Goal: Task Accomplishment & Management: Manage account settings

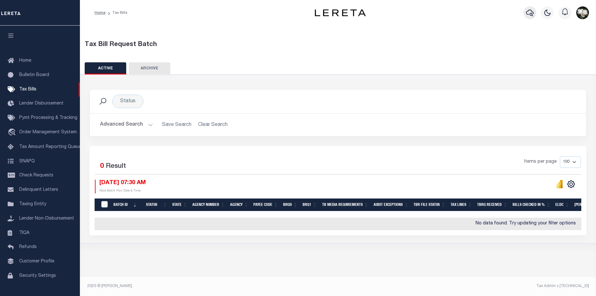
click at [531, 13] on icon "button" at bounding box center [530, 13] width 8 height 8
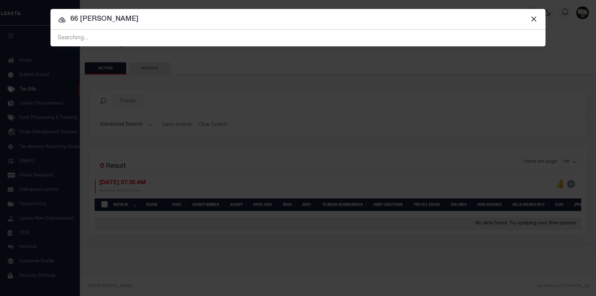
type input "66 warren"
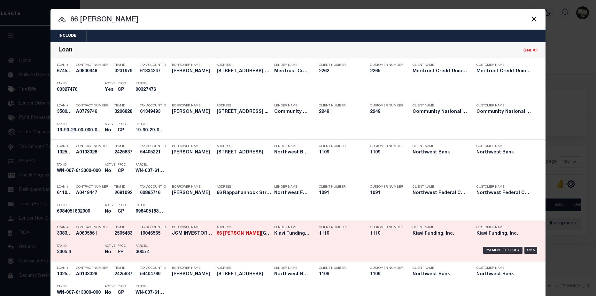
click at [408, 235] on div "Client Name Kiavi Funding, Inc." at bounding box center [440, 231] width 64 height 19
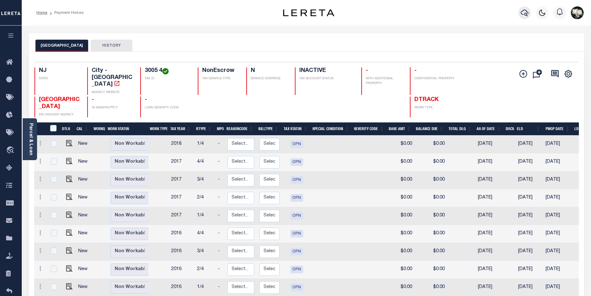
click at [523, 16] on icon "button" at bounding box center [525, 13] width 8 height 8
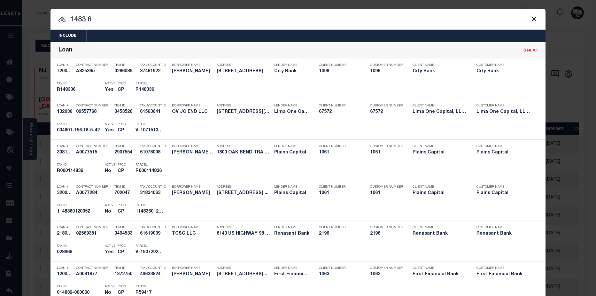
drag, startPoint x: 112, startPoint y: 13, endPoint x: 49, endPoint y: 15, distance: 63.3
drag, startPoint x: 136, startPoint y: 5, endPoint x: 135, endPoint y: 9, distance: 4.0
click at [136, 6] on div "Include Loans TBM Customers Borrowers Payments (Lender Non-Disb) Payments (Lend…" at bounding box center [298, 148] width 596 height 296
drag, startPoint x: 124, startPoint y: 20, endPoint x: 65, endPoint y: 22, distance: 59.2
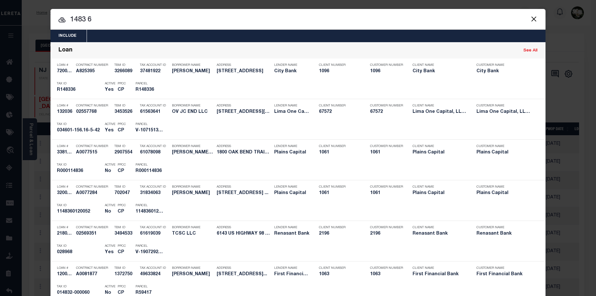
click at [117, 25] on input "1483 6" at bounding box center [298, 19] width 495 height 11
click at [106, 21] on input "1483 6" at bounding box center [298, 19] width 495 height 11
drag, startPoint x: 106, startPoint y: 21, endPoint x: 13, endPoint y: 23, distance: 92.7
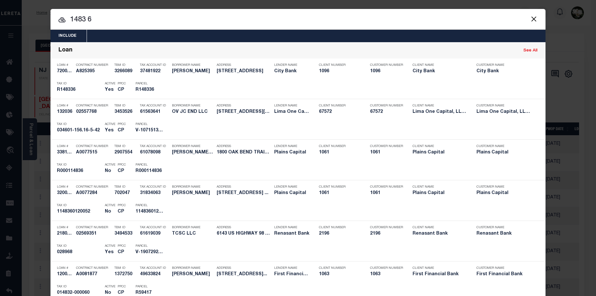
click at [12, 22] on div "Include Loans TBM Customers Borrowers Payments (Lender Non-Disb) Payments (Lend…" at bounding box center [298, 148] width 596 height 296
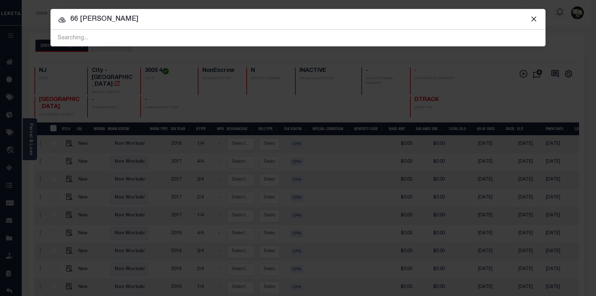
type input "66 warren"
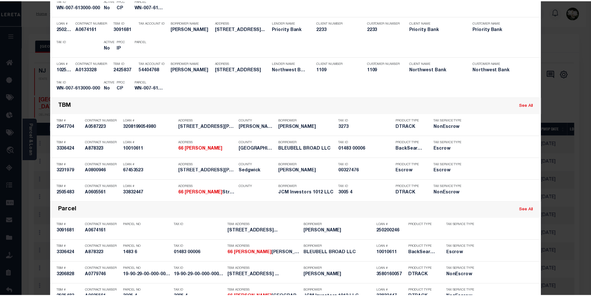
scroll to position [479, 0]
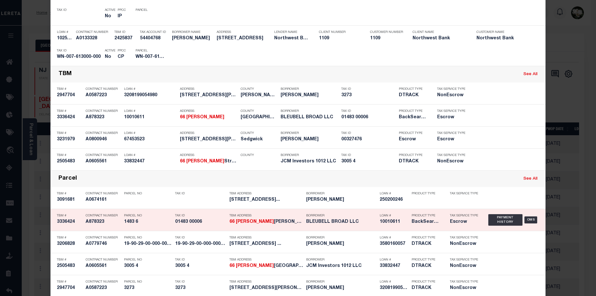
click at [324, 225] on h5 "BLEUBELL BROAD LLC" at bounding box center [341, 221] width 70 height 5
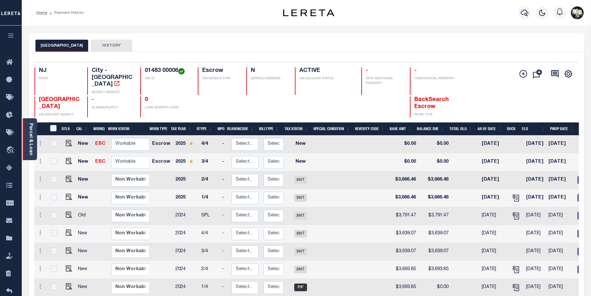
click at [27, 140] on div "Parcel & Loan" at bounding box center [30, 139] width 14 height 42
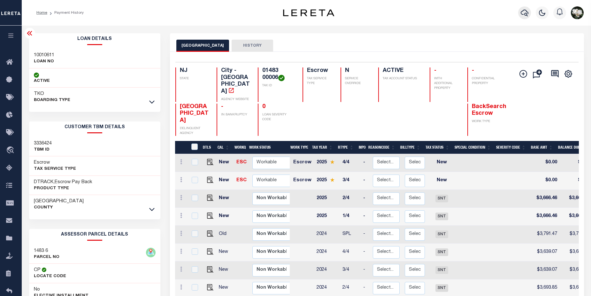
click at [523, 13] on icon "button" at bounding box center [525, 13] width 8 height 8
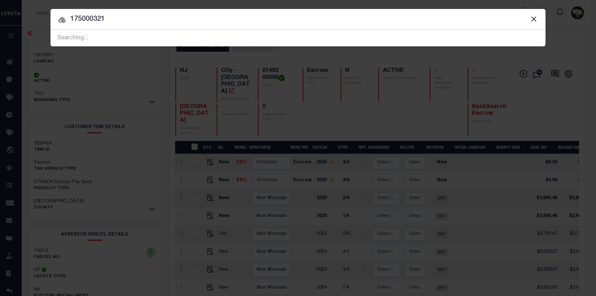
type input "175000321"
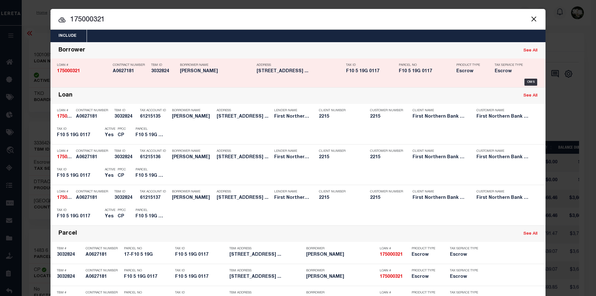
click at [395, 73] on div "Parcel No F10 5 19G 0117" at bounding box center [423, 69] width 58 height 19
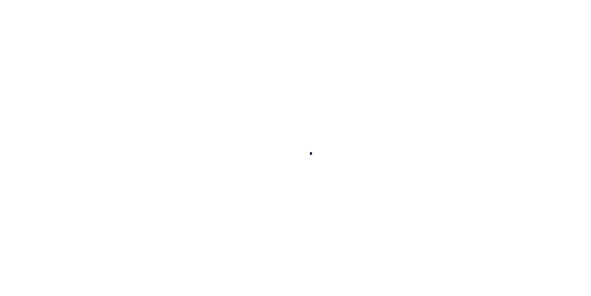
type input "175000321"
type input "Jessica Folk"
select select
select select "Escrow"
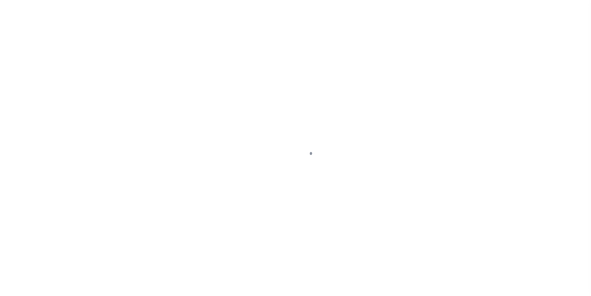
type input "9395 Spring Brook DR"
type input "17-F10 5 19G"
select select
type input "Bangor PA 18013"
type input "PA"
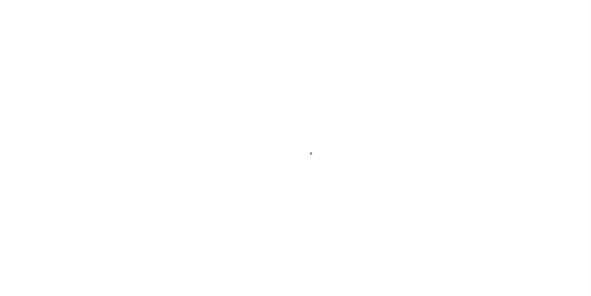
select select
type textarea "Liability subject to parcel provided"
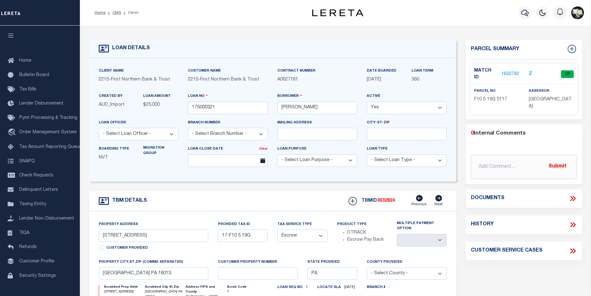
click at [506, 71] on link "1650792" at bounding box center [511, 74] width 18 height 7
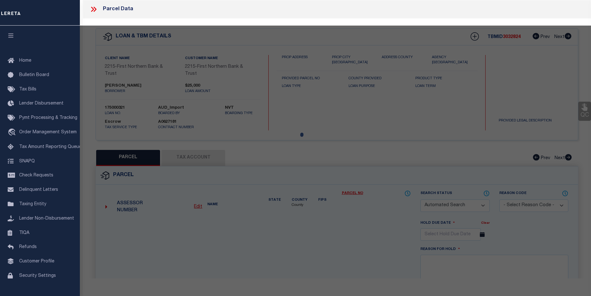
checkbox input "false"
select select "CP"
type input "FOLK JESSICA L & PATRICK O,"
select select
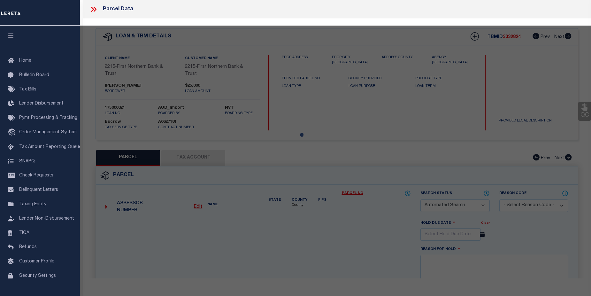
type input "9395 SPRING BROOK DR"
checkbox input "false"
type input "PA"
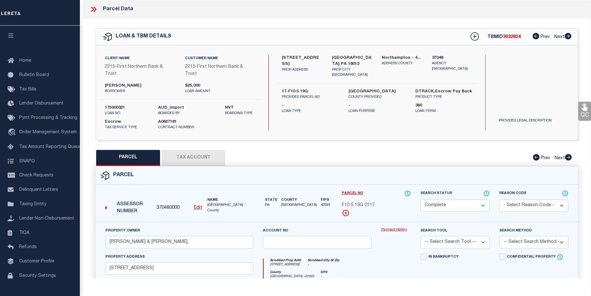
click at [393, 231] on link "Payment History" at bounding box center [396, 229] width 30 height 5
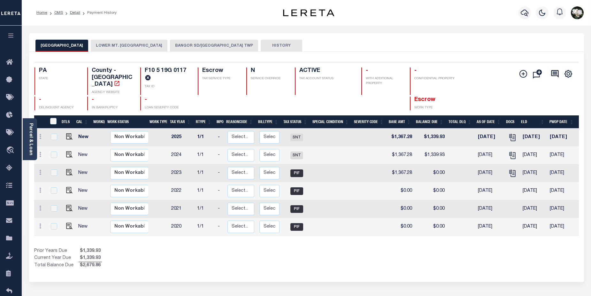
click at [216, 44] on button "BANGOR SD/[GEOGRAPHIC_DATA] TWP" at bounding box center [214, 46] width 88 height 12
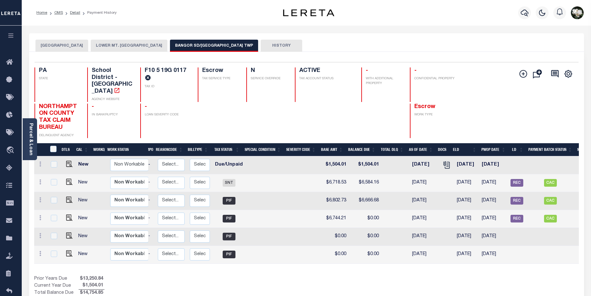
scroll to position [0, 85]
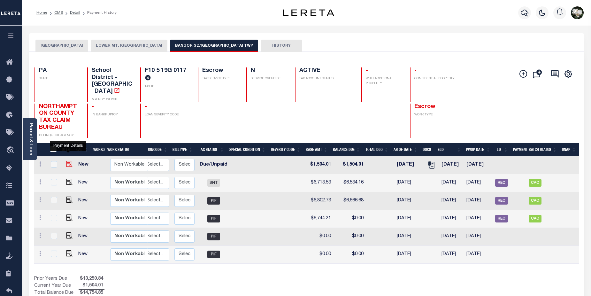
click at [67, 161] on img "" at bounding box center [69, 164] width 6 height 6
checkbox input "true"
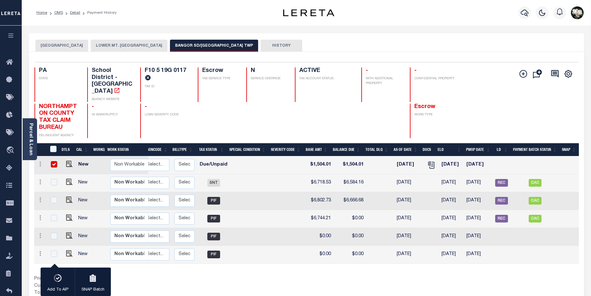
click at [54, 161] on input "checkbox" at bounding box center [54, 164] width 6 height 6
checkbox input "false"
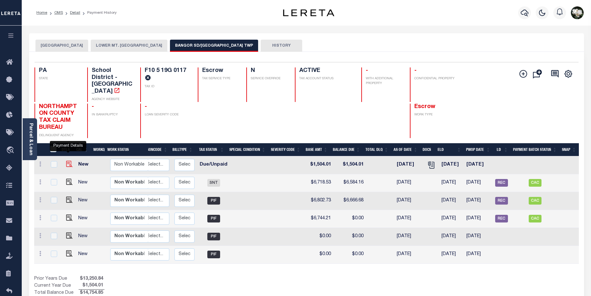
click at [70, 161] on img "" at bounding box center [69, 164] width 6 height 6
checkbox input "true"
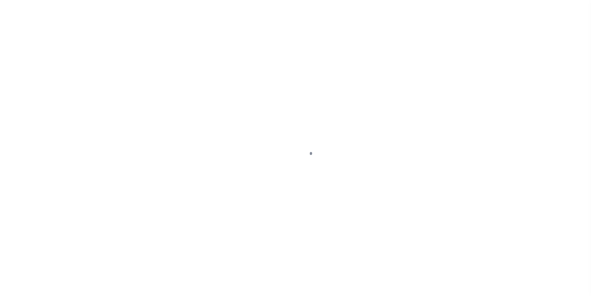
select select "DUE"
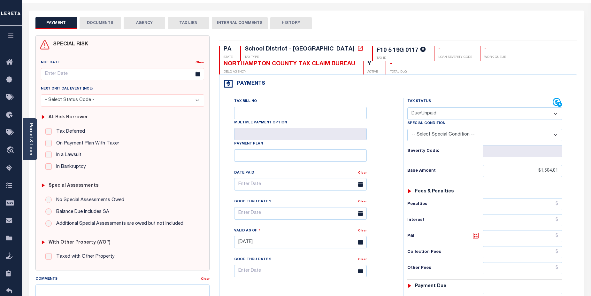
scroll to position [22, 0]
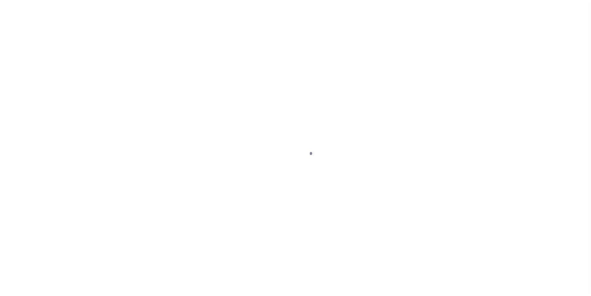
select select "DUE"
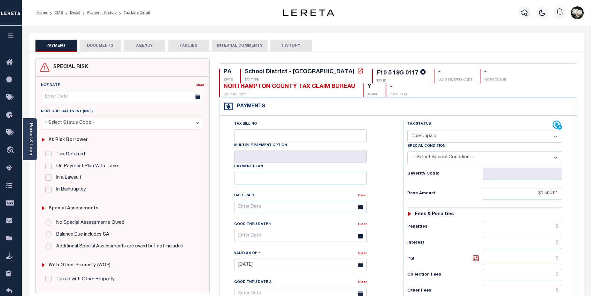
click at [553, 136] on select "- Select Status Code - Open Due/Unpaid Paid Incomplete No Tax Due Internal Refu…" at bounding box center [485, 136] width 155 height 12
click at [408, 130] on select "- Select Status Code - Open Due/Unpaid Paid Incomplete No Tax Due Internal Refu…" at bounding box center [485, 136] width 155 height 12
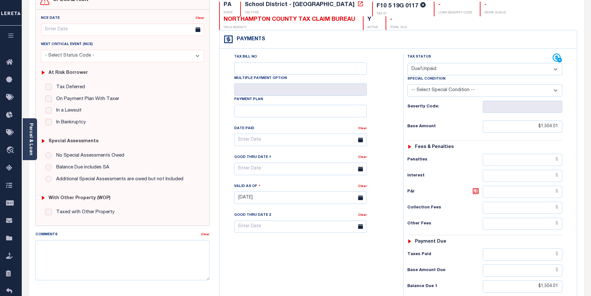
scroll to position [63, 0]
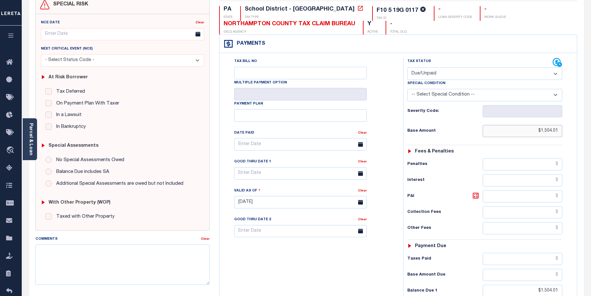
drag, startPoint x: 538, startPoint y: 131, endPoint x: 597, endPoint y: 132, distance: 58.8
click at [591, 132] on html "Home OMS Detail Payment History Tax Line Detail" at bounding box center [295, 181] width 591 height 489
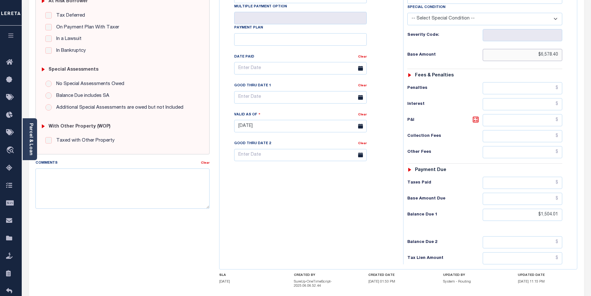
scroll to position [158, 0]
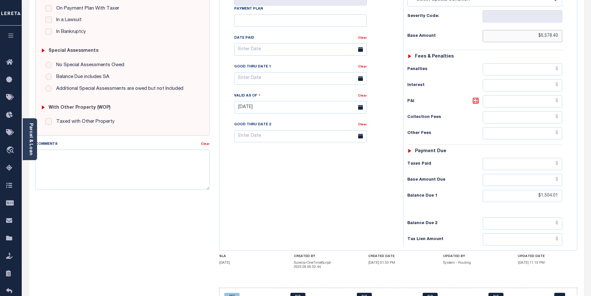
type input "$6,578.40"
type input "[DATE]"
click at [531, 178] on input "text" at bounding box center [523, 180] width 80 height 12
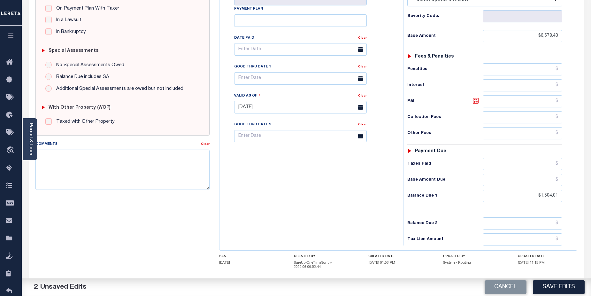
drag, startPoint x: 427, startPoint y: 196, endPoint x: 439, endPoint y: 194, distance: 11.4
click at [428, 196] on h6 "Balance Due 1" at bounding box center [445, 195] width 75 height 5
drag, startPoint x: 533, startPoint y: 192, endPoint x: 597, endPoint y: 191, distance: 63.9
click at [591, 191] on html "Home OMS Detail Payment History Tax Line Detail" at bounding box center [295, 86] width 591 height 489
type input "$6,578.40"
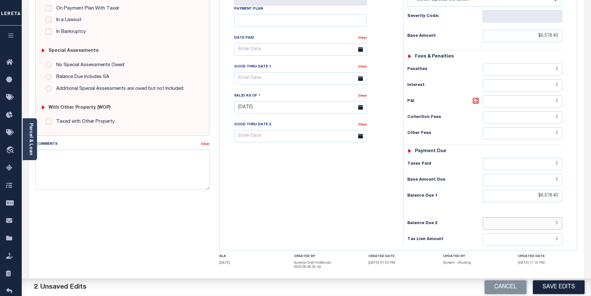
click at [541, 222] on input "text" at bounding box center [523, 223] width 80 height 12
type input "$6,712.65"
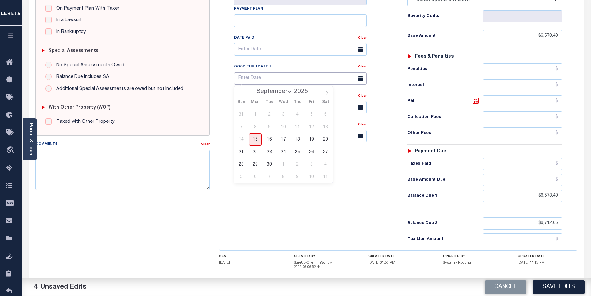
click at [311, 73] on input "text" at bounding box center [300, 78] width 133 height 12
click at [271, 167] on span "30" at bounding box center [269, 164] width 12 height 12
type input "[DATE]"
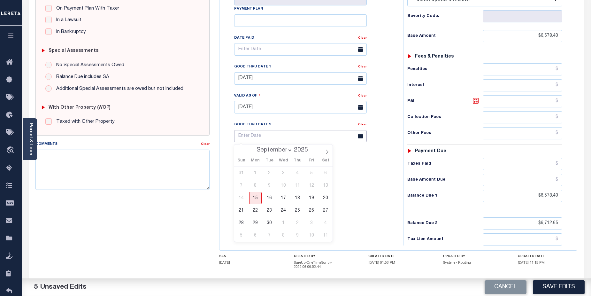
click at [273, 135] on input "text" at bounding box center [300, 136] width 133 height 12
click at [336, 137] on input "text" at bounding box center [300, 136] width 133 height 12
click at [328, 153] on icon at bounding box center [327, 152] width 2 height 4
select select "10"
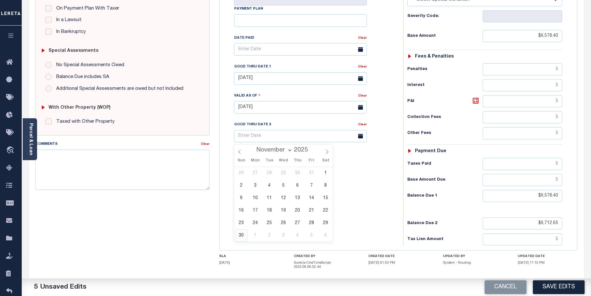
click at [240, 235] on span "30" at bounding box center [241, 235] width 12 height 12
type input "[DATE]"
click at [146, 167] on textarea "Comments" at bounding box center [122, 170] width 175 height 40
click at [66, 165] on textarea "Comments" at bounding box center [122, 170] width 175 height 40
paste textarea "CAS-474377 2025/annual dlq Base $3,323.80 P/I $568.57-Lender Responsibility Tot…"
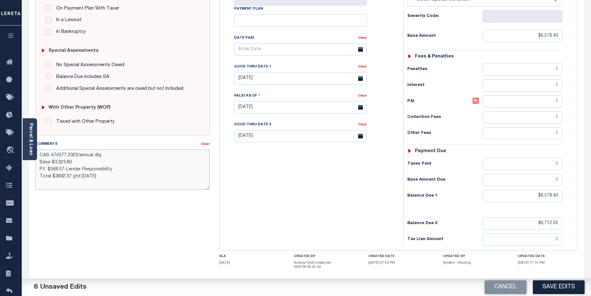
click at [79, 155] on textarea "CAS-474377 2025/annual dlq Base $3,323.80 P/I $568.57-Lender Responsibility Tot…" at bounding box center [122, 170] width 175 height 40
drag, startPoint x: 93, startPoint y: 155, endPoint x: 106, endPoint y: 155, distance: 13.4
click at [106, 155] on textarea "CAS-474377 2025/annual dlq Base $3,323.80 P/I $568.57-Lender Responsibility Tot…" at bounding box center [122, 170] width 175 height 40
click at [58, 161] on textarea "CAS-474377 2025/annual Base $3,323.80 P/I $568.57-Lender Responsibility Total $…" at bounding box center [122, 170] width 175 height 40
click at [67, 155] on textarea "CAS-474377 2025/annual Base $3,323.80 P/I $568.57-Lender Responsibility Total $…" at bounding box center [122, 170] width 175 height 40
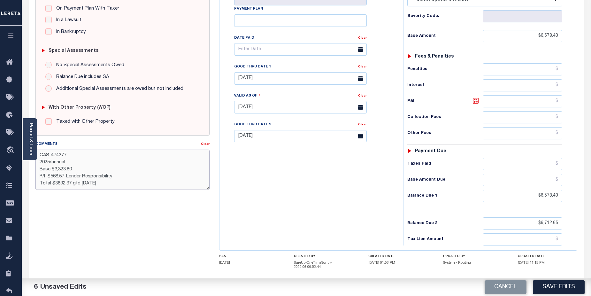
drag, startPoint x: 51, startPoint y: 155, endPoint x: 70, endPoint y: 156, distance: 18.9
click at [70, 156] on textarea "CAS-474377 2025/annual Base $3,323.80 P/I $568.57-Lender Responsibility Total $…" at bounding box center [122, 170] width 175 height 40
drag, startPoint x: 54, startPoint y: 169, endPoint x: 74, endPoint y: 169, distance: 20.5
click at [74, 169] on textarea "CAS-48349 2025/annual Base $3,323.80 P/I $568.57-Lender Responsibility Total $3…" at bounding box center [122, 170] width 175 height 40
drag, startPoint x: 38, startPoint y: 177, endPoint x: 120, endPoint y: 176, distance: 81.2
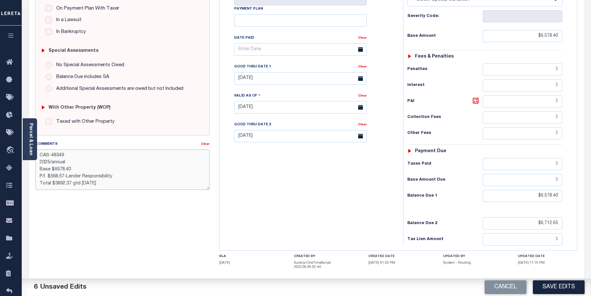
click at [120, 176] on textarea "CAS-48349 2025/annual Base $6578.40 P/I $568.57-Lender Responsibility Total $38…" at bounding box center [122, 170] width 175 height 40
click at [85, 182] on textarea "CAS-48349 2025/annual Base $6578.40 Total $3892.37 gtd 08/30/2025" at bounding box center [122, 170] width 175 height 40
click at [43, 177] on textarea "CAS-48349 2025/annual Base $6578.40 Total $3892.37 gtd 09/30/2025" at bounding box center [122, 170] width 175 height 40
drag, startPoint x: 54, startPoint y: 178, endPoint x: 73, endPoint y: 175, distance: 18.7
click at [70, 177] on textarea "CAS-48349 2025/annual Base $6578.40 Total $3892.37 gtd 09/30/2025" at bounding box center [122, 170] width 175 height 40
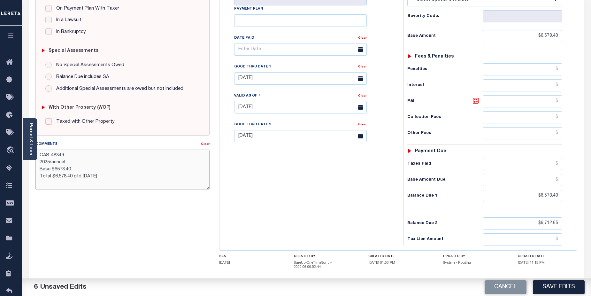
click at [56, 171] on textarea "CAS-48349 2025/annual Base $6578.40 Total $6,578.40 gtd 09/30/2025" at bounding box center [122, 170] width 175 height 40
click at [75, 161] on textarea "CAS-48349 2025/annual Base $6,578.40 Total $6,578.40 gtd 09/30/2025" at bounding box center [122, 170] width 175 height 40
type textarea "CAS-48349 2025/annual school Base $6,578.40 Total $6,578.40 gtd [DATE]"
click at [565, 284] on button "Save Edits" at bounding box center [559, 287] width 52 height 14
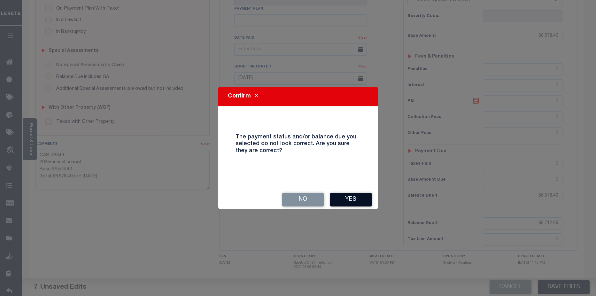
click at [351, 201] on button "Yes" at bounding box center [351, 200] width 42 height 14
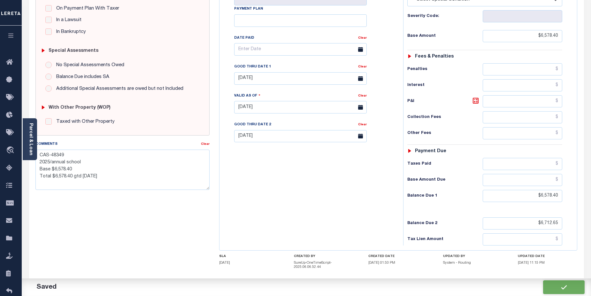
checkbox input "false"
type textarea "CAS-48349 2025/annual school Base $6,578.40 Total $6,578.40 gtd [DATE]"
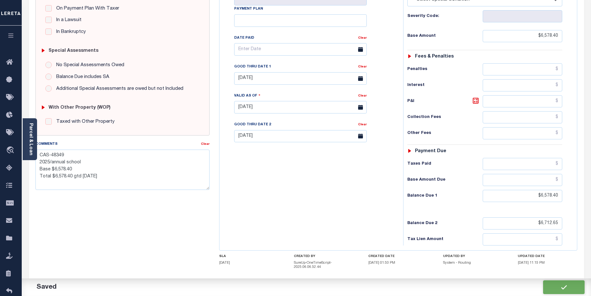
type input "$6,578.4"
type input "$6,712.65"
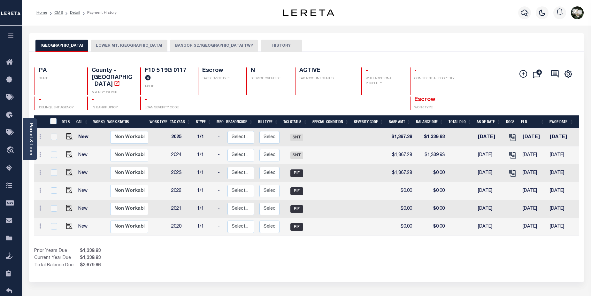
click at [211, 45] on button "BANGOR SD/[GEOGRAPHIC_DATA] TWP" at bounding box center [214, 46] width 88 height 12
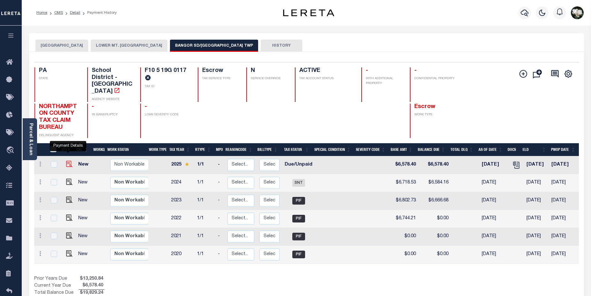
click at [70, 161] on img "" at bounding box center [69, 164] width 6 height 6
checkbox input "true"
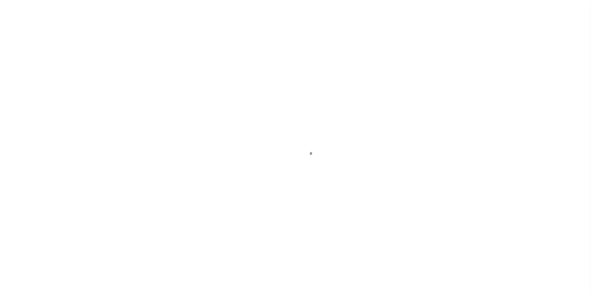
select select "DUE"
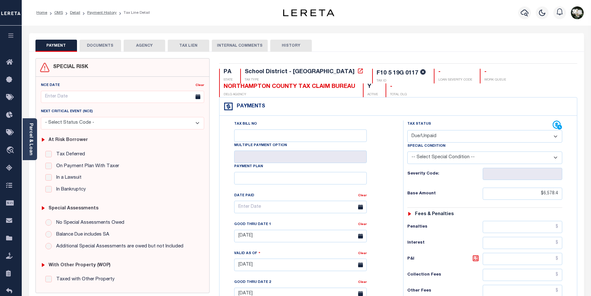
click at [94, 46] on button "DOCUMENTS" at bounding box center [101, 46] width 42 height 12
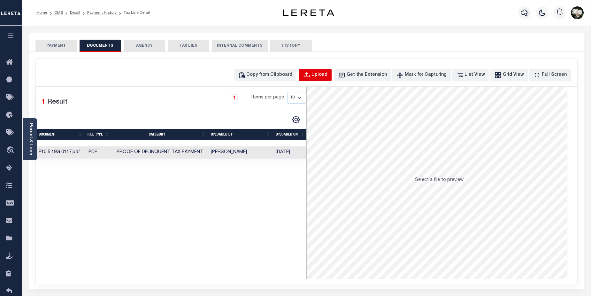
click at [328, 74] on div "Upload" at bounding box center [320, 75] width 16 height 7
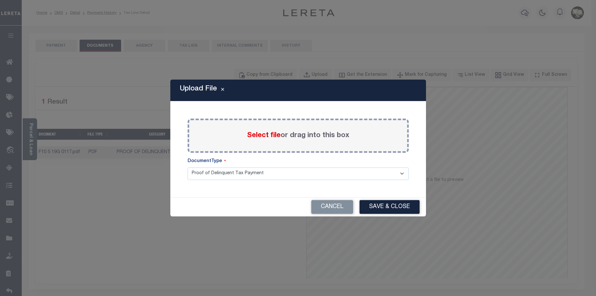
click at [265, 134] on span "Select file" at bounding box center [264, 135] width 34 height 7
click at [0, 0] on input "Select file or drag into this box" at bounding box center [0, 0] width 0 height 0
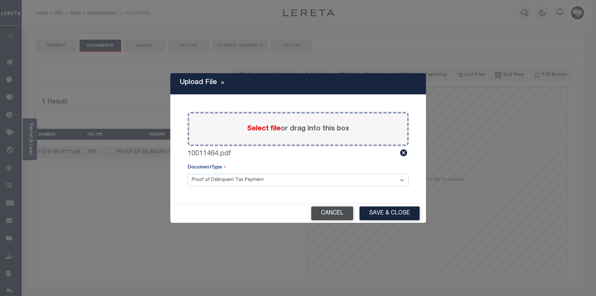
click at [334, 215] on button "Cancel" at bounding box center [332, 213] width 42 height 14
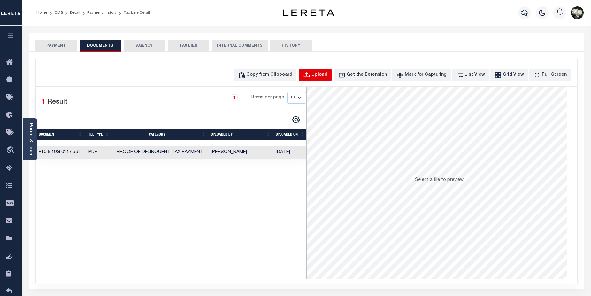
click at [328, 75] on div "Upload" at bounding box center [320, 75] width 16 height 7
select select "POP"
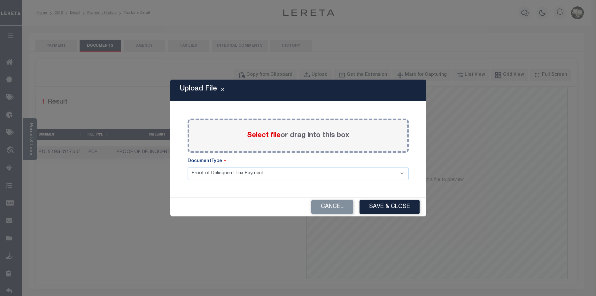
click at [256, 136] on span "Select file" at bounding box center [264, 135] width 34 height 7
click at [0, 0] on input "Select file or drag into this box" at bounding box center [0, 0] width 0 height 0
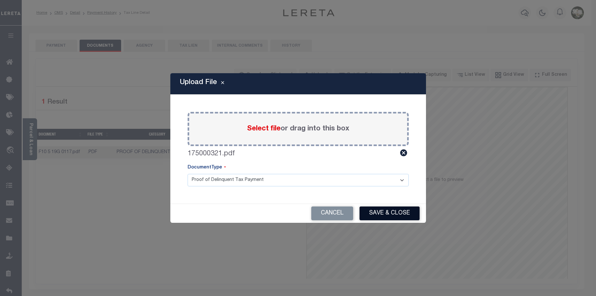
click at [392, 210] on button "Save & Close" at bounding box center [390, 213] width 60 height 14
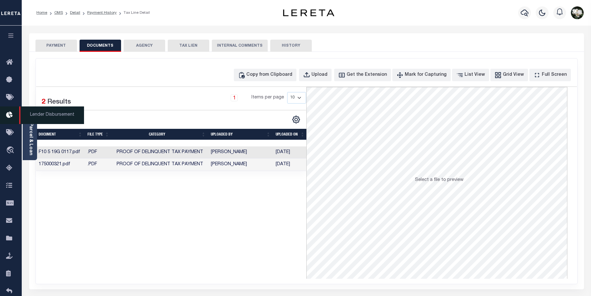
click at [9, 117] on icon at bounding box center [11, 115] width 10 height 8
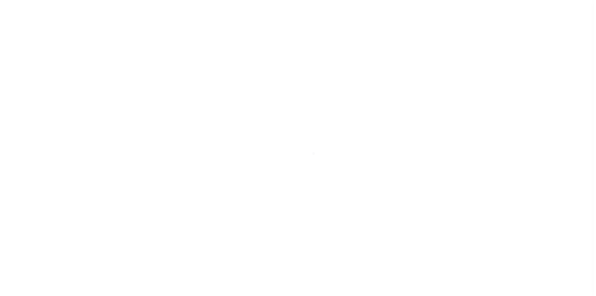
scroll to position [11, 0]
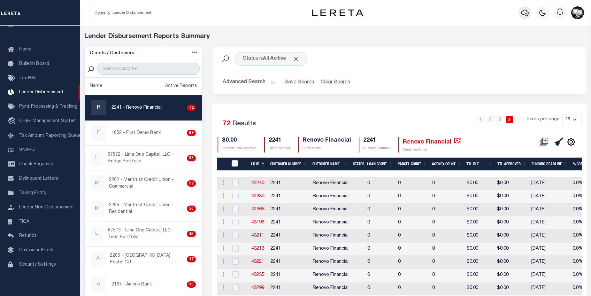
click at [526, 15] on icon "button" at bounding box center [525, 13] width 8 height 8
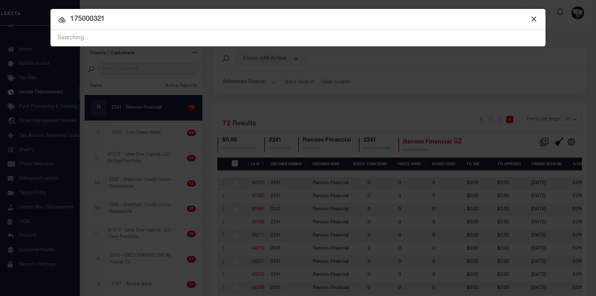
type input "175000321"
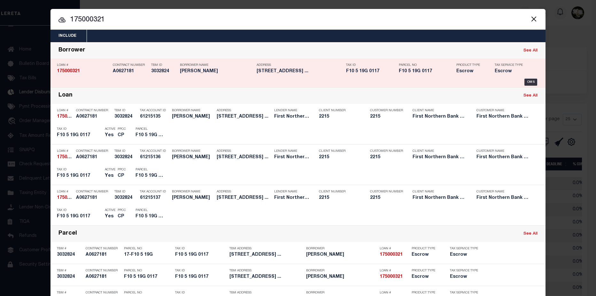
click at [169, 68] on div "TBM ID 3032824" at bounding box center [164, 69] width 26 height 19
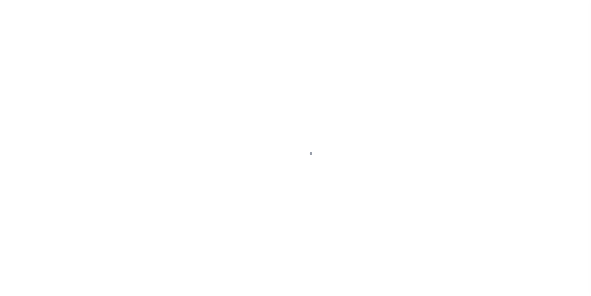
select select "Escrow"
type input "[STREET_ADDRESS]"
type input "17-F10 5 19G"
select select
type input "[GEOGRAPHIC_DATA] PA 18013"
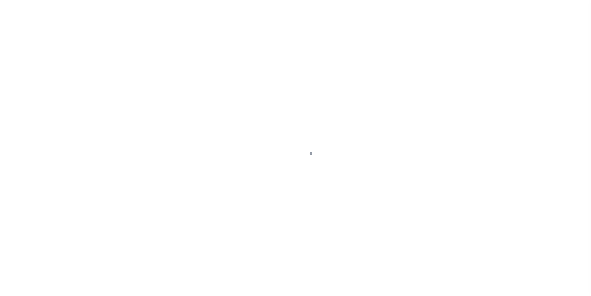
type input "PA"
select select
type textarea "Liability subject to parcel provided"
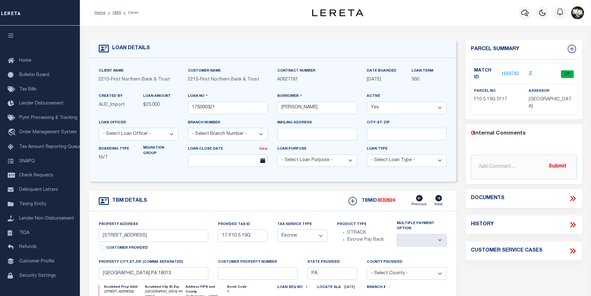
click at [512, 71] on link "1650792" at bounding box center [511, 74] width 18 height 7
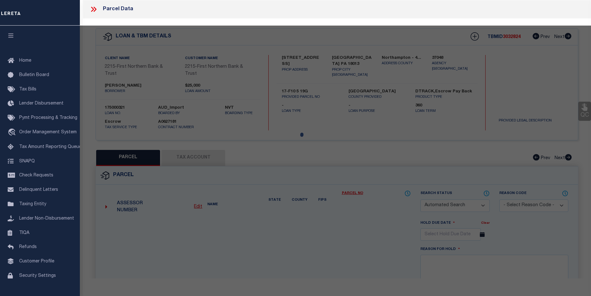
checkbox input "false"
select select "CP"
type input "FOLK JESSICA L & PATRICK O,"
select select
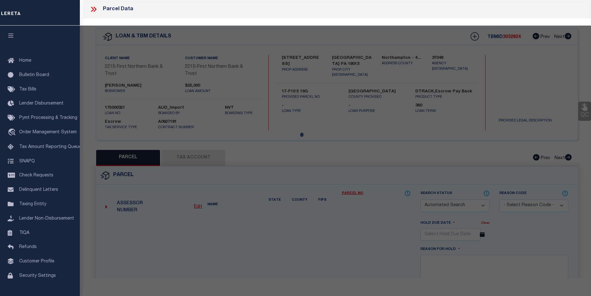
type input "9395 SPRING BROOK DR"
checkbox input "false"
type input "PA"
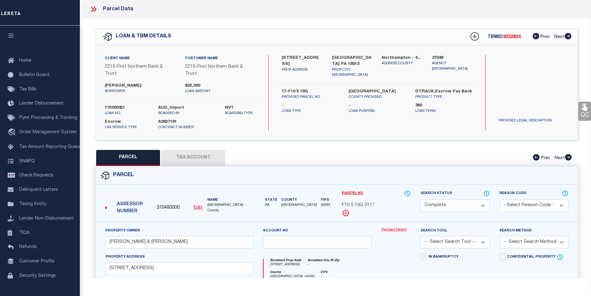
click at [397, 229] on link "Payment History" at bounding box center [396, 229] width 30 height 5
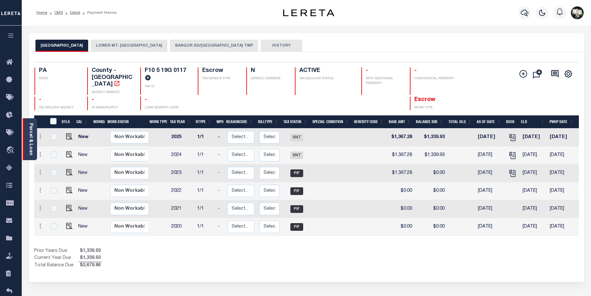
click at [27, 147] on div "Parcel & Loan" at bounding box center [30, 139] width 14 height 42
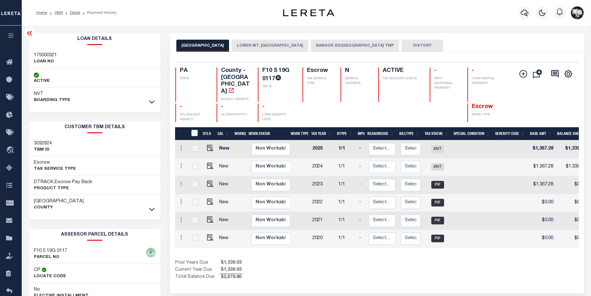
click at [130, 54] on div "175000321 LOAN NO" at bounding box center [95, 58] width 132 height 19
click at [152, 102] on icon at bounding box center [151, 101] width 5 height 7
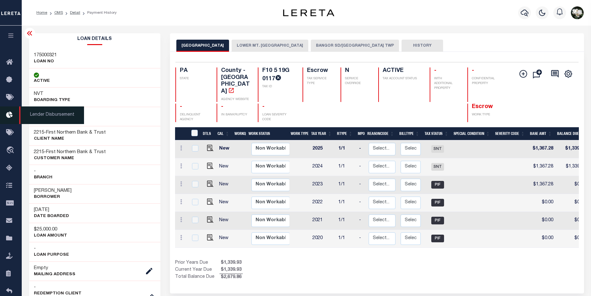
click at [13, 113] on icon at bounding box center [11, 115] width 10 height 8
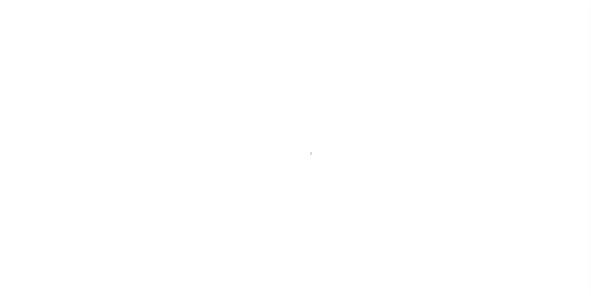
scroll to position [11, 0]
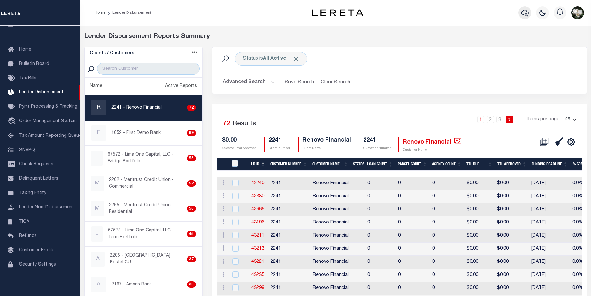
click at [522, 13] on icon "button" at bounding box center [525, 13] width 8 height 7
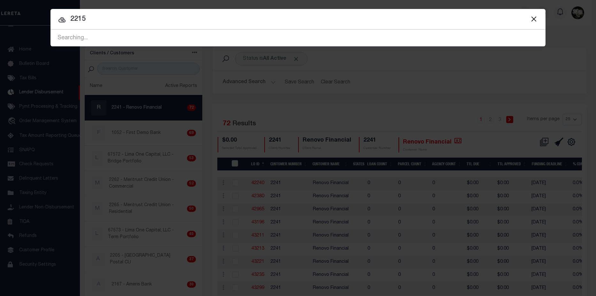
type input "2215"
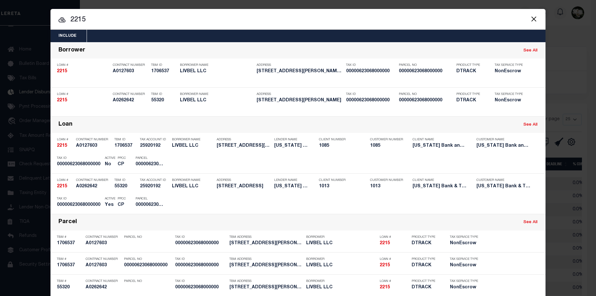
click at [535, 19] on button "Close" at bounding box center [534, 19] width 8 height 8
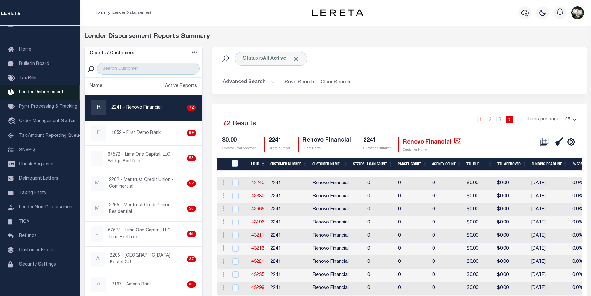
click at [52, 93] on span "Lender Disbursement" at bounding box center [41, 92] width 44 height 4
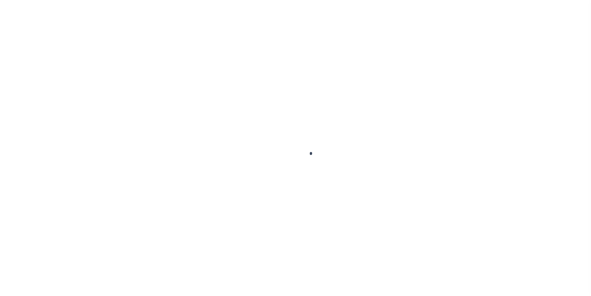
scroll to position [11, 0]
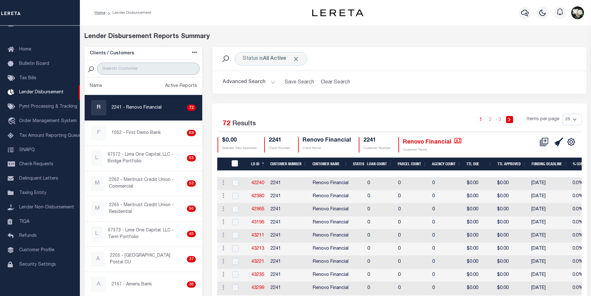
click at [121, 67] on input "search" at bounding box center [148, 69] width 103 height 12
type input "2215"
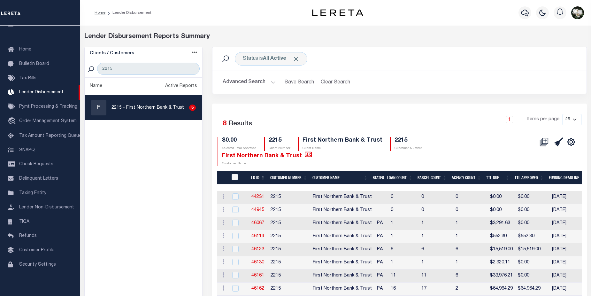
click at [577, 121] on select "25 50 100 200" at bounding box center [572, 120] width 19 height 12
select select "200"
click at [563, 114] on select "25 50 100 200" at bounding box center [572, 120] width 19 height 12
click at [546, 141] on icon at bounding box center [546, 141] width 4 height 4
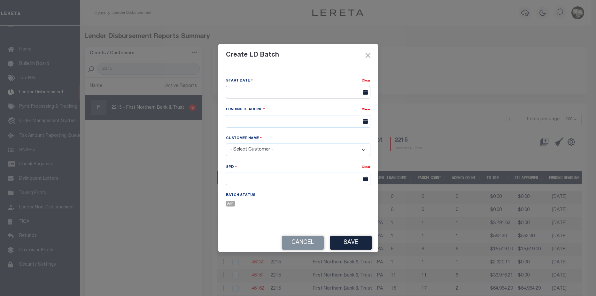
click at [275, 94] on input "text" at bounding box center [298, 92] width 144 height 12
click at [247, 153] on span "15" at bounding box center [247, 153] width 12 height 12
type input "09/15/2025"
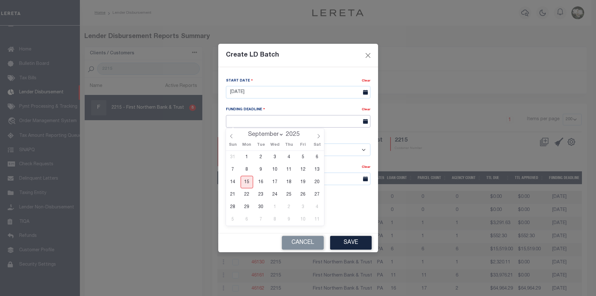
click at [321, 122] on input "text" at bounding box center [298, 121] width 144 height 12
click at [260, 197] on span "23" at bounding box center [261, 194] width 12 height 12
type input "09/23/25"
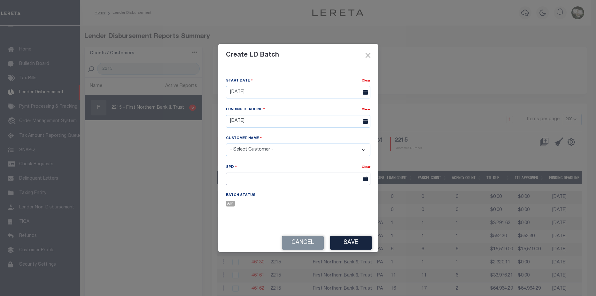
click at [285, 181] on input "text" at bounding box center [298, 179] width 144 height 12
click at [288, 153] on select "- Select Customer - Accumatch - Refunds All In Credit Union Amarillo National B…" at bounding box center [298, 150] width 144 height 12
select select "2215"
click at [226, 144] on select "- Select Customer - Accumatch - Refunds All In Credit Union Amarillo National B…" at bounding box center [298, 150] width 144 height 12
click at [277, 180] on input "text" at bounding box center [298, 179] width 144 height 12
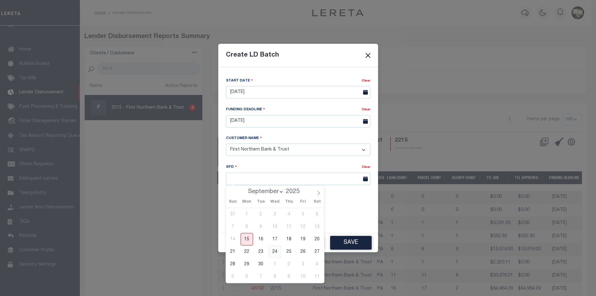
click at [276, 252] on span "24" at bounding box center [275, 251] width 12 height 12
type input "09/24/2025"
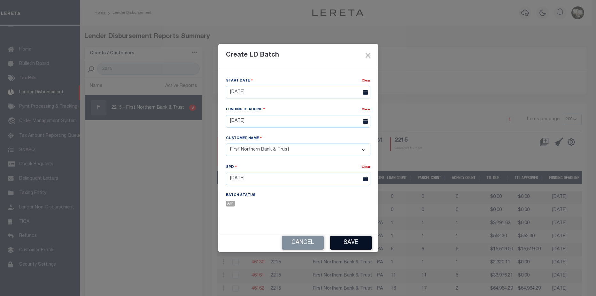
click at [348, 245] on button "Save" at bounding box center [351, 243] width 42 height 14
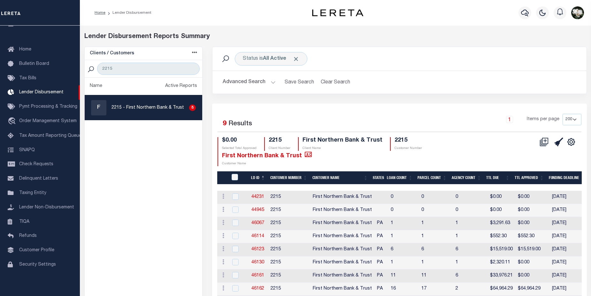
drag, startPoint x: 234, startPoint y: 82, endPoint x: 414, endPoint y: 84, distance: 180.6
click at [235, 82] on button "Advanced Search" at bounding box center [249, 82] width 53 height 12
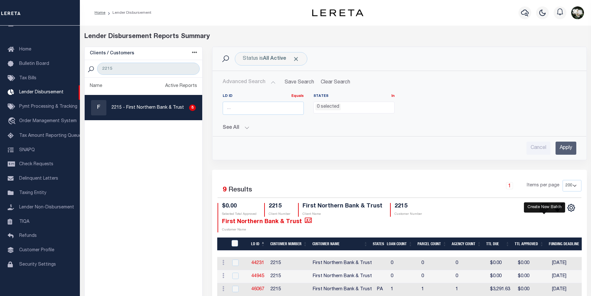
click at [547, 209] on icon at bounding box center [544, 207] width 9 height 9
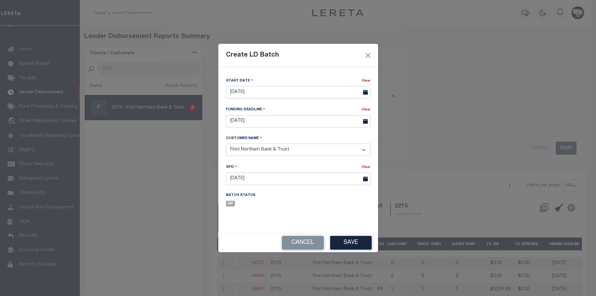
drag, startPoint x: 291, startPoint y: 242, endPoint x: 495, endPoint y: 190, distance: 210.0
click at [299, 241] on button "Cancel" at bounding box center [303, 243] width 42 height 14
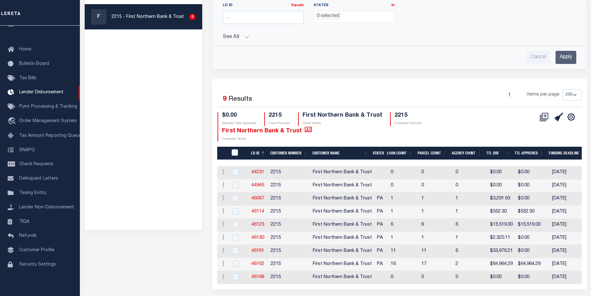
scroll to position [100, 0]
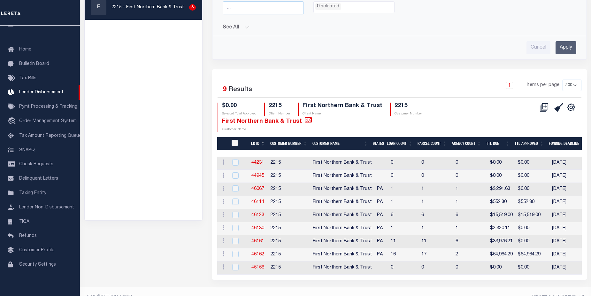
click at [259, 265] on link "46168" at bounding box center [258, 267] width 13 height 4
checkbox input "true"
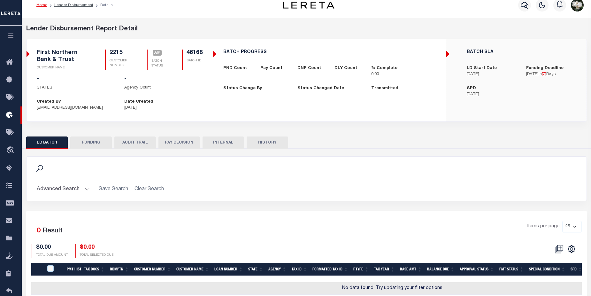
scroll to position [43, 0]
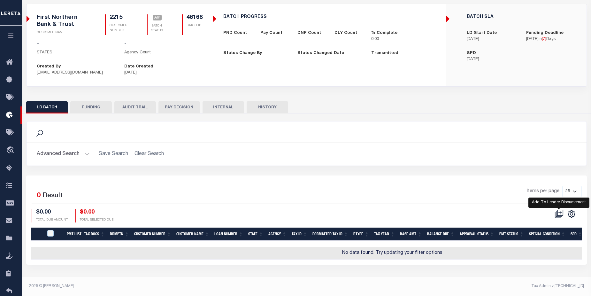
click at [560, 214] on icon at bounding box center [559, 213] width 9 height 9
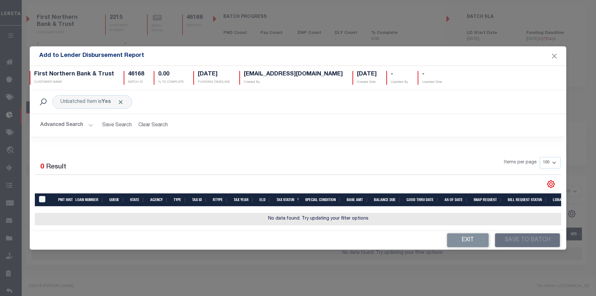
click at [66, 120] on button "Advanced Search" at bounding box center [66, 125] width 53 height 12
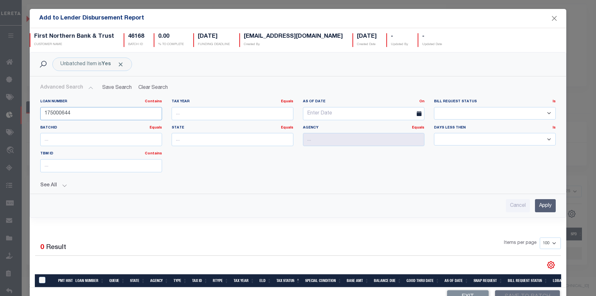
drag, startPoint x: 83, startPoint y: 112, endPoint x: -48, endPoint y: 98, distance: 132.1
click at [0, 98] on html "Home Lender Disbursement Details Profile" at bounding box center [298, 126] width 596 height 339
type input "175000321"
click at [535, 207] on input "Apply" at bounding box center [545, 205] width 21 height 13
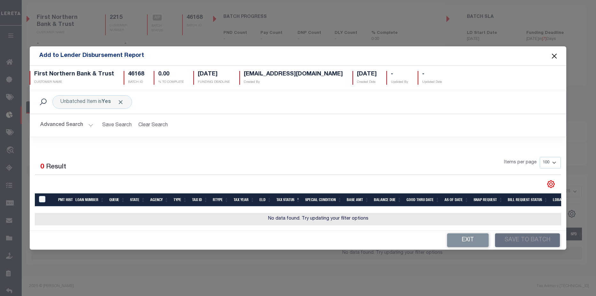
click at [556, 53] on button "Close" at bounding box center [554, 56] width 8 height 8
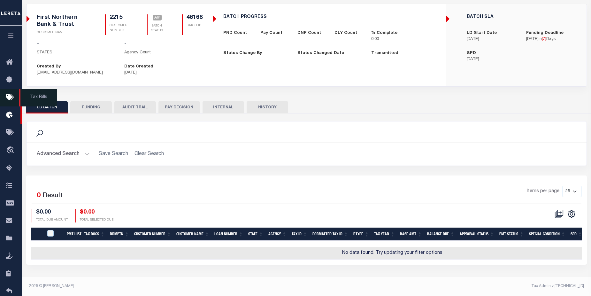
click at [11, 98] on icon at bounding box center [11, 98] width 10 height 8
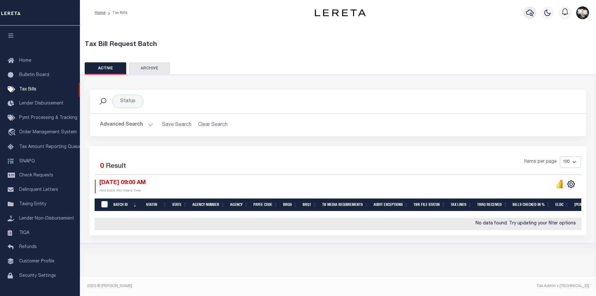
click at [526, 12] on button "button" at bounding box center [530, 12] width 13 height 13
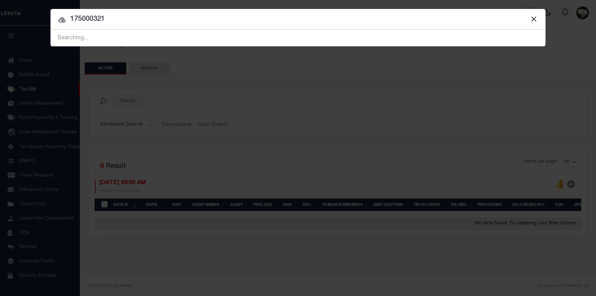
type input "175000321"
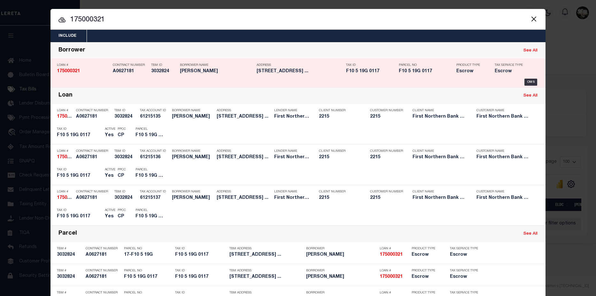
click at [346, 70] on h5 "F10 5 19G 0117" at bounding box center [371, 71] width 50 height 5
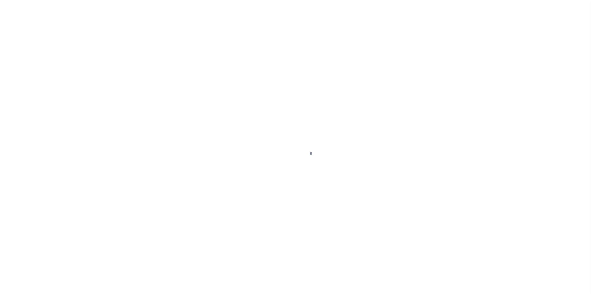
select select "Escrow"
type input "[STREET_ADDRESS]"
type input "17-F10 5 19G"
select select
type input "[GEOGRAPHIC_DATA] PA 18013"
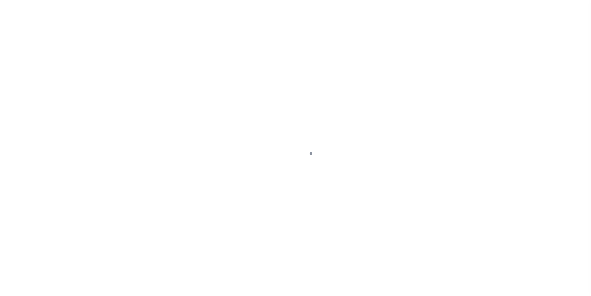
type input "PA"
select select
type textarea "Liability subject to parcel provided"
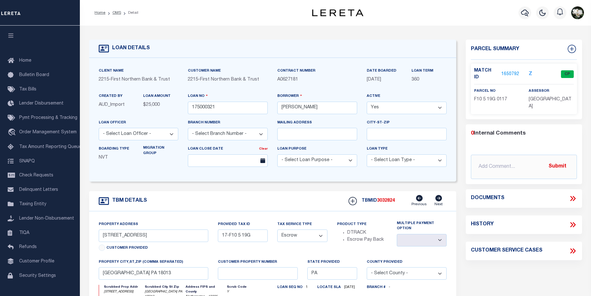
click at [508, 72] on link "1650792" at bounding box center [511, 74] width 18 height 7
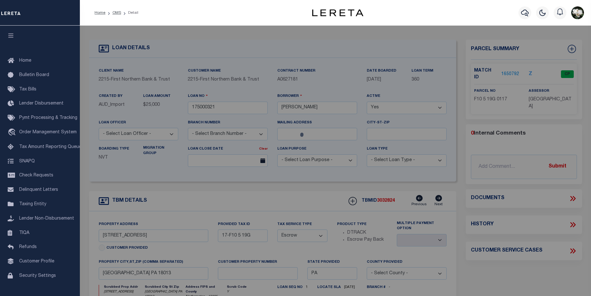
checkbox input "false"
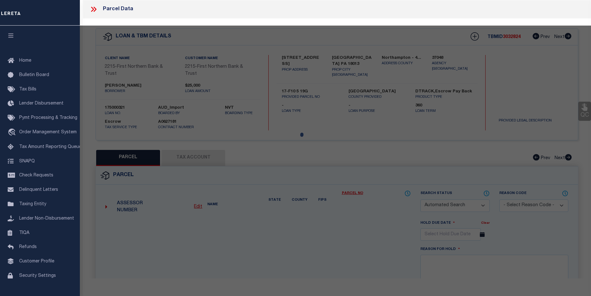
select select "CP"
type input "[PERSON_NAME] & [PERSON_NAME],"
select select
type input "[STREET_ADDRESS]"
checkbox input "false"
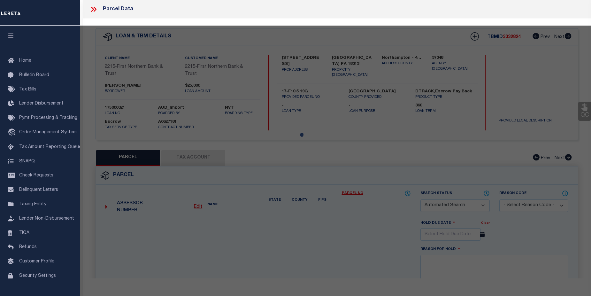
type input "PA"
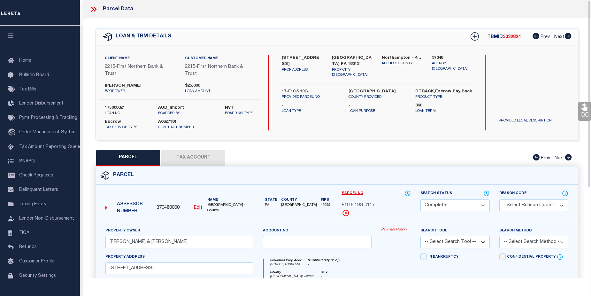
click at [392, 230] on link "Payment History" at bounding box center [396, 229] width 30 height 5
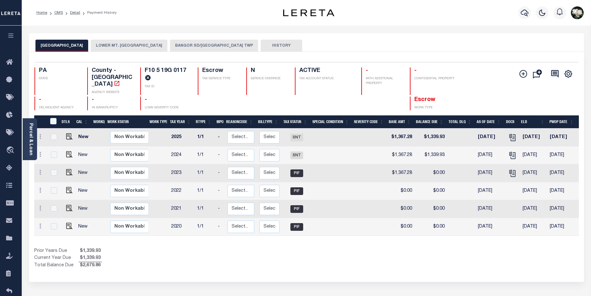
click at [193, 44] on button "BANGOR SD/[GEOGRAPHIC_DATA] TWP" at bounding box center [214, 46] width 88 height 12
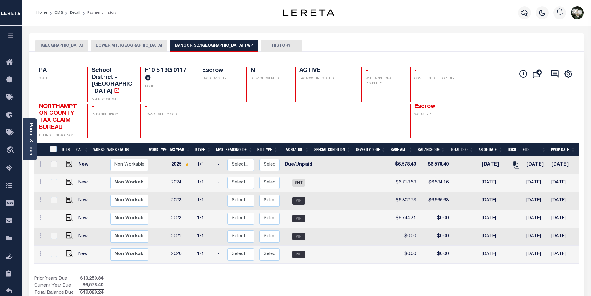
click at [52, 161] on input "checkbox" at bounding box center [54, 164] width 6 height 6
checkbox input "true"
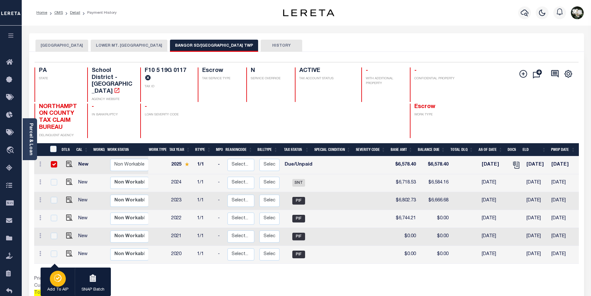
click at [60, 284] on div "button" at bounding box center [58, 279] width 16 height 16
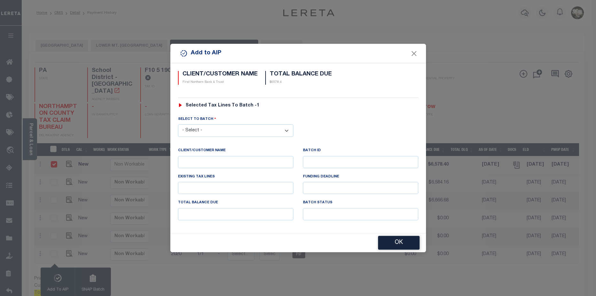
click at [268, 128] on select "- Select - 44231 44945 46130 46161 46168" at bounding box center [235, 130] width 115 height 12
select select "46168"
click at [178, 124] on select "- Select - 44231 44945 46130 46161 46168" at bounding box center [235, 130] width 115 height 12
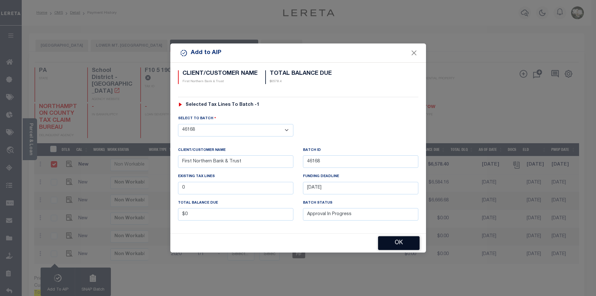
click at [399, 243] on button "OK" at bounding box center [399, 243] width 42 height 14
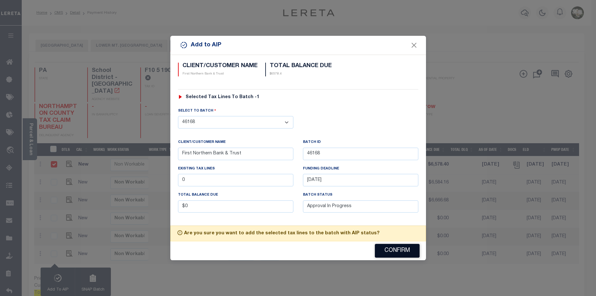
click at [399, 249] on button "Confirm" at bounding box center [397, 251] width 45 height 14
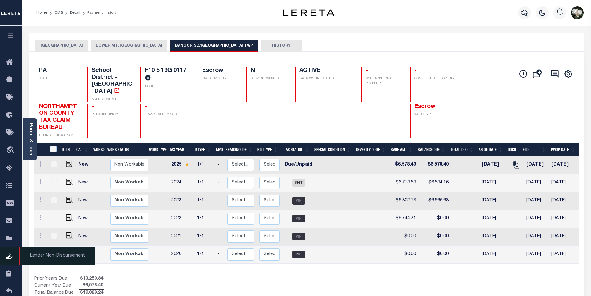
click at [12, 260] on icon at bounding box center [11, 256] width 10 height 8
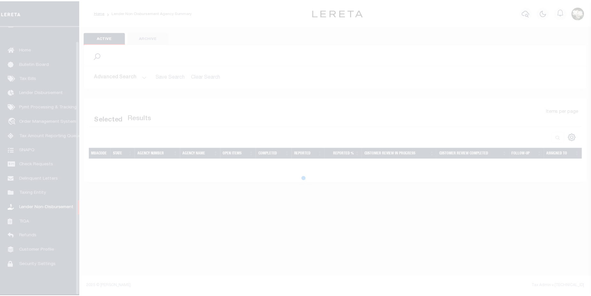
scroll to position [15, 0]
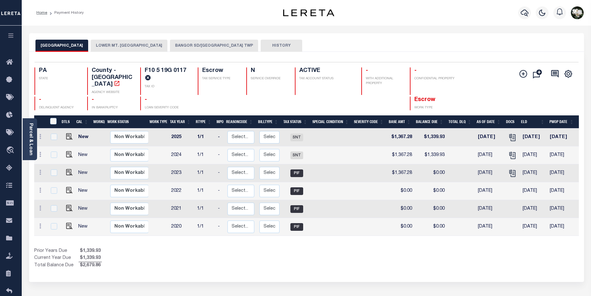
click at [175, 47] on button "BANGOR SD/[GEOGRAPHIC_DATA] TWP" at bounding box center [214, 46] width 88 height 12
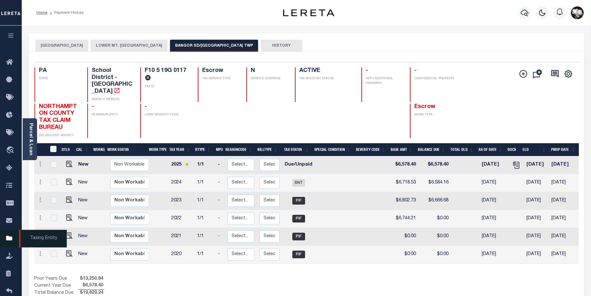
click at [11, 241] on icon at bounding box center [11, 239] width 10 height 8
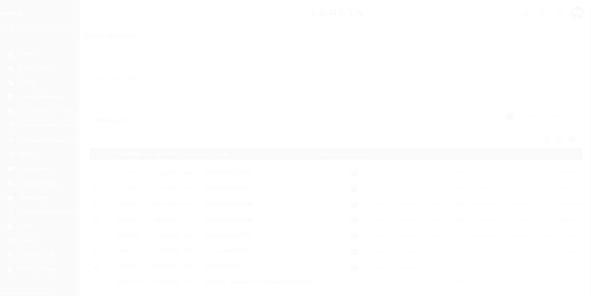
scroll to position [15, 0]
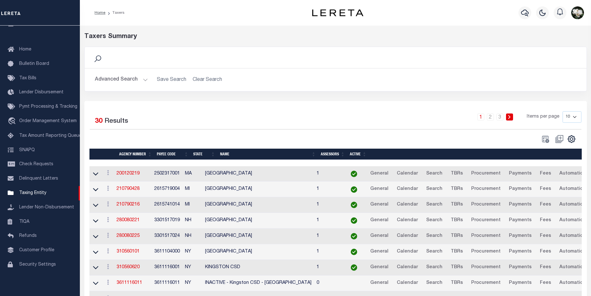
click at [105, 80] on button "Advanced Search" at bounding box center [121, 80] width 53 height 12
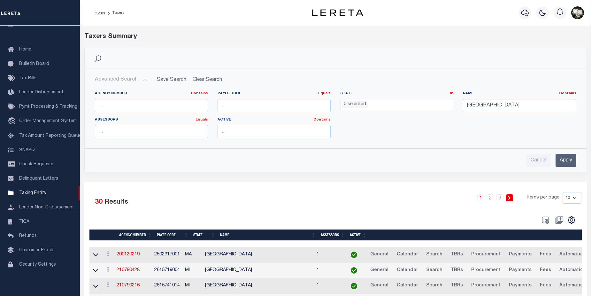
click at [412, 106] on ul "0 selected" at bounding box center [397, 103] width 113 height 9
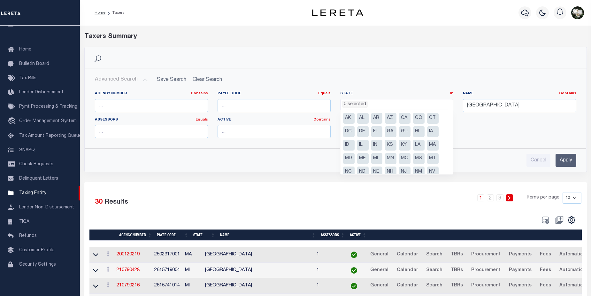
scroll to position [46, 0]
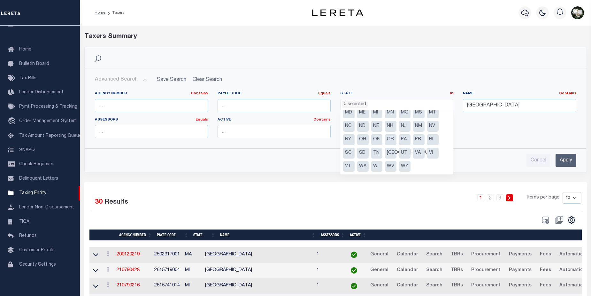
drag, startPoint x: 400, startPoint y: 139, endPoint x: 479, endPoint y: 110, distance: 84.3
click at [401, 138] on li "PA" at bounding box center [405, 139] width 12 height 11
select select "PA"
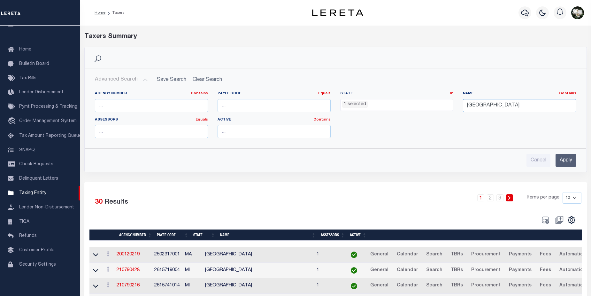
drag, startPoint x: 496, startPoint y: 107, endPoint x: 440, endPoint y: 105, distance: 56.3
click at [440, 105] on div "Agency Number Contains Contains Is Payee Code Equals Equals Is Not Equal To Is …" at bounding box center [335, 117] width 491 height 52
type input "bangor sd"
click at [568, 162] on input "Apply" at bounding box center [566, 160] width 21 height 13
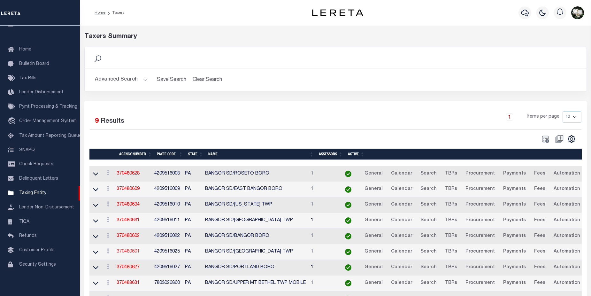
click at [123, 253] on link "370480601" at bounding box center [128, 251] width 23 height 4
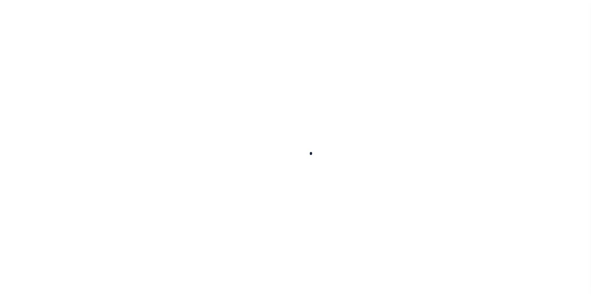
select select
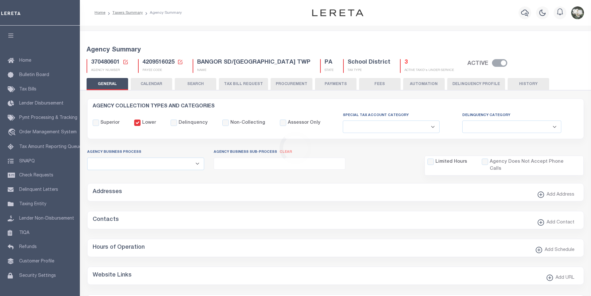
checkbox input "false"
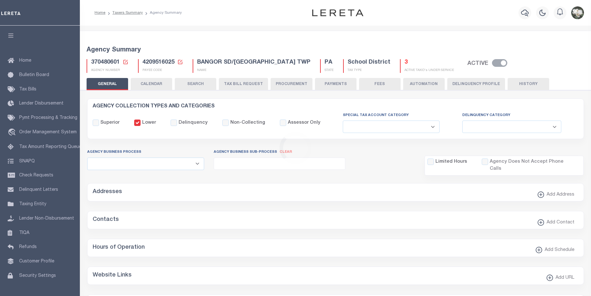
type input "4209516025"
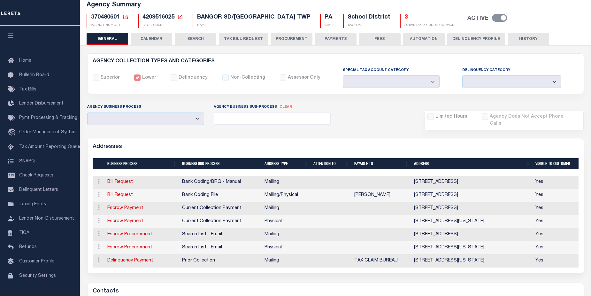
scroll to position [22, 0]
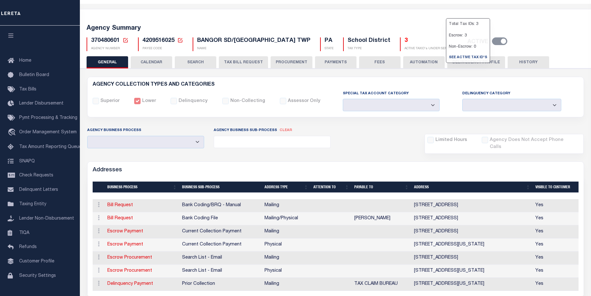
click at [405, 42] on h5 "3" at bounding box center [430, 40] width 50 height 7
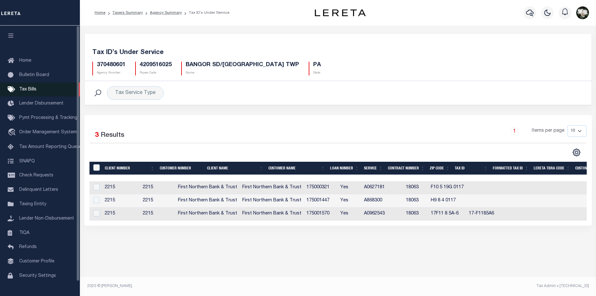
click at [31, 94] on link "Tax Bills" at bounding box center [40, 89] width 80 height 14
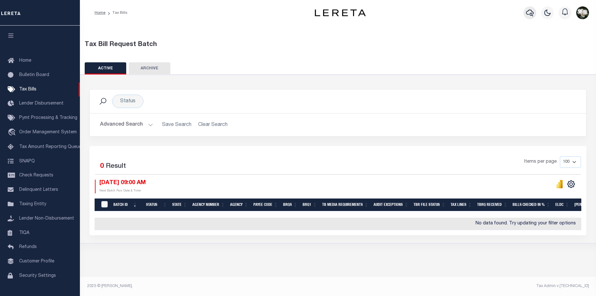
click at [532, 13] on icon "button" at bounding box center [530, 13] width 8 height 8
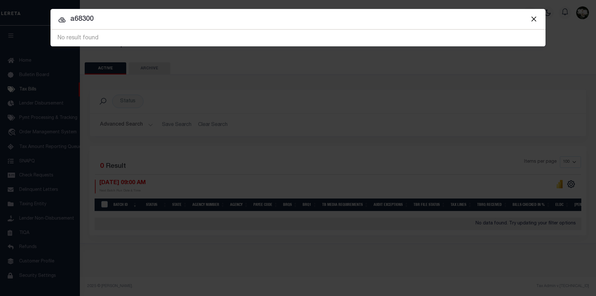
drag, startPoint x: 74, startPoint y: 20, endPoint x: 123, endPoint y: 20, distance: 48.9
click at [123, 20] on input "a68300" at bounding box center [298, 19] width 495 height 11
type input "a0962543"
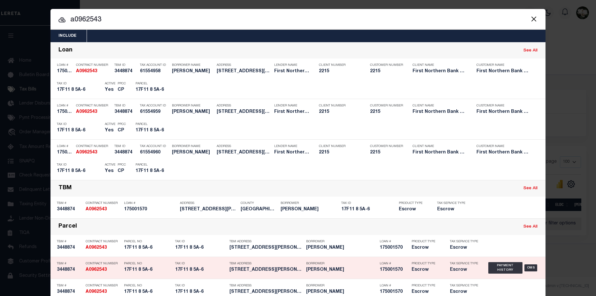
click at [436, 269] on h5 "Escrow" at bounding box center [426, 269] width 29 height 5
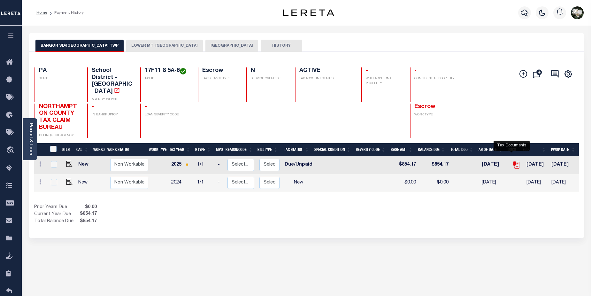
click at [513, 161] on icon "" at bounding box center [515, 163] width 5 height 5
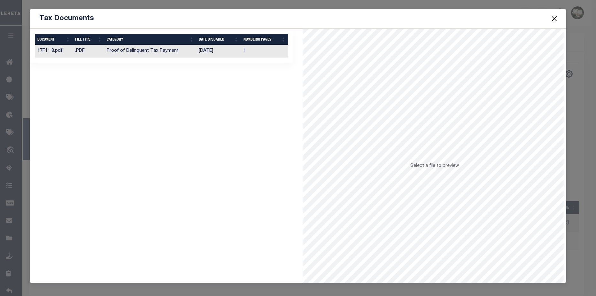
click at [216, 54] on td "[DATE]" at bounding box center [218, 51] width 45 height 12
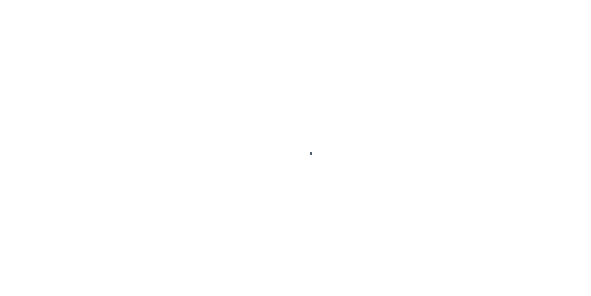
scroll to position [15, 0]
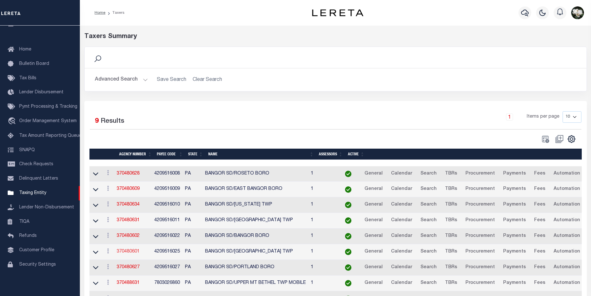
click at [121, 252] on link "370480601" at bounding box center [128, 251] width 23 height 4
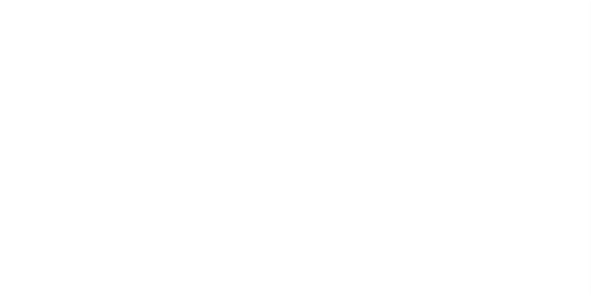
select select
checkbox input "false"
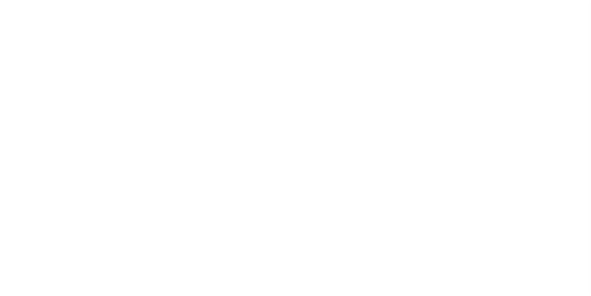
checkbox input "false"
type input "4209516025"
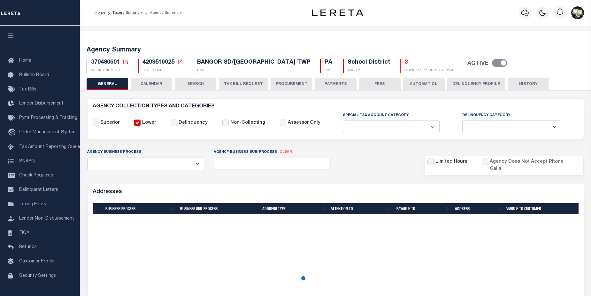
click at [405, 64] on h5 "3" at bounding box center [430, 62] width 50 height 7
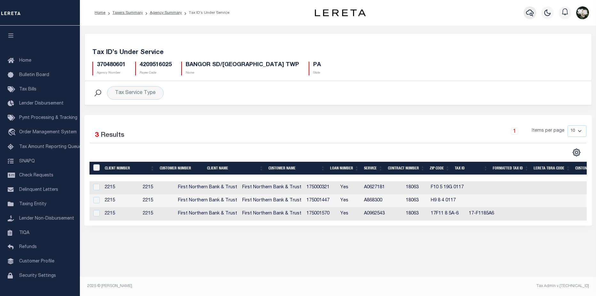
click at [533, 15] on icon "button" at bounding box center [530, 13] width 8 height 8
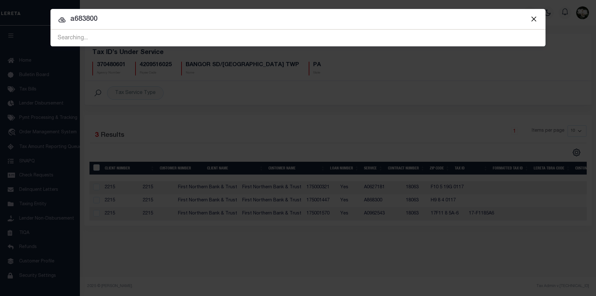
type input "a683800"
drag, startPoint x: 117, startPoint y: 19, endPoint x: 5, endPoint y: 18, distance: 111.9
click at [5, 18] on div "Include Loans TBM Customers Borrowers Payments (Lender Non-Disb) Payments (Lend…" at bounding box center [298, 148] width 596 height 296
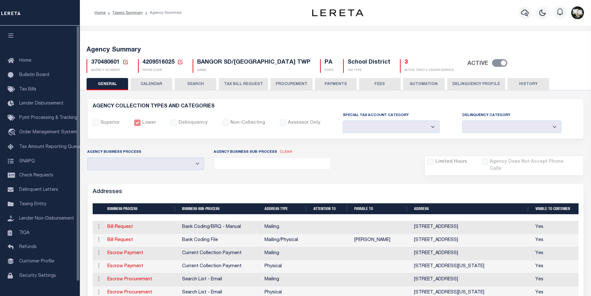
select select
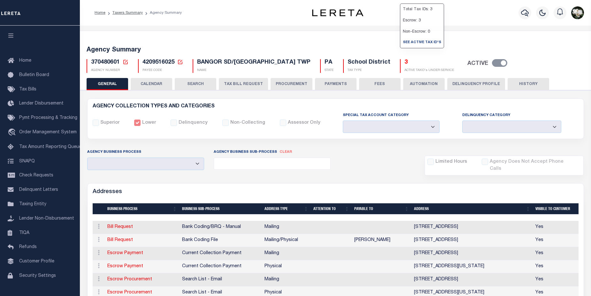
click at [405, 63] on h5 "3" at bounding box center [430, 62] width 50 height 7
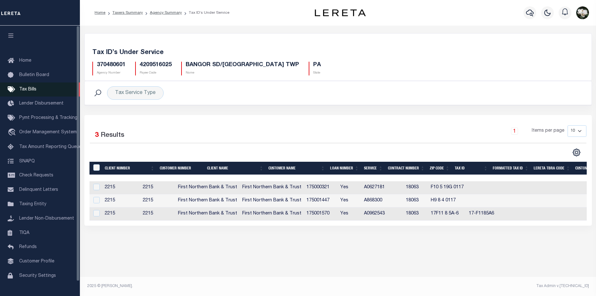
click at [36, 87] on link "Tax Bills" at bounding box center [40, 89] width 80 height 14
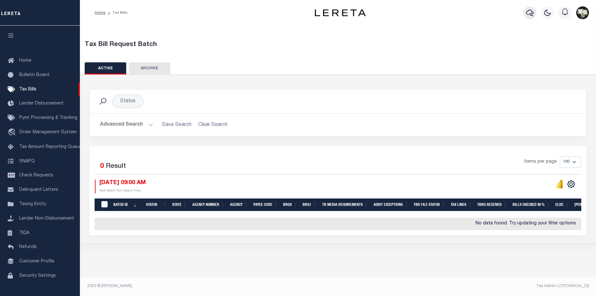
click at [533, 16] on icon "button" at bounding box center [530, 13] width 8 height 7
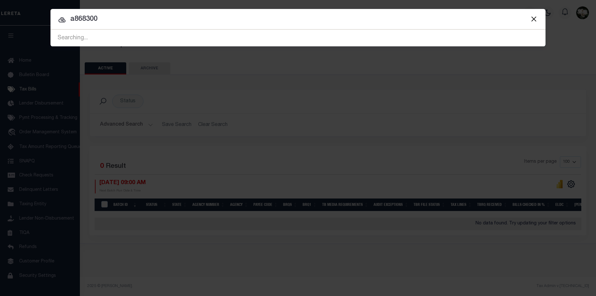
type input "a868300"
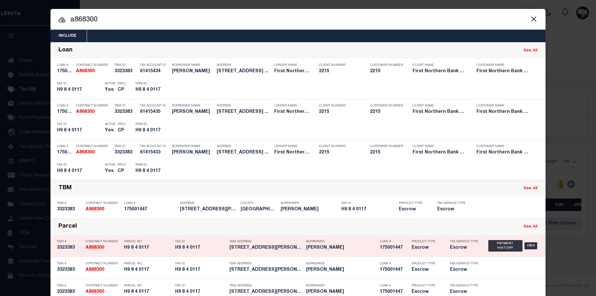
click at [426, 250] on h5 "Escrow" at bounding box center [426, 247] width 29 height 5
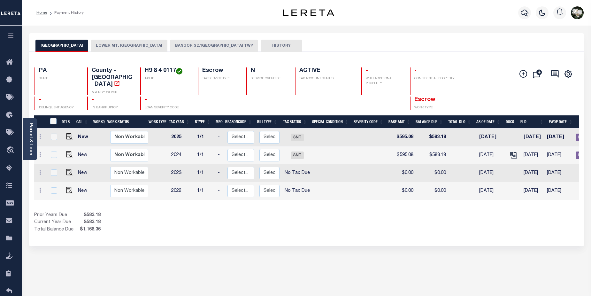
click at [195, 45] on button "BANGOR SD/LOWER MT BETHEL TWP" at bounding box center [214, 46] width 88 height 12
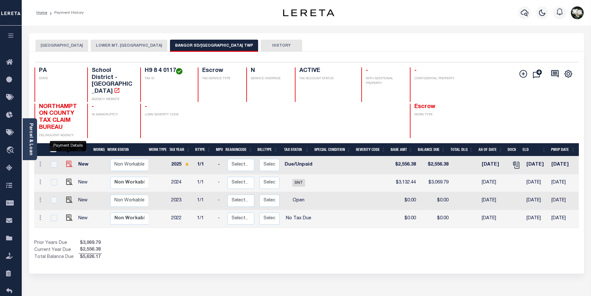
click at [69, 161] on img "" at bounding box center [69, 164] width 6 height 6
checkbox input "true"
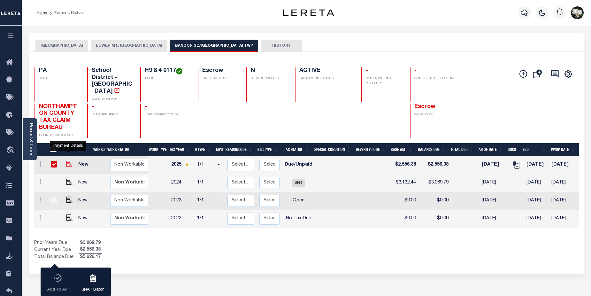
click at [66, 161] on img "" at bounding box center [69, 164] width 6 height 6
checkbox input "false"
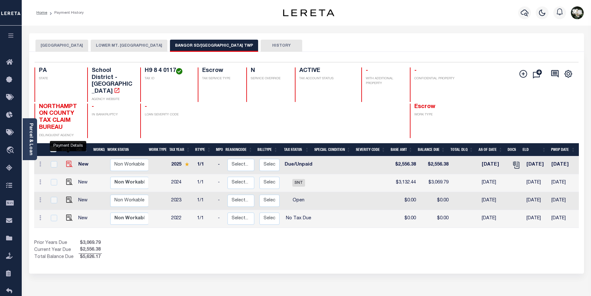
click at [67, 161] on img "" at bounding box center [69, 164] width 6 height 6
checkbox input "true"
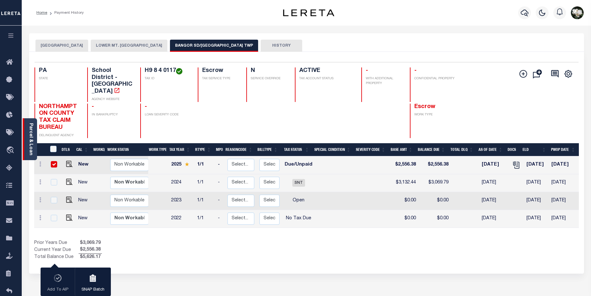
click at [28, 147] on link "Parcel & Loan" at bounding box center [30, 139] width 4 height 32
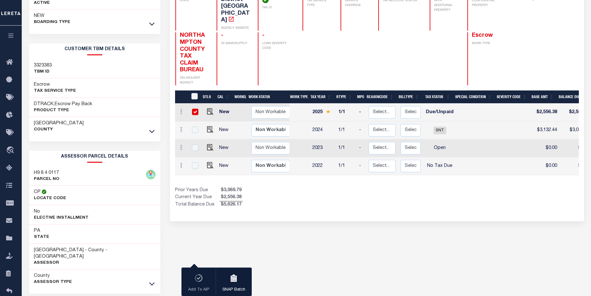
scroll to position [99, 0]
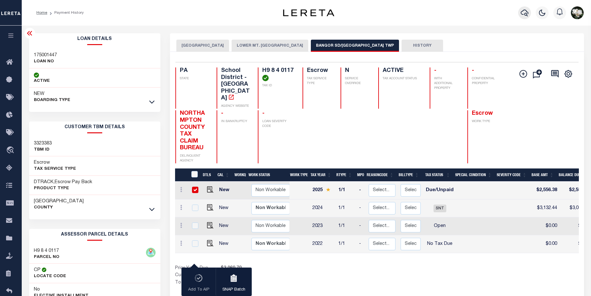
click at [524, 14] on icon "button" at bounding box center [525, 13] width 8 height 8
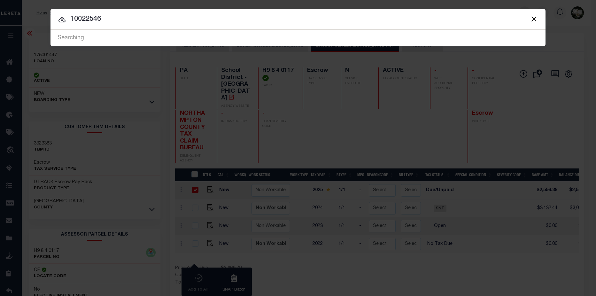
type input "10022546"
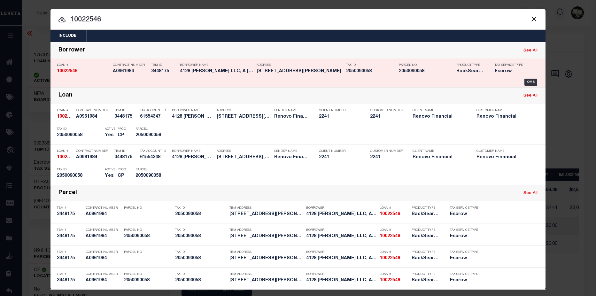
click at [343, 71] on div "Tax ID 2050090058" at bounding box center [367, 69] width 53 height 19
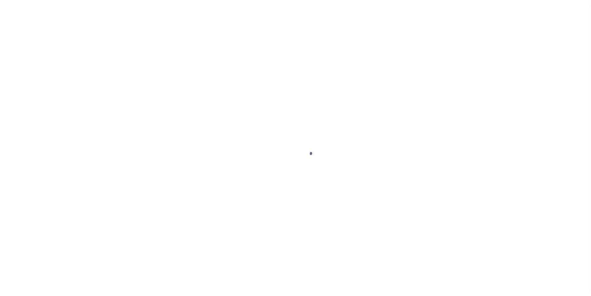
select select "DUE"
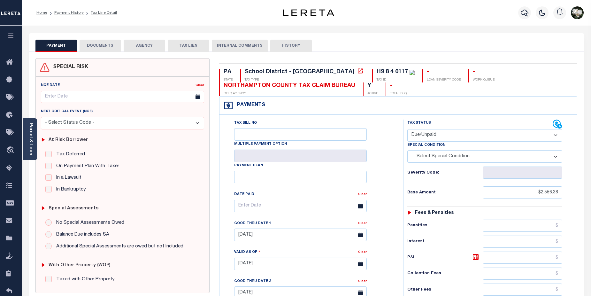
click at [98, 43] on button "DOCUMENTS" at bounding box center [101, 46] width 42 height 12
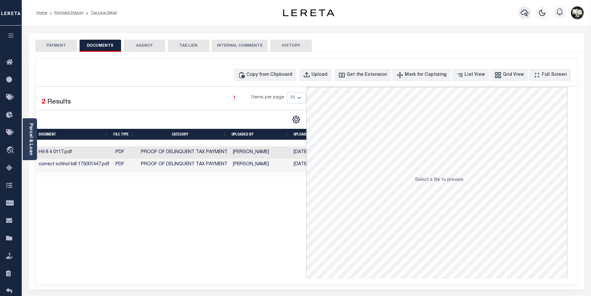
click at [520, 14] on button "button" at bounding box center [524, 12] width 13 height 13
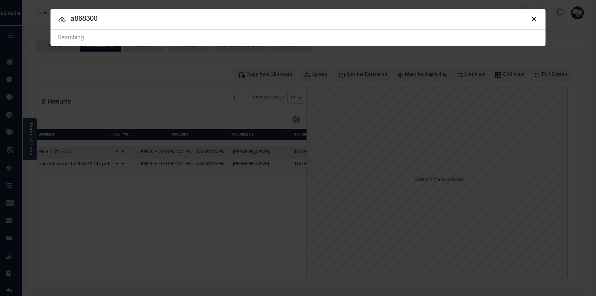
type input "a868300"
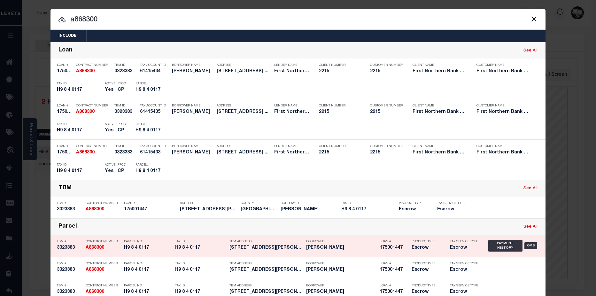
click at [324, 252] on div "Borrower NICHOLAS C FLEISCHER" at bounding box center [341, 246] width 70 height 19
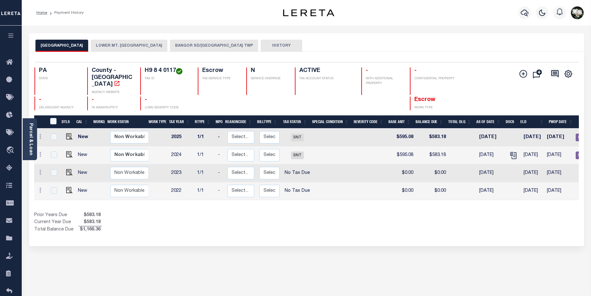
click at [198, 48] on button "BANGOR SD/[GEOGRAPHIC_DATA] TWP" at bounding box center [214, 46] width 88 height 12
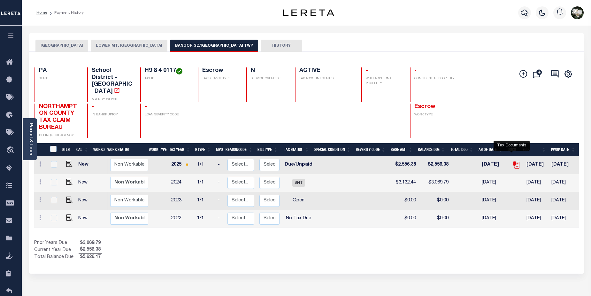
click at [512, 161] on icon "" at bounding box center [516, 165] width 8 height 8
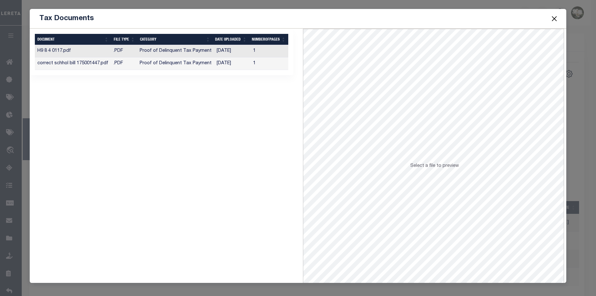
click at [240, 65] on td "[DATE]" at bounding box center [232, 64] width 36 height 12
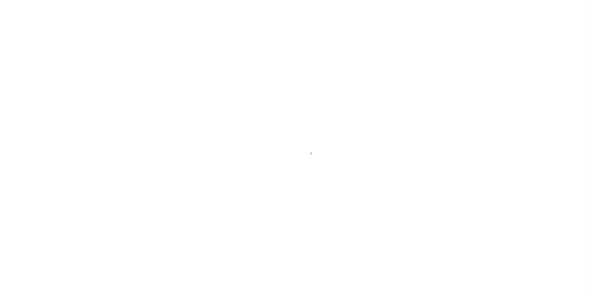
select select "400"
select select "Escrow"
type input "[STREET_ADDRESS][PERSON_NAME]"
type input "BRONX, NY 10466"
type input "a0kUS00000BonSG"
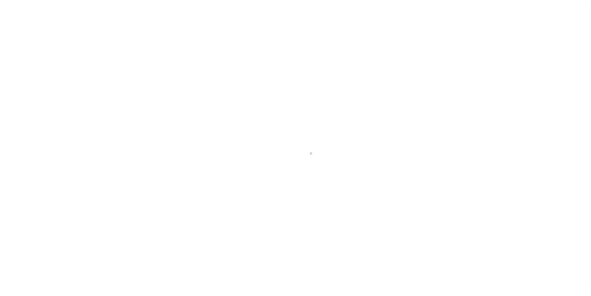
type input "NY"
select select
select select "25067"
select select "4"
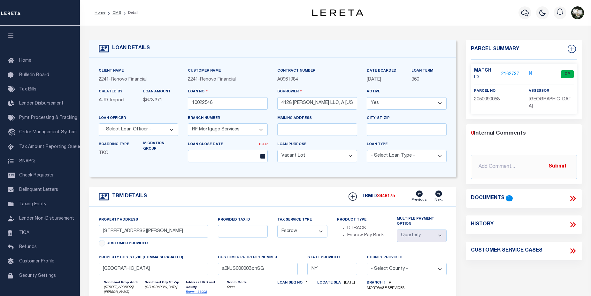
click at [507, 72] on link "2162737" at bounding box center [511, 74] width 18 height 7
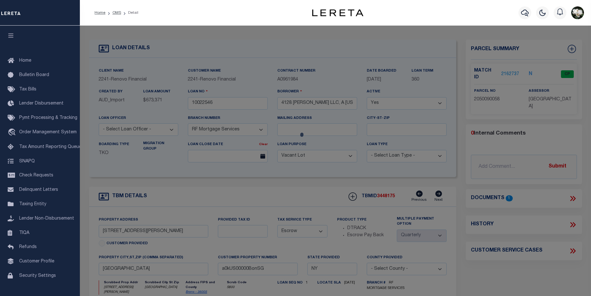
checkbox input "false"
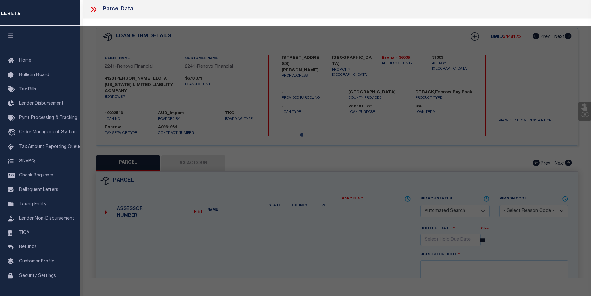
select select "CP"
type input "4128 WICKHAM LLC"
select select "AGW"
select select
type input "4128 WICKHAM AVENUE"
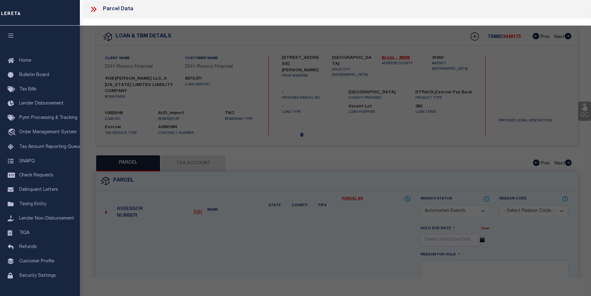
checkbox input "false"
type input "BRONX, NY 10466"
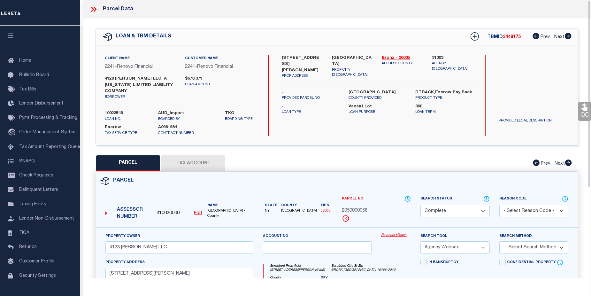
click at [396, 233] on link "Payment History" at bounding box center [396, 235] width 30 height 5
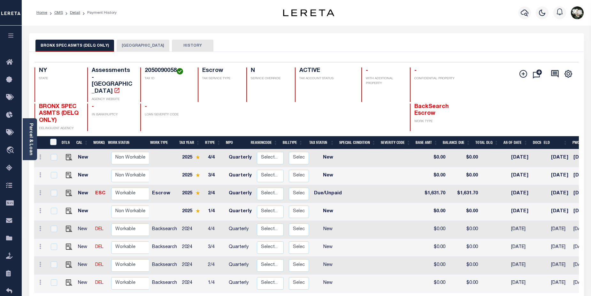
click at [131, 47] on button "BRONX CITY" at bounding box center [143, 46] width 53 height 12
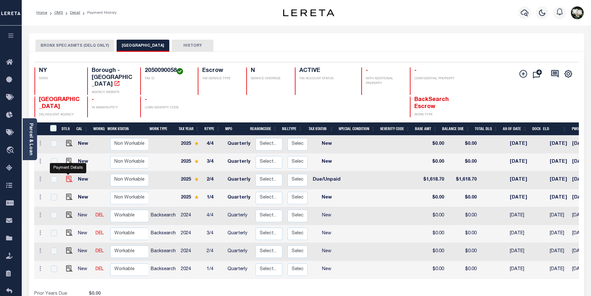
click at [66, 176] on img "" at bounding box center [69, 179] width 6 height 6
checkbox input "true"
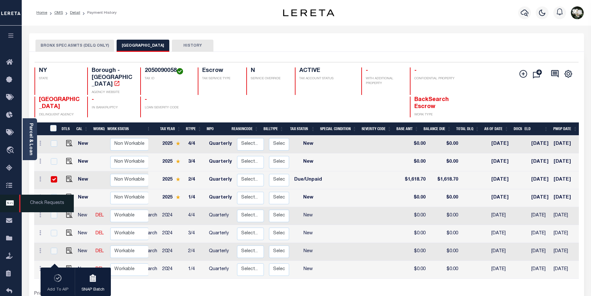
scroll to position [0, 18]
click at [27, 145] on div "Parcel & Loan" at bounding box center [30, 139] width 14 height 42
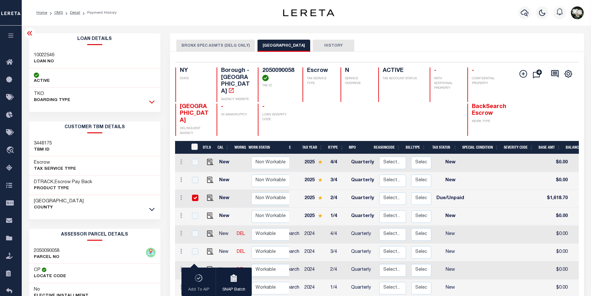
click at [151, 102] on icon at bounding box center [151, 102] width 5 height 3
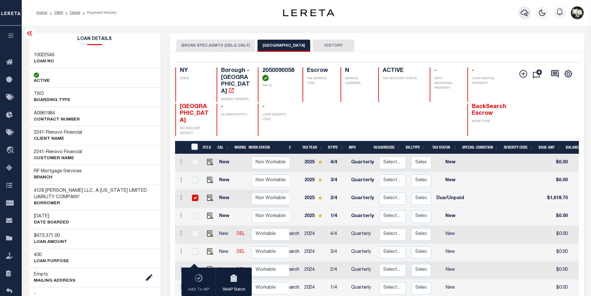
click at [526, 11] on icon "button" at bounding box center [525, 13] width 8 height 7
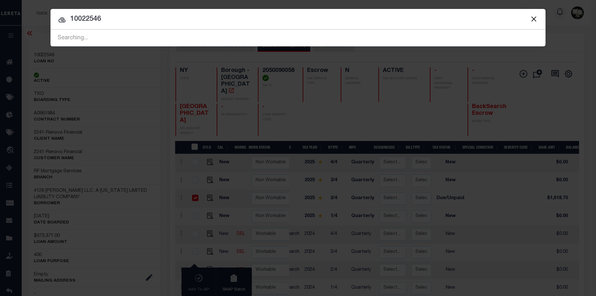
type input "10022546"
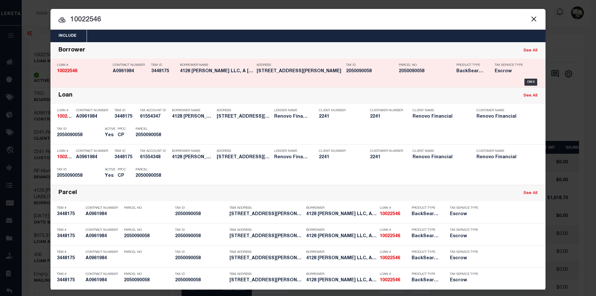
click at [300, 72] on h5 "4128 WICKHAM AVE BRONX, NY 10466" at bounding box center [300, 71] width 86 height 5
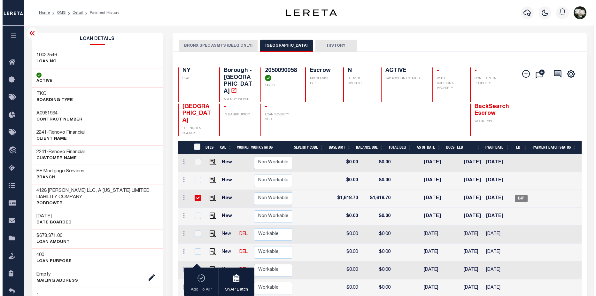
scroll to position [0, 247]
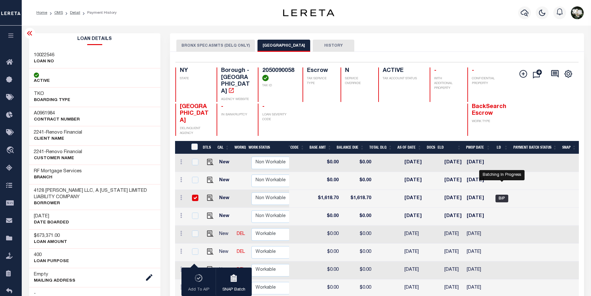
click at [504, 195] on span "BIP" at bounding box center [502, 199] width 13 height 8
checkbox input "false"
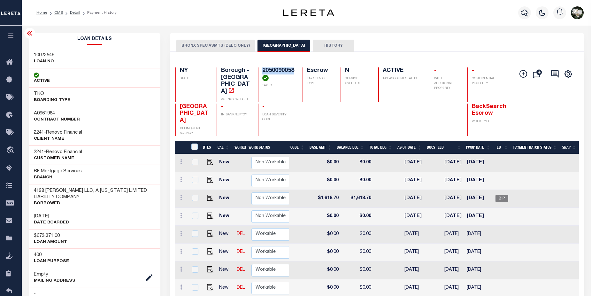
drag, startPoint x: 263, startPoint y: 73, endPoint x: 295, endPoint y: 71, distance: 31.7
click at [295, 69] on h4 "2050090058" at bounding box center [278, 74] width 33 height 14
copy h4 "2050090058"
click at [523, 12] on icon "button" at bounding box center [525, 13] width 8 height 7
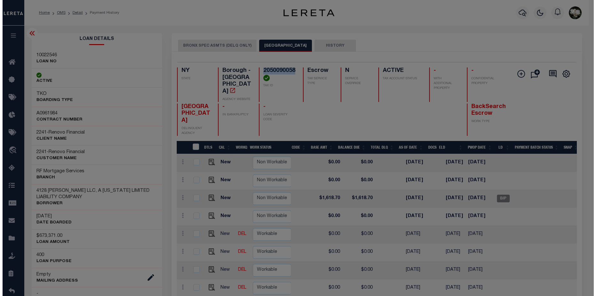
scroll to position [0, 243]
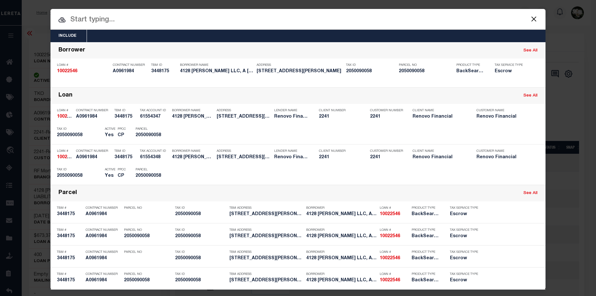
click at [118, 21] on input "text" at bounding box center [298, 19] width 495 height 11
paste input "2050090058"
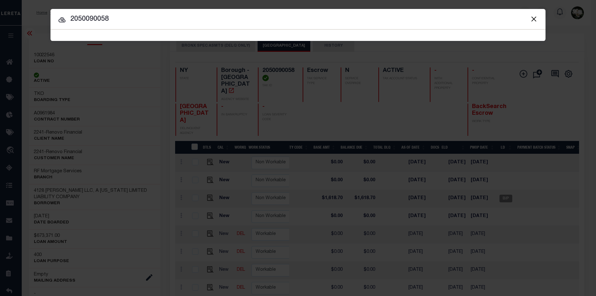
drag, startPoint x: 106, startPoint y: 18, endPoint x: 111, endPoint y: 18, distance: 4.8
click at [111, 18] on input "2050090058" at bounding box center [298, 19] width 495 height 11
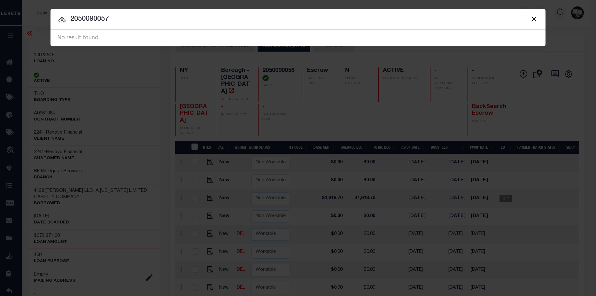
drag, startPoint x: 68, startPoint y: 16, endPoint x: 180, endPoint y: 23, distance: 112.1
click at [180, 23] on input "2050090057" at bounding box center [298, 19] width 495 height 11
type input "10022546"
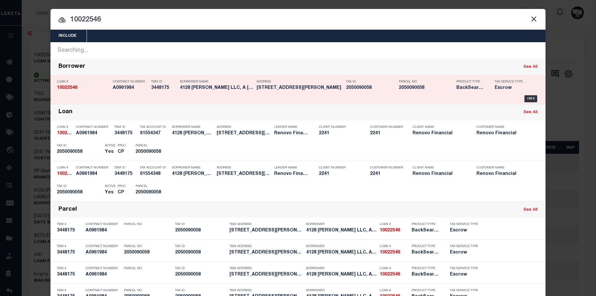
click at [266, 90] on h5 "4128 WICKHAM AVE BRONX, NY 10466" at bounding box center [300, 87] width 86 height 5
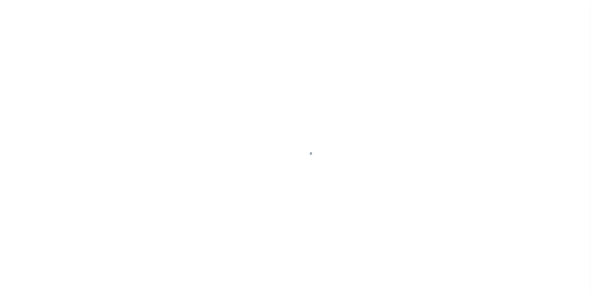
select select "DUE"
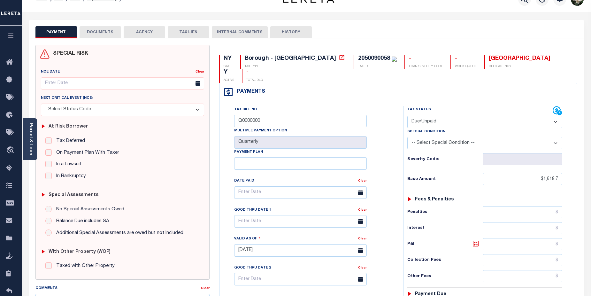
scroll to position [7, 0]
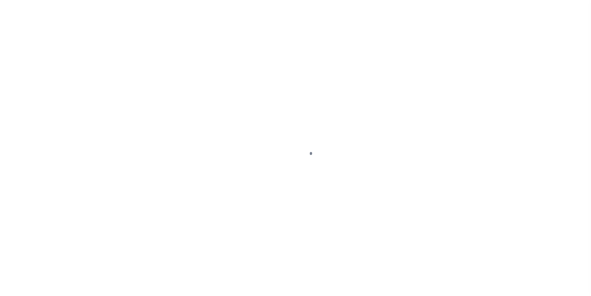
select select "25067"
select select "400"
select select "Escrow"
type input "[STREET_ADDRESS][PERSON_NAME]"
type input "[GEOGRAPHIC_DATA]"
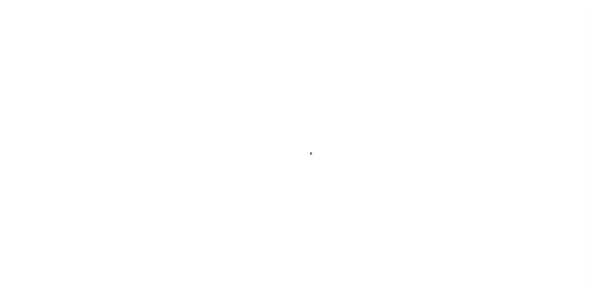
type input "a0kUS00000BonSG"
type input "NY"
select select
select select "4"
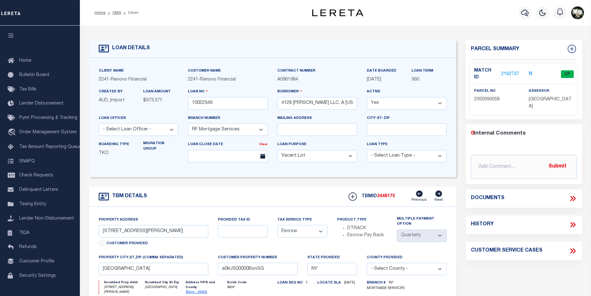
click at [504, 71] on link "2162737" at bounding box center [511, 74] width 18 height 7
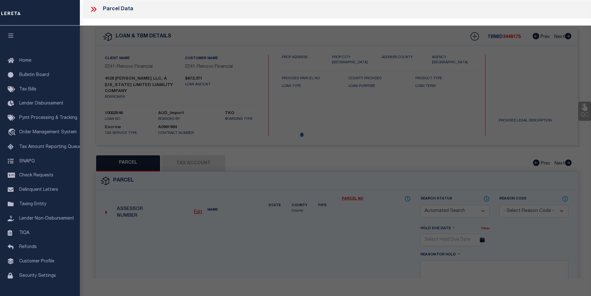
checkbox input "false"
select select "CP"
type input "4128 WICKHAM LLC"
select select "AGW"
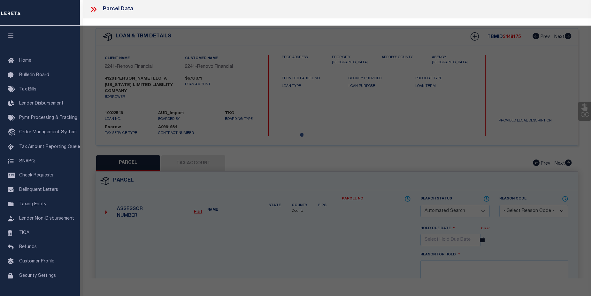
select select
type input "[STREET_ADDRESS][PERSON_NAME]"
checkbox input "false"
type input "BRONX, NY 10466"
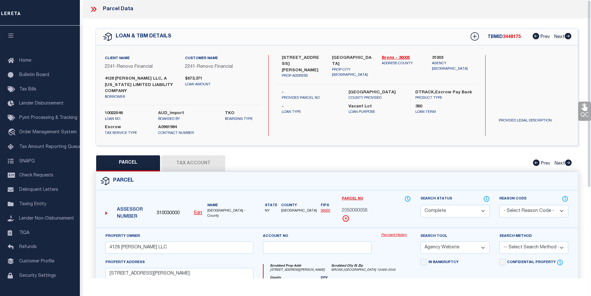
click at [399, 233] on link "Payment History" at bounding box center [396, 235] width 30 height 5
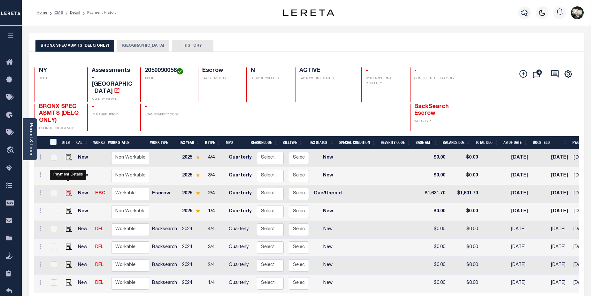
click at [66, 190] on img "" at bounding box center [69, 193] width 6 height 6
checkbox input "true"
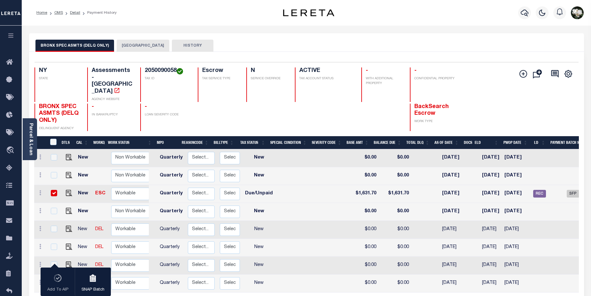
scroll to position [0, 106]
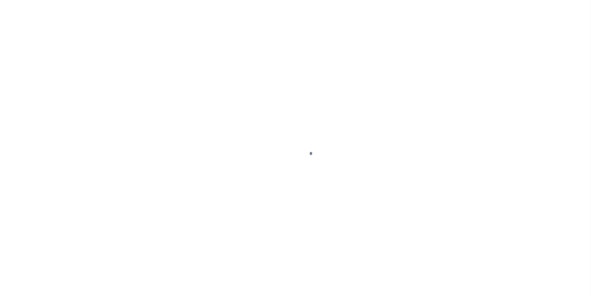
select select "DUE"
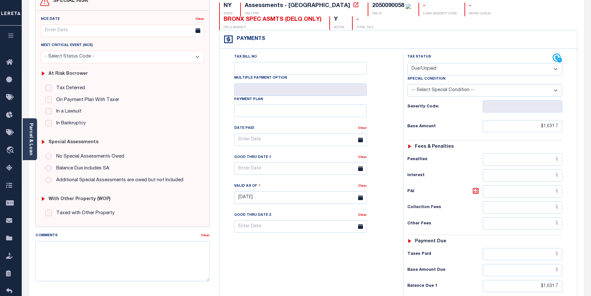
scroll to position [33, 0]
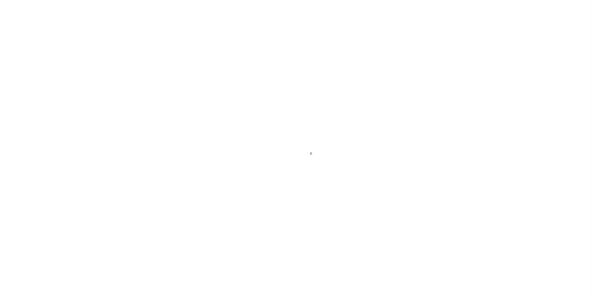
select select "400"
select select "Escrow"
type input "[STREET_ADDRESS][PERSON_NAME]"
type input "[GEOGRAPHIC_DATA]"
type input "a0kUS00000BonSG"
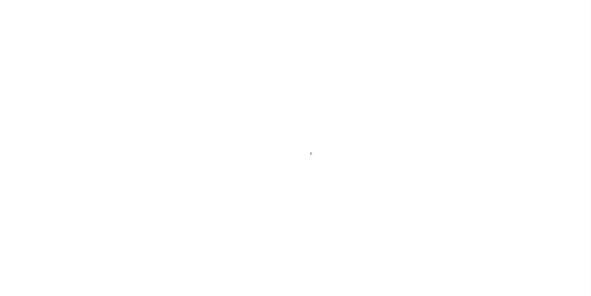
type input "NY"
select select
select select "25067"
select select "4"
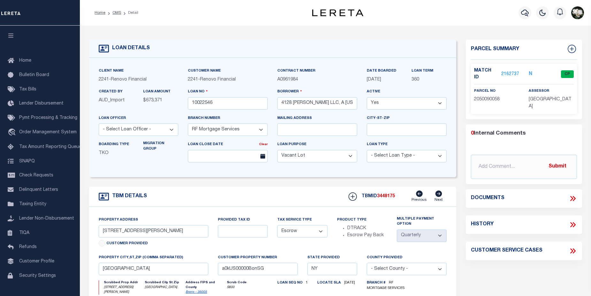
click at [510, 71] on link "2162737" at bounding box center [511, 74] width 18 height 7
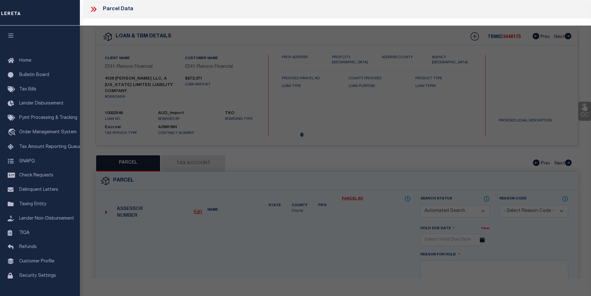
checkbox input "false"
select select "CP"
type input "4128 WICKHAM LLC"
select select "AGW"
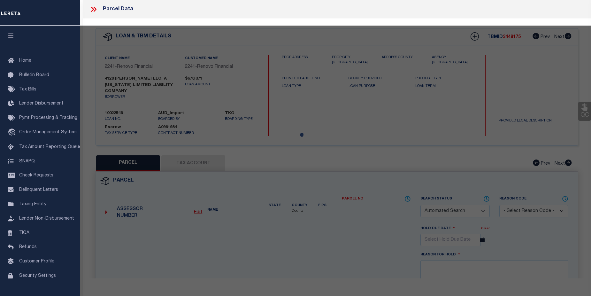
select select
type input "4128 WICKHAM AVENUE"
checkbox input "false"
type input "[GEOGRAPHIC_DATA]"
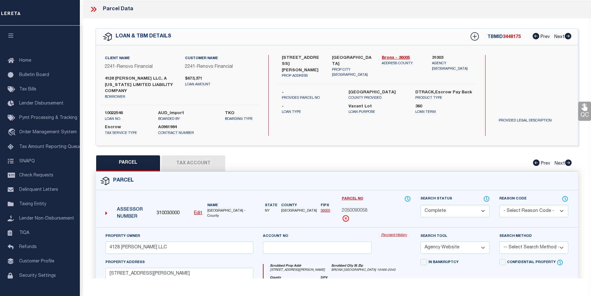
click at [391, 233] on link "Payment History" at bounding box center [396, 235] width 30 height 5
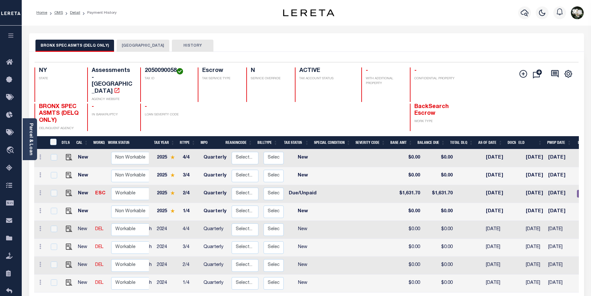
scroll to position [0, 14]
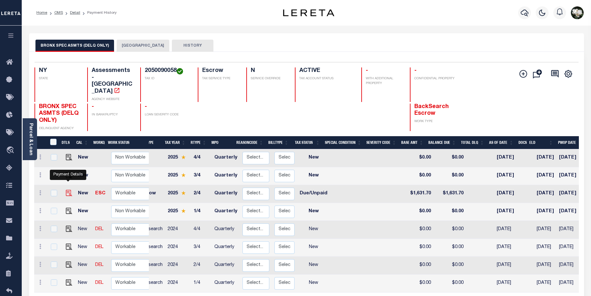
click at [66, 190] on img "" at bounding box center [69, 193] width 6 height 6
checkbox input "true"
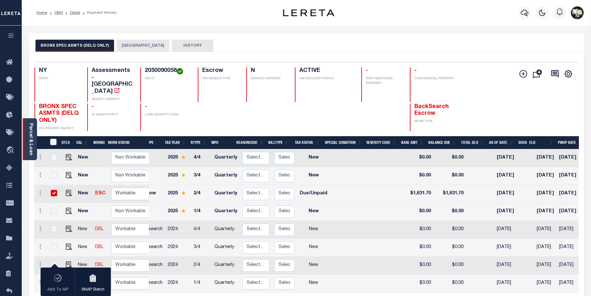
click at [32, 138] on link "Parcel & Loan" at bounding box center [30, 139] width 4 height 32
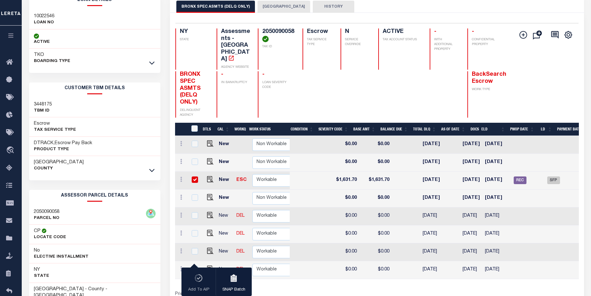
scroll to position [0, 230]
click at [290, 33] on h4 "2050090058" at bounding box center [278, 35] width 33 height 14
click at [449, 172] on td at bounding box center [454, 181] width 11 height 18
checkbox input "false"
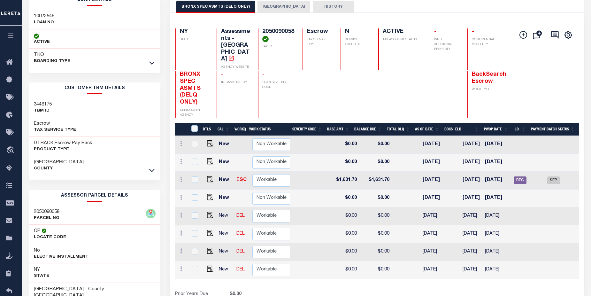
scroll to position [0, 247]
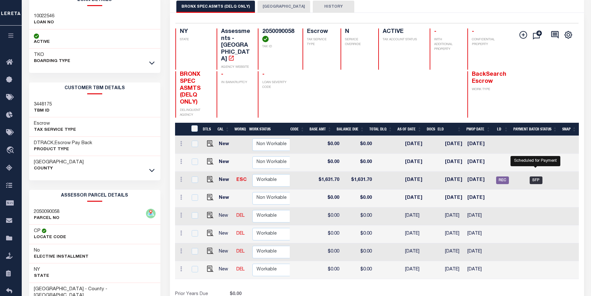
click at [533, 176] on span "SFP" at bounding box center [536, 180] width 13 height 8
checkbox input "true"
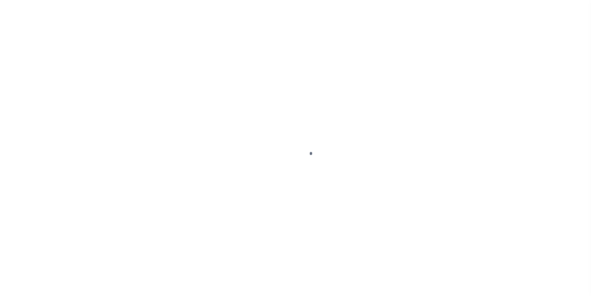
select select "DUE"
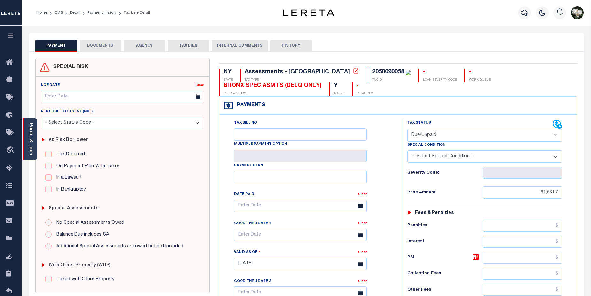
click at [29, 145] on link "Parcel & Loan" at bounding box center [30, 139] width 4 height 32
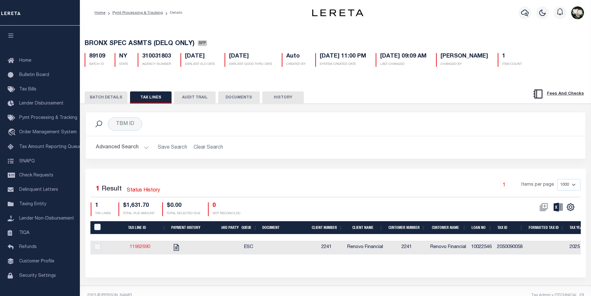
click at [142, 248] on link "11962690" at bounding box center [140, 247] width 20 height 4
checkbox input "true"
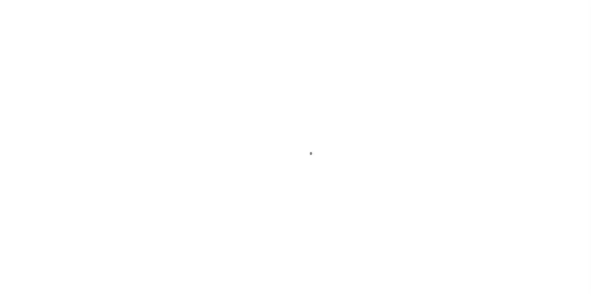
select select "DUE"
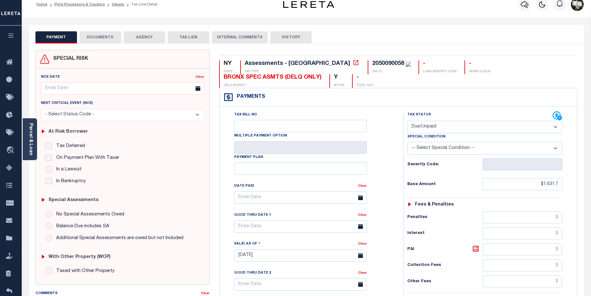
scroll to position [1, 0]
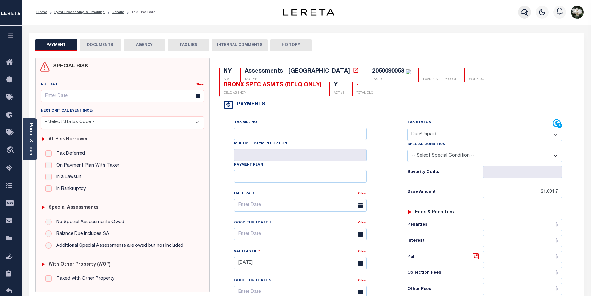
click at [521, 13] on button "button" at bounding box center [524, 12] width 13 height 13
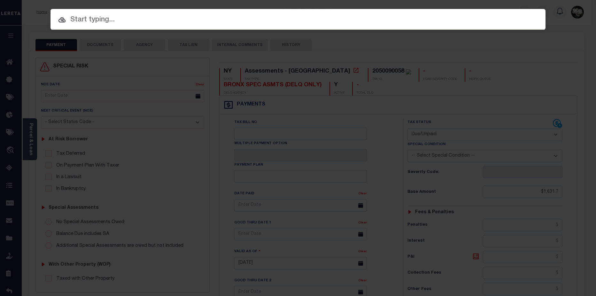
click at [157, 20] on input "text" at bounding box center [298, 19] width 495 height 11
paste input "2050090058"
click at [109, 21] on input "2050090058" at bounding box center [298, 19] width 495 height 11
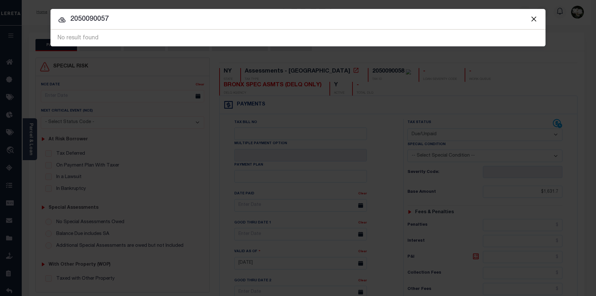
click at [534, 19] on button "Close" at bounding box center [534, 19] width 8 height 8
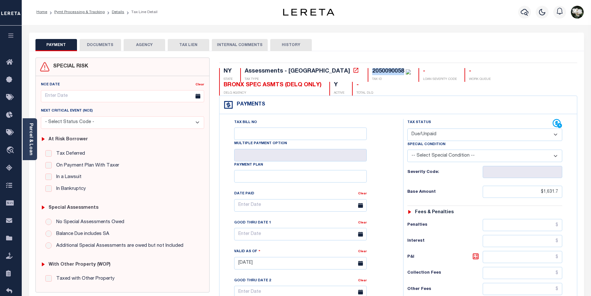
drag, startPoint x: 316, startPoint y: 74, endPoint x: 348, endPoint y: 73, distance: 32.0
click at [368, 73] on div "2050090058 TAX ID" at bounding box center [389, 75] width 43 height 14
copy div "2050090058"
click at [528, 13] on icon "button" at bounding box center [525, 12] width 8 height 7
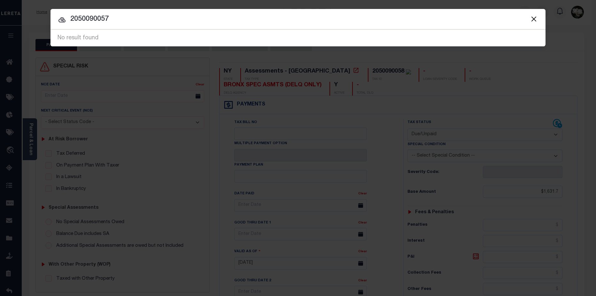
click at [136, 21] on input "2050090057" at bounding box center [298, 19] width 495 height 11
drag, startPoint x: 136, startPoint y: 20, endPoint x: 70, endPoint y: 20, distance: 65.8
click at [70, 20] on input "2050090057" at bounding box center [298, 19] width 495 height 11
paste input "8"
click at [109, 21] on input "2050090058" at bounding box center [298, 19] width 495 height 11
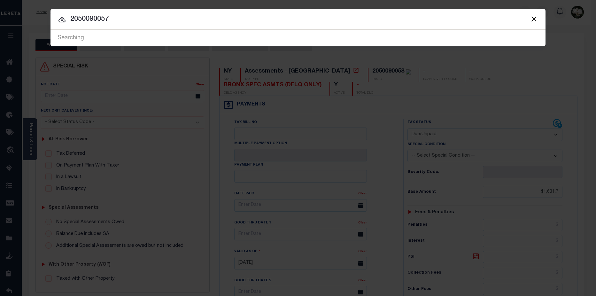
click at [533, 17] on button "Close" at bounding box center [534, 19] width 8 height 8
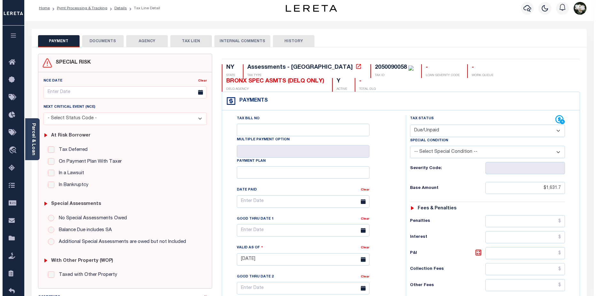
scroll to position [0, 0]
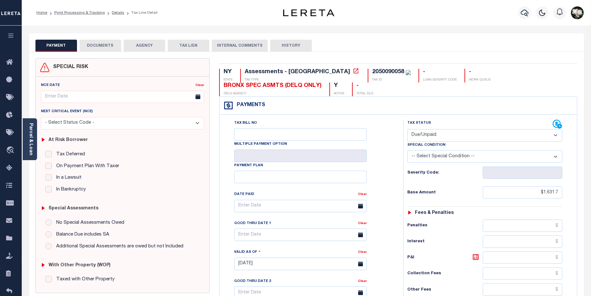
click at [515, 14] on div "Profile Sign out" at bounding box center [550, 13] width 73 height 22
click at [524, 12] on icon "button" at bounding box center [525, 13] width 8 height 8
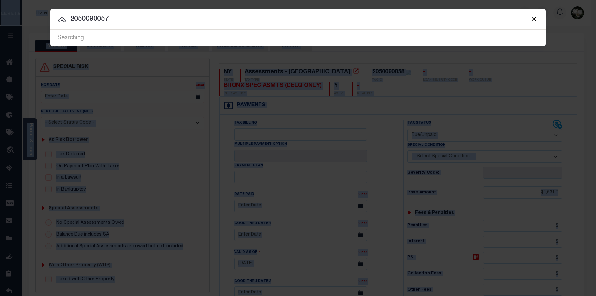
drag, startPoint x: 154, startPoint y: 12, endPoint x: -18, endPoint y: 12, distance: 172.0
click at [0, 12] on html "Home Pymt Processing & Tracking Details Tax Line Detail Profile Sign out" at bounding box center [298, 241] width 596 height 483
click at [217, 33] on div "Searching..." at bounding box center [298, 38] width 495 height 16
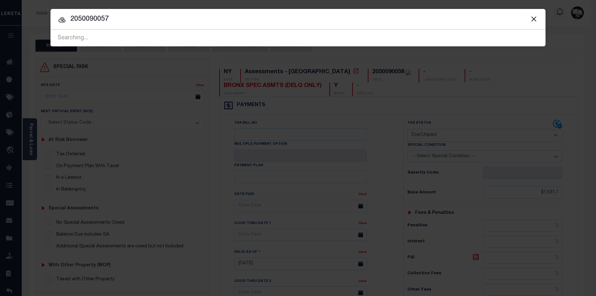
click at [146, 18] on input "2050090057" at bounding box center [298, 19] width 495 height 11
drag, startPoint x: 128, startPoint y: 17, endPoint x: 43, endPoint y: 15, distance: 85.4
click at [43, 15] on div "Include Loans TBM Customers Borrowers Payments (Lender Non-Disb) Payments (Lend…" at bounding box center [298, 148] width 596 height 296
click at [129, 18] on input "400030969" at bounding box center [298, 19] width 495 height 11
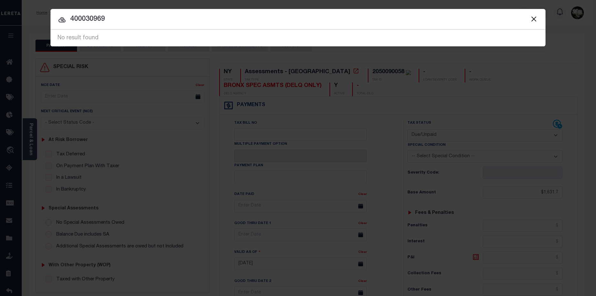
drag, startPoint x: 129, startPoint y: 18, endPoint x: 78, endPoint y: 19, distance: 51.5
click at [78, 19] on input "400030969" at bounding box center [298, 19] width 495 height 11
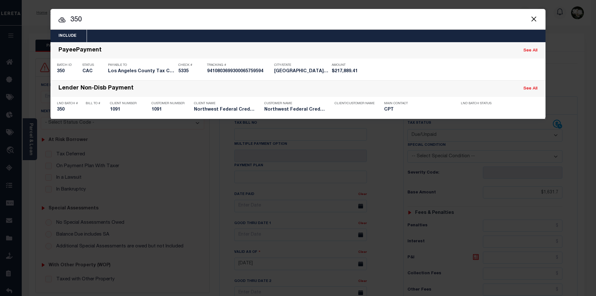
drag, startPoint x: 116, startPoint y: 12, endPoint x: 106, endPoint y: 30, distance: 20.4
click at [109, 27] on div at bounding box center [298, 19] width 495 height 20
drag, startPoint x: 106, startPoint y: 30, endPoint x: 109, endPoint y: 23, distance: 7.1
click at [108, 30] on div "Include Loans TBM Customers Borrowers Payments (Lender Non-Disb) Payments (Lend…" at bounding box center [298, 75] width 495 height 90
click at [109, 23] on input "350" at bounding box center [298, 19] width 495 height 11
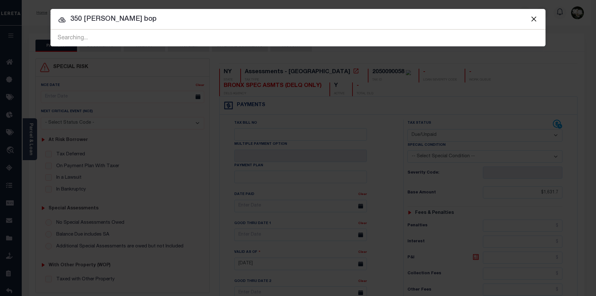
type input "350 hale bop"
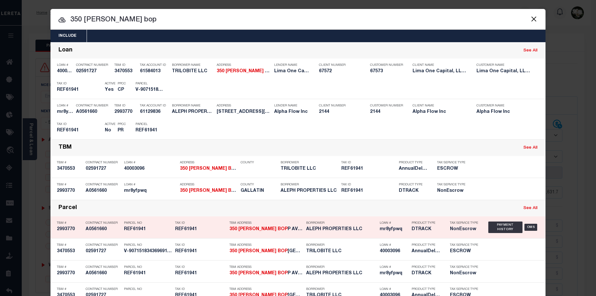
click at [392, 234] on div "Loan # mr8yfpwq" at bounding box center [394, 227] width 29 height 19
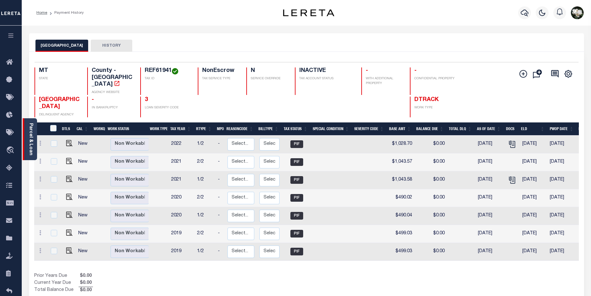
click at [27, 147] on div "Parcel & Loan" at bounding box center [30, 139] width 14 height 42
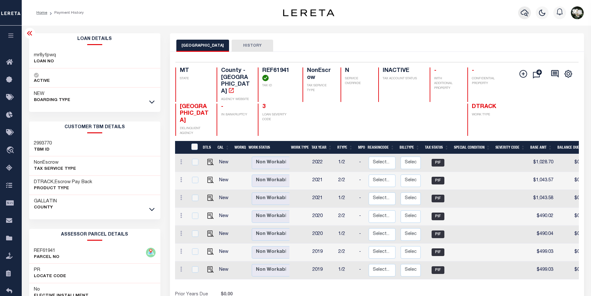
click at [528, 15] on icon "button" at bounding box center [525, 13] width 8 height 8
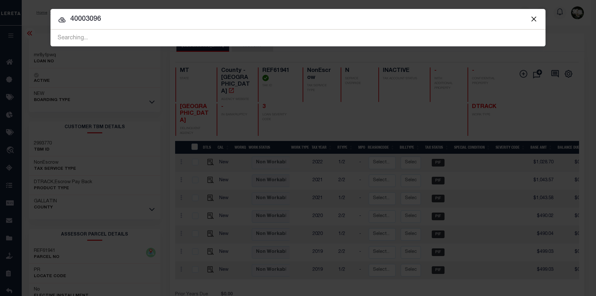
type input "40003096"
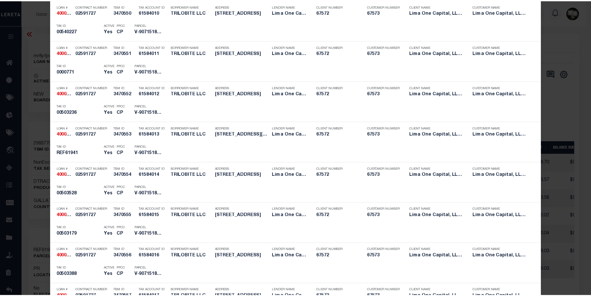
scroll to position [635, 0]
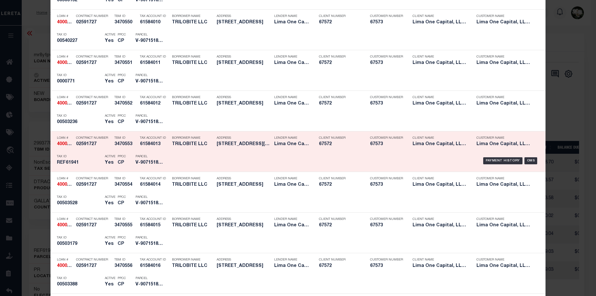
click at [378, 147] on h5 "67573" at bounding box center [386, 144] width 32 height 5
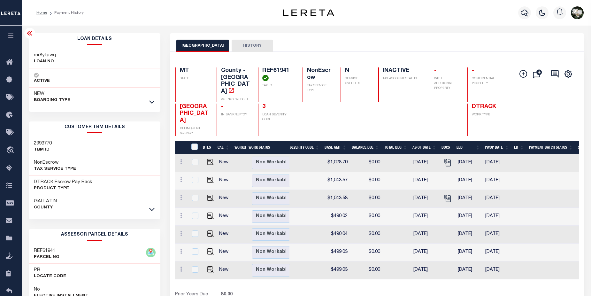
scroll to position [0, 0]
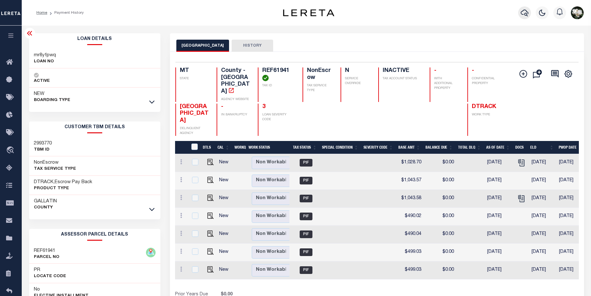
click at [525, 16] on icon "button" at bounding box center [525, 13] width 8 height 8
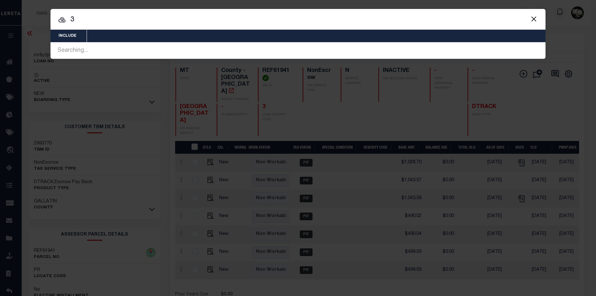
drag, startPoint x: 87, startPoint y: 19, endPoint x: 73, endPoint y: 22, distance: 14.9
click at [73, 22] on input "3" at bounding box center [298, 19] width 495 height 11
drag, startPoint x: 68, startPoint y: 20, endPoint x: 79, endPoint y: 19, distance: 10.9
click at [79, 19] on input "3" at bounding box center [298, 19] width 495 height 11
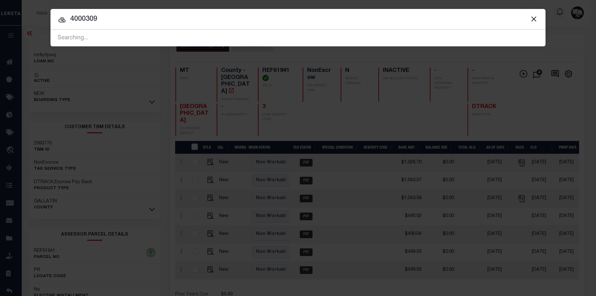
type input "40003096"
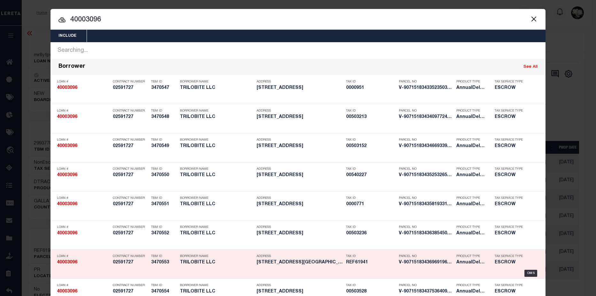
click at [373, 264] on h5 "REF61941" at bounding box center [371, 262] width 50 height 5
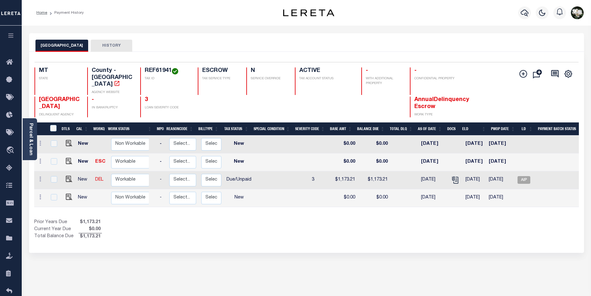
scroll to position [0, 108]
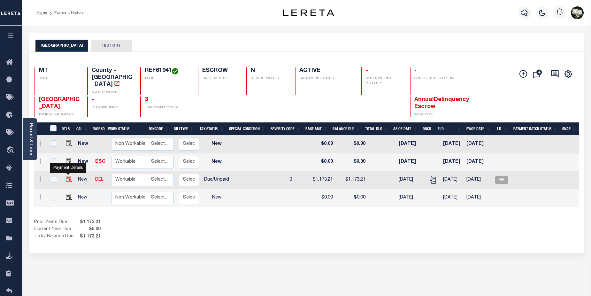
click at [68, 176] on img "" at bounding box center [69, 179] width 6 height 6
checkbox input "true"
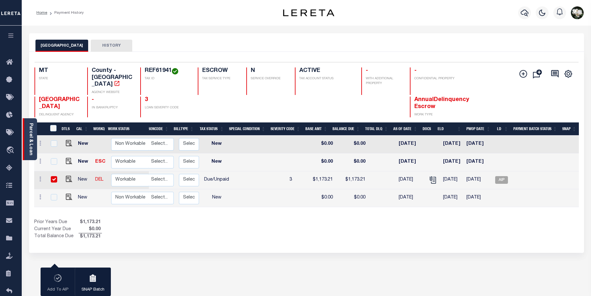
click at [27, 137] on div "Parcel & Loan" at bounding box center [30, 139] width 14 height 42
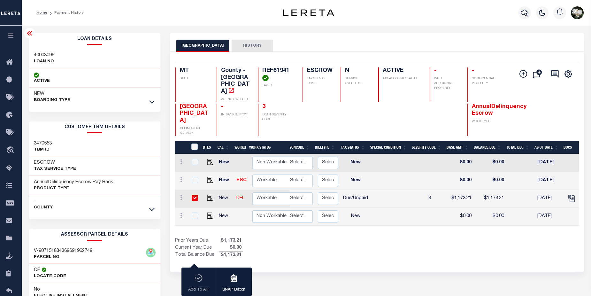
drag, startPoint x: 482, startPoint y: 214, endPoint x: 539, endPoint y: 213, distance: 57.2
click at [539, 213] on div "DTLS CAL WorkQ Work Status Work Type Tax Year RType MPO ReasonCode BillType Tax…" at bounding box center [377, 190] width 404 height 72
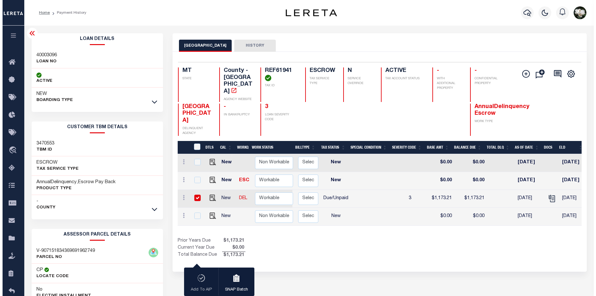
scroll to position [0, 125]
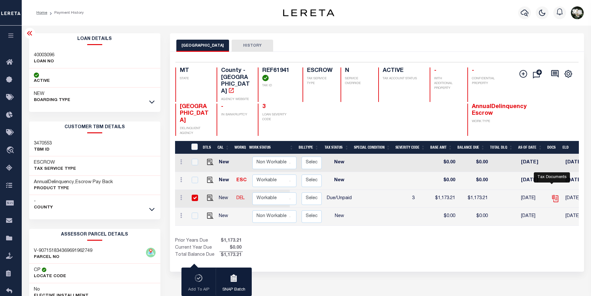
click at [554, 195] on icon "" at bounding box center [555, 197] width 5 height 5
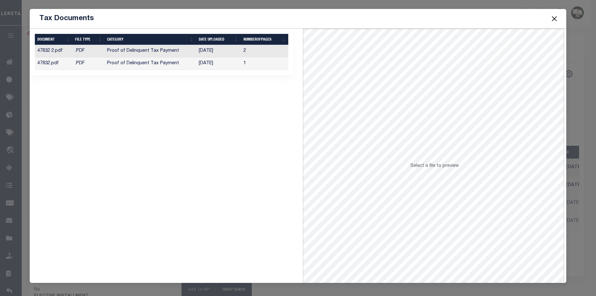
click at [234, 61] on td "[DATE]" at bounding box center [218, 64] width 45 height 12
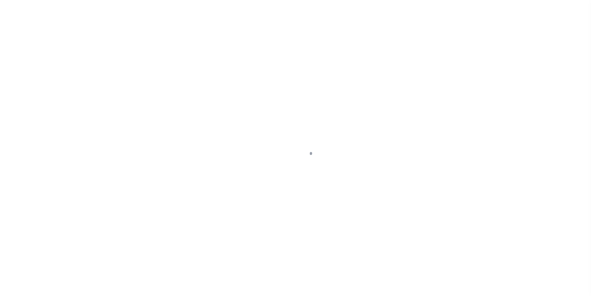
select select "DUE"
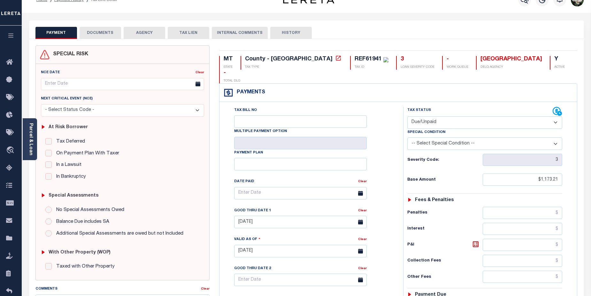
scroll to position [7, 0]
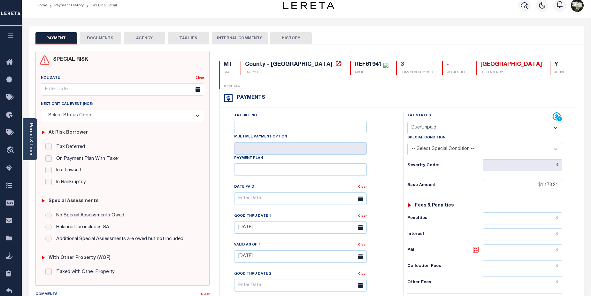
click at [30, 141] on link "Parcel & Loan" at bounding box center [30, 139] width 4 height 32
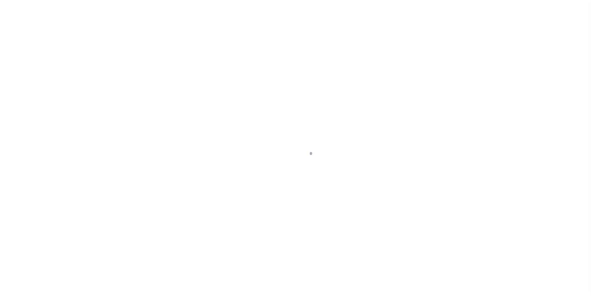
type input "[STREET_ADDRESS][PERSON_NAME]"
select select "Escrow"
select select
type input "BELGRADE MT 59714"
type input "40003096-9"
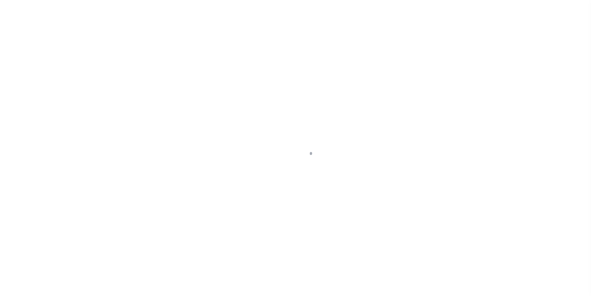
type input "MT"
type textarea "SEE FILE1"
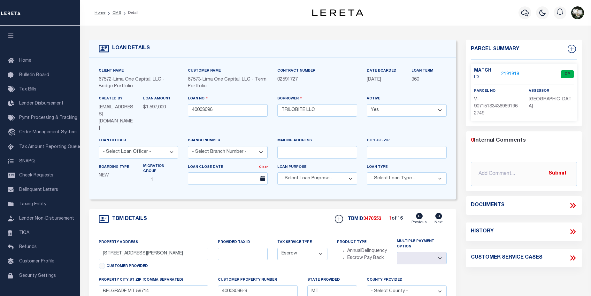
click at [510, 71] on link "2191919" at bounding box center [511, 74] width 18 height 7
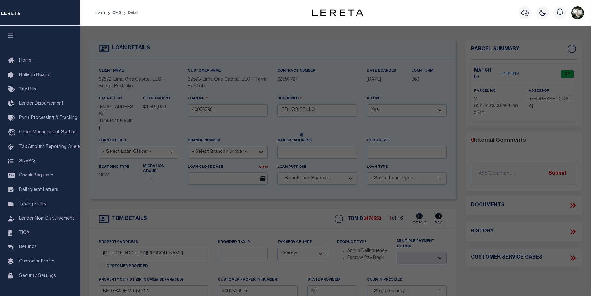
checkbox input "false"
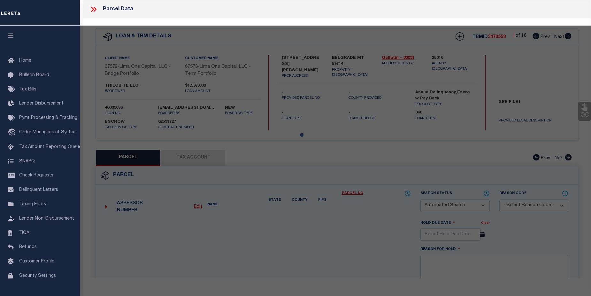
select select "CP"
select select "AGW"
select select
type input "350 HALE BOPP AVENUE"
checkbox input "false"
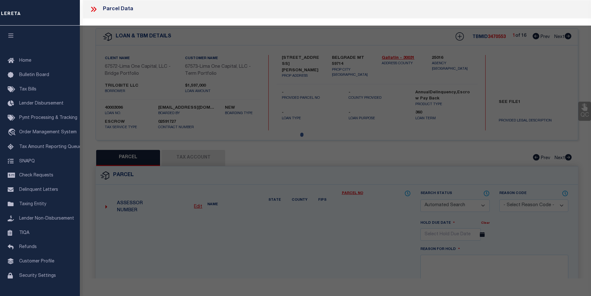
type input "BELGRADE MT 59714"
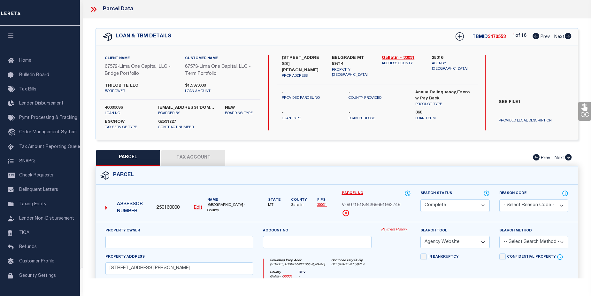
scroll to position [205, 0]
click at [387, 230] on link "Payment History" at bounding box center [396, 229] width 30 height 5
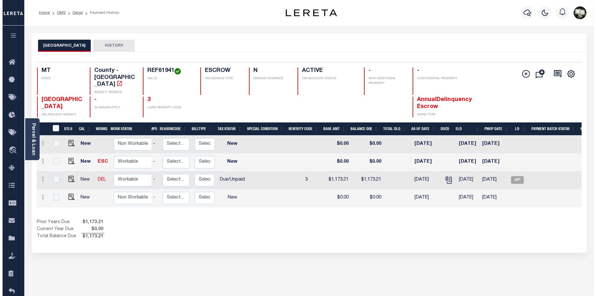
scroll to position [0, 108]
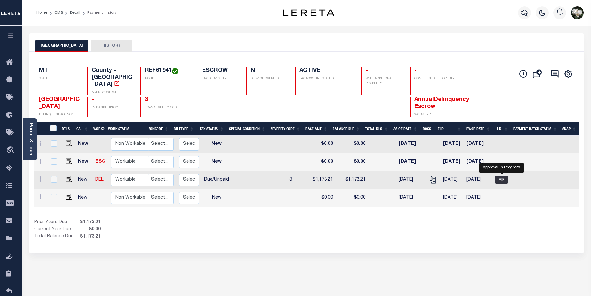
click at [500, 176] on span "AIP" at bounding box center [501, 180] width 13 height 8
checkbox input "true"
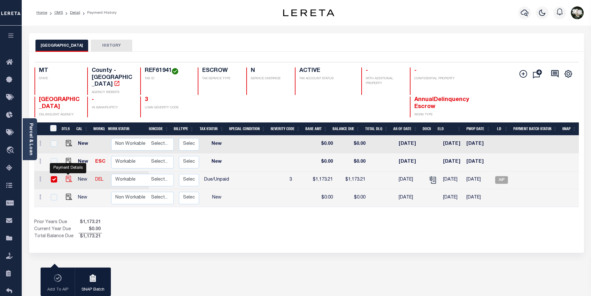
click at [66, 176] on img "" at bounding box center [69, 179] width 6 height 6
checkbox input "false"
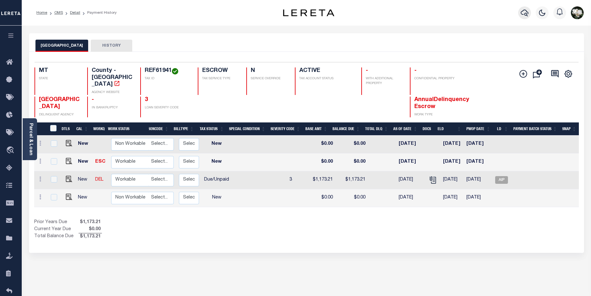
click at [523, 13] on icon "button" at bounding box center [525, 13] width 8 height 8
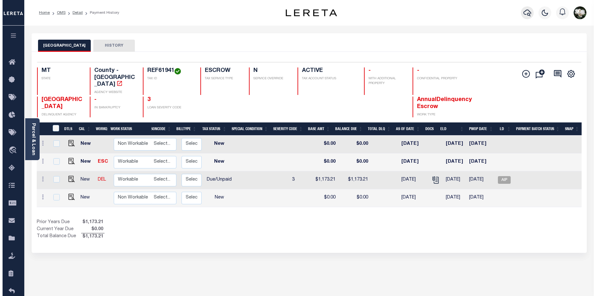
scroll to position [0, 104]
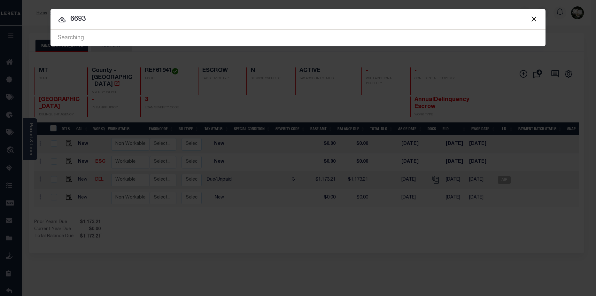
type input "6693"
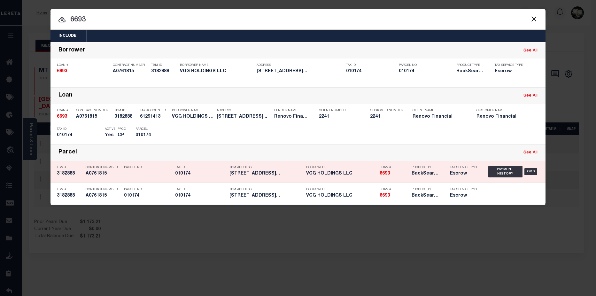
click at [447, 179] on div "Tax Service Type Escrow" at bounding box center [464, 171] width 38 height 19
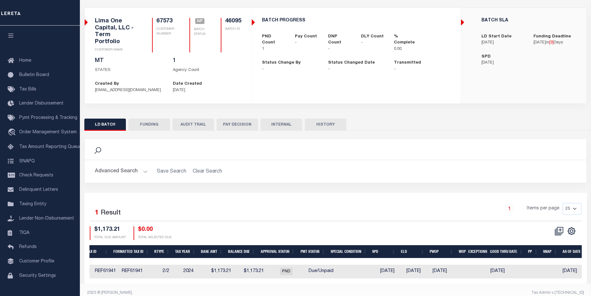
scroll to position [0, 343]
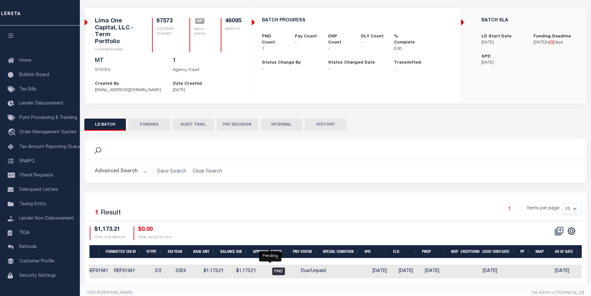
click at [272, 268] on span "PND" at bounding box center [278, 272] width 13 height 8
checkbox input "true"
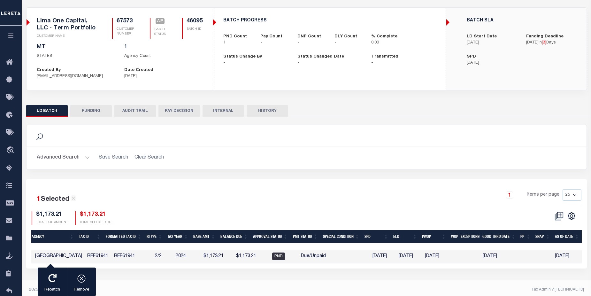
scroll to position [0, 284]
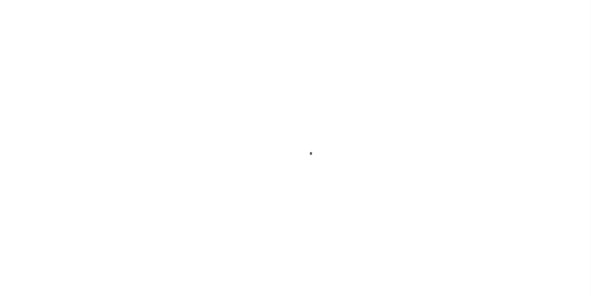
select select "DUE"
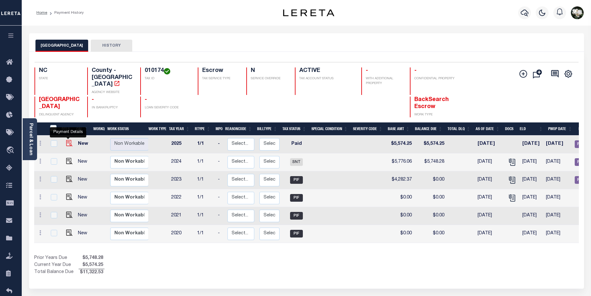
click at [68, 140] on img "" at bounding box center [69, 143] width 6 height 6
checkbox input "true"
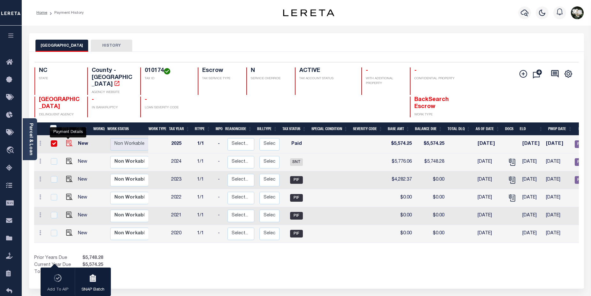
click at [67, 140] on img "" at bounding box center [69, 143] width 6 height 6
checkbox input "false"
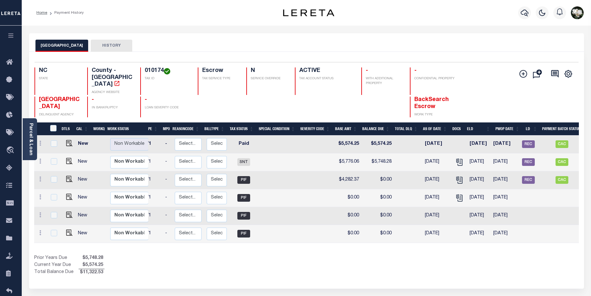
scroll to position [0, 82]
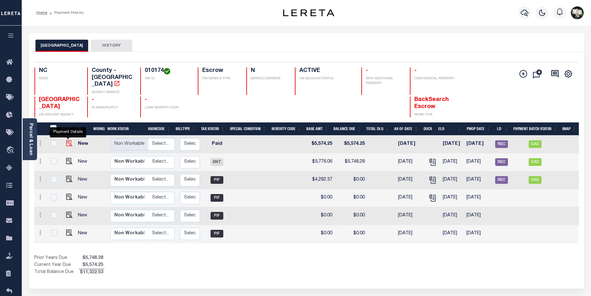
click at [66, 140] on img "" at bounding box center [69, 143] width 6 height 6
checkbox input "true"
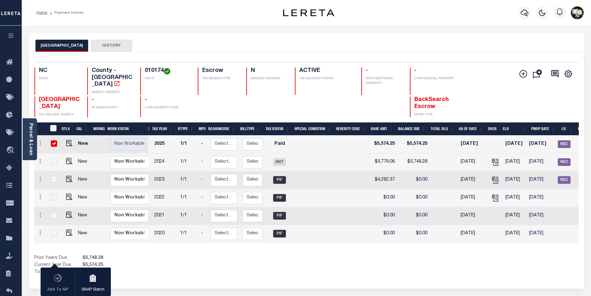
scroll to position [0, 14]
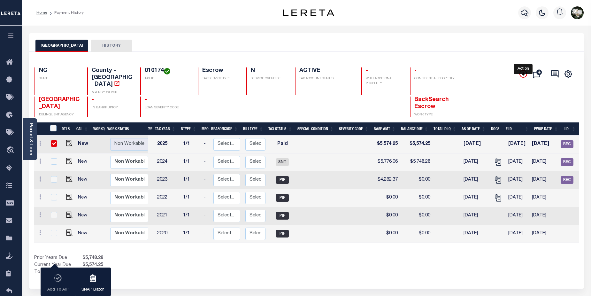
click at [525, 75] on icon "" at bounding box center [524, 74] width 8 height 8
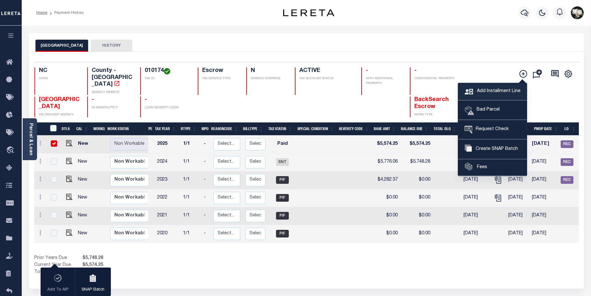
click at [496, 88] on span "Add Installment Line" at bounding box center [498, 91] width 45 height 7
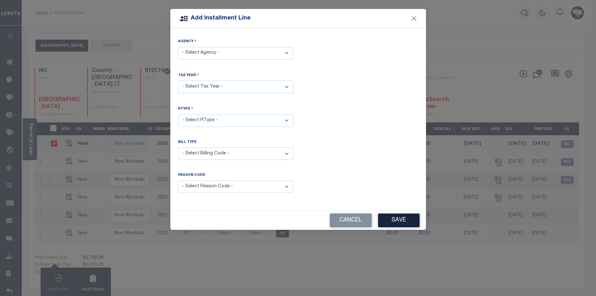
click at [271, 54] on select "- Select Agency - FRANKLIN COUNTY - County" at bounding box center [235, 53] width 115 height 12
select select "3706900000"
click at [178, 47] on select "- Select Agency - FRANKLIN COUNTY - County" at bounding box center [235, 53] width 115 height 12
click at [253, 84] on select "- Select Year - 2005 2006 2007 2008 2009 2010 2011 2012 2013 2014 2015 2016 201…" at bounding box center [235, 87] width 115 height 12
select select "2025"
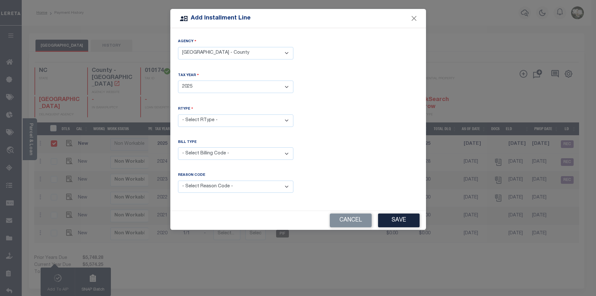
click at [178, 81] on select "- Select Year - 2005 2006 2007 2008 2009 2010 2011 2012 2013 2014 2015 2016 201…" at bounding box center [235, 87] width 115 height 12
click at [250, 119] on select "- Select RType - 1/1" at bounding box center [235, 120] width 115 height 12
select select "0"
click at [178, 114] on select "- Select RType - 1/1" at bounding box center [235, 120] width 115 height 12
click at [250, 151] on select "- Select Billing Code - Regular Delinquent Supplemental Corrected/Adjusted Bill…" at bounding box center [235, 153] width 115 height 12
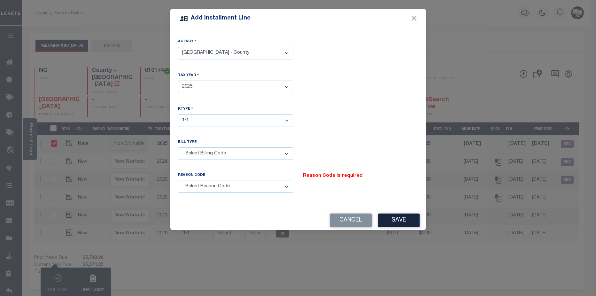
select select "5"
click at [178, 147] on select "- Select Billing Code - Regular Delinquent Supplemental Corrected/Adjusted Bill…" at bounding box center [235, 153] width 115 height 12
click at [286, 184] on select "- Select Reason Code - Payment Reversal Taxable Value Change Assessment Change …" at bounding box center [235, 187] width 115 height 12
select select "11"
click at [178, 181] on select "- Select Reason Code - Payment Reversal Taxable Value Change Assessment Change …" at bounding box center [235, 187] width 115 height 12
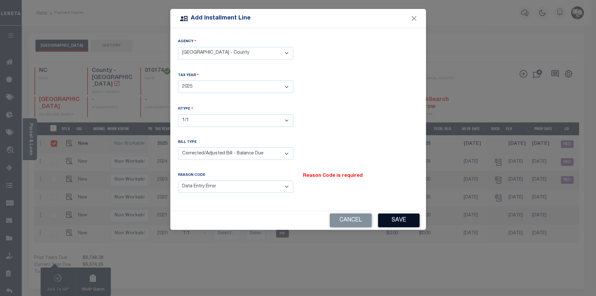
click at [402, 220] on button "Save" at bounding box center [399, 221] width 42 height 14
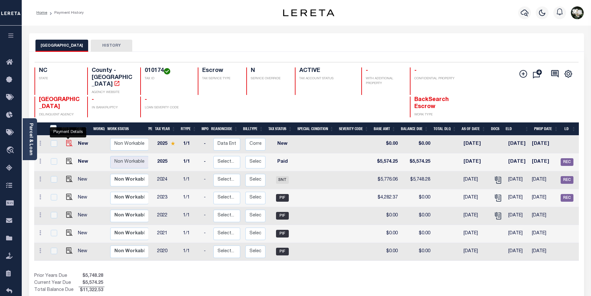
click at [67, 140] on img at bounding box center [69, 143] width 6 height 6
checkbox input "true"
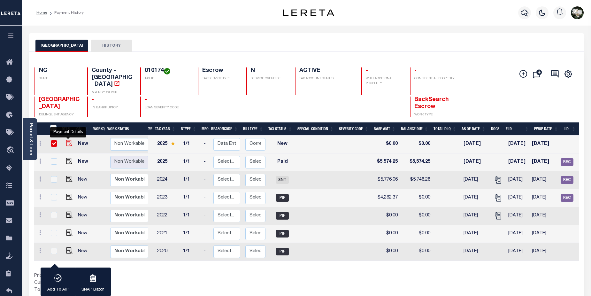
click at [66, 140] on img at bounding box center [69, 143] width 6 height 6
checkbox input "false"
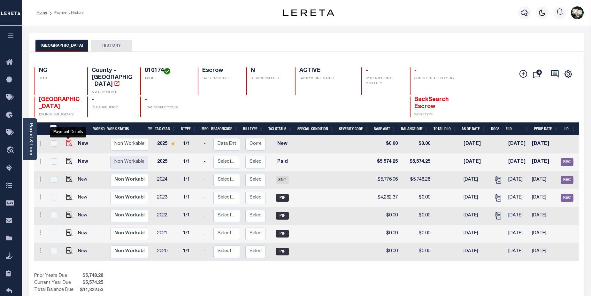
click at [70, 140] on img at bounding box center [69, 143] width 6 height 6
checkbox input "true"
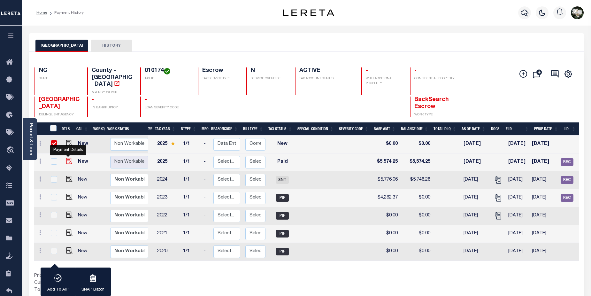
click at [66, 158] on img at bounding box center [69, 161] width 6 height 6
checkbox input "true"
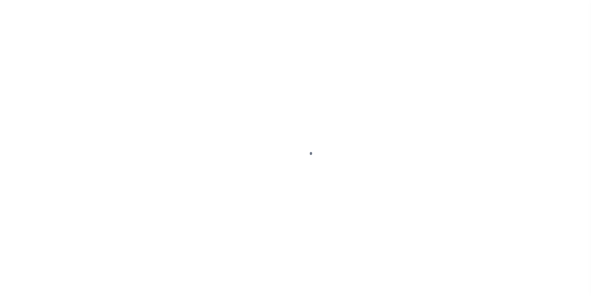
select select "PYD"
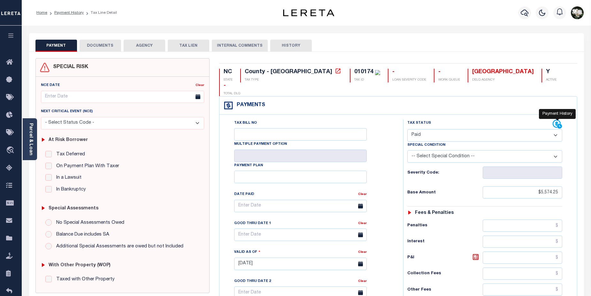
click at [559, 124] on icon at bounding box center [559, 126] width 5 height 5
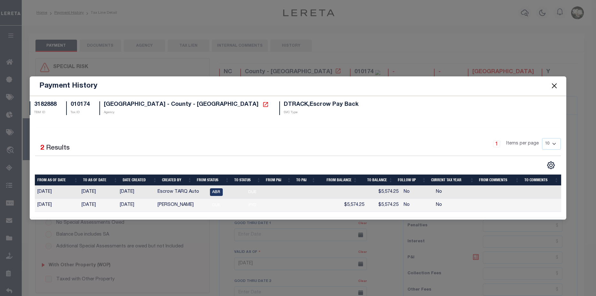
click at [419, 208] on td "No" at bounding box center [417, 205] width 32 height 13
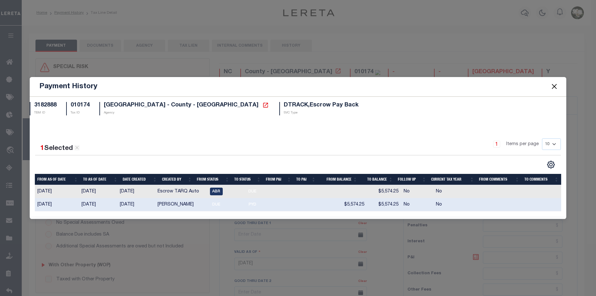
click at [558, 89] on button "Close" at bounding box center [554, 86] width 8 height 8
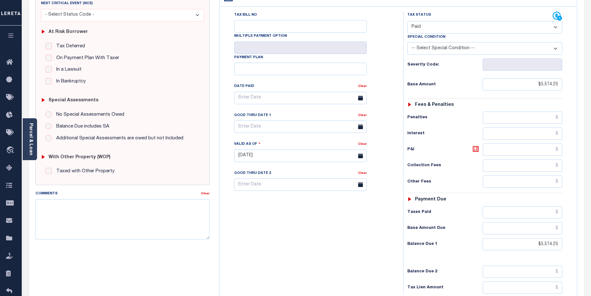
scroll to position [175, 0]
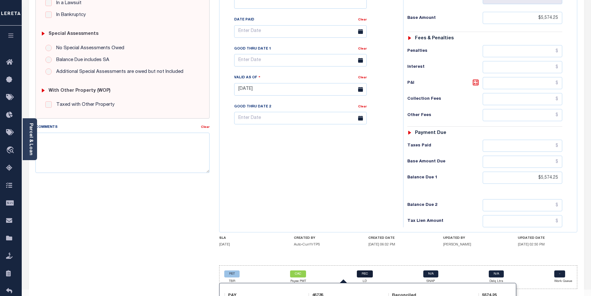
click at [368, 270] on link "REC" at bounding box center [365, 273] width 16 height 7
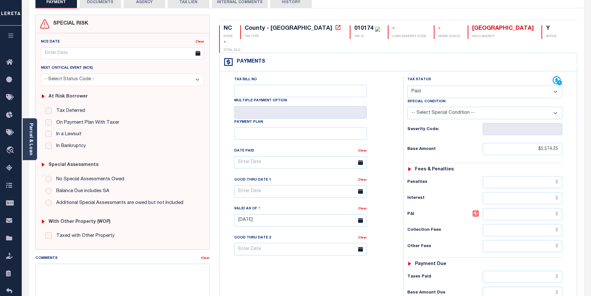
scroll to position [43, 0]
click at [558, 81] on icon at bounding box center [559, 83] width 5 height 5
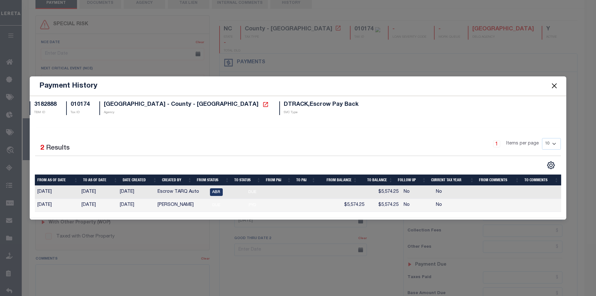
click at [554, 85] on button "Close" at bounding box center [554, 86] width 8 height 8
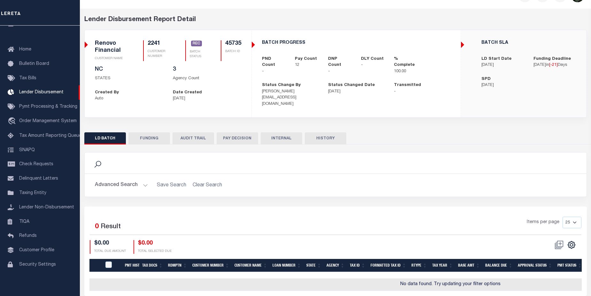
scroll to position [15, 0]
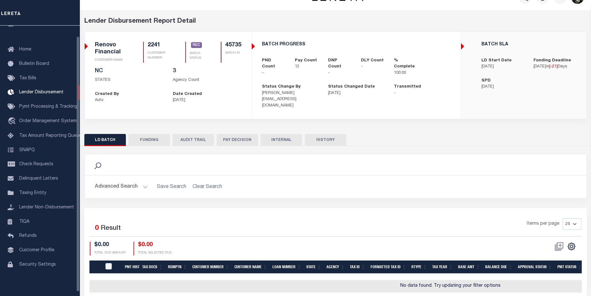
click at [87, 45] on div "2241 CLIENT NUMBER Renovo Financial CLIENT NAME 2241 CUSTOMER NUMBER CUSTOMER N…" at bounding box center [168, 73] width 167 height 82
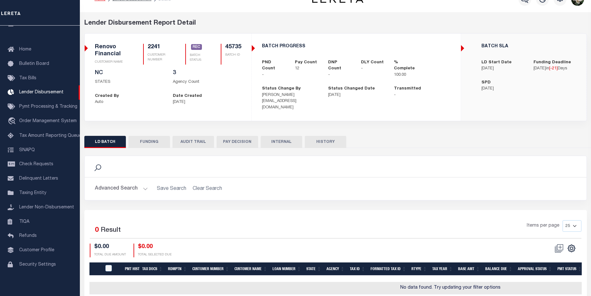
scroll to position [0, 0]
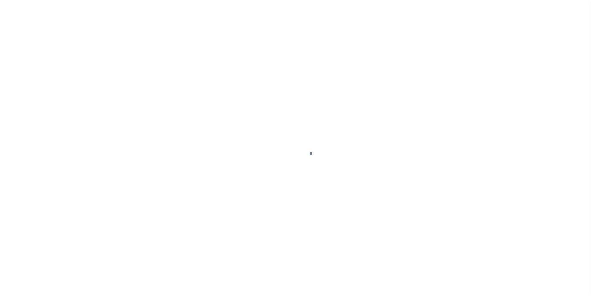
select select "PYD"
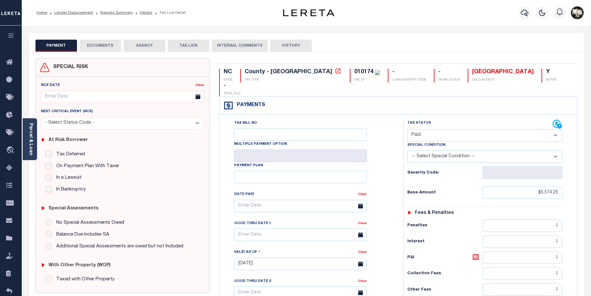
click at [142, 44] on button "AGENCY" at bounding box center [145, 46] width 42 height 12
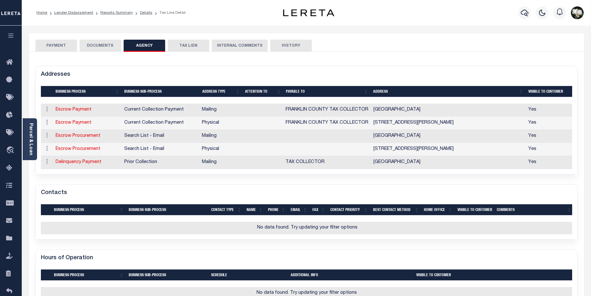
click at [91, 109] on td "Escrow Payment" at bounding box center [87, 110] width 69 height 13
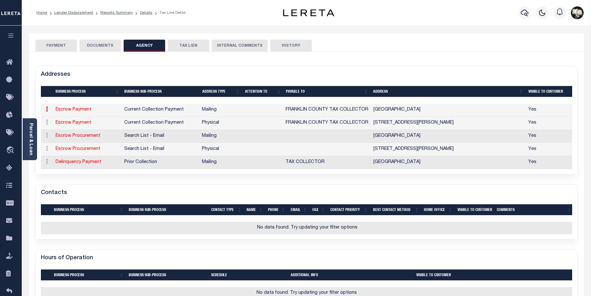
click at [65, 111] on link "Escrow Payment" at bounding box center [74, 109] width 36 height 4
select select "1"
checkbox input "false"
type input "PO BOX 503"
type input "[GEOGRAPHIC_DATA]"
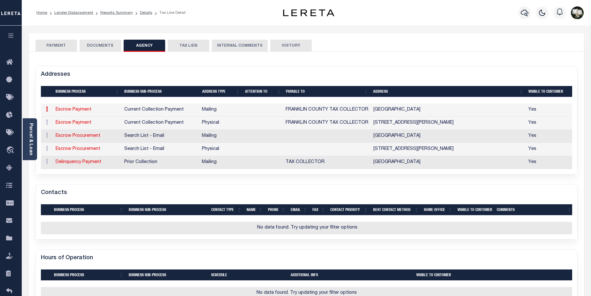
select select "NC"
type input "27549"
checkbox input "true"
type input "FRANKLIN COUNTY TAX COLLECTOR"
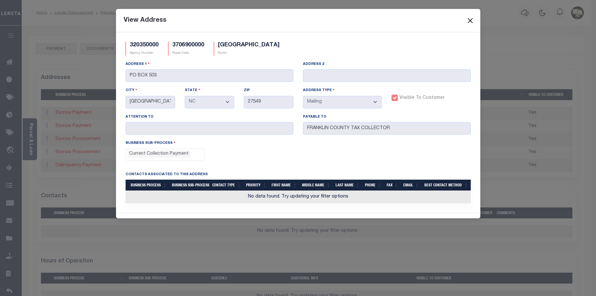
click at [470, 21] on button "Close" at bounding box center [470, 20] width 8 height 8
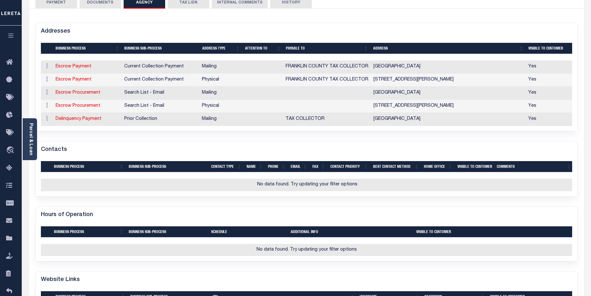
scroll to position [44, 0]
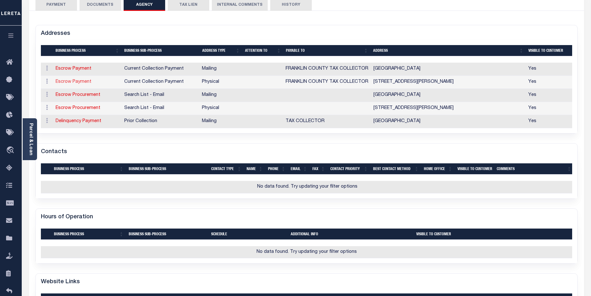
click at [80, 81] on link "Escrow Payment" at bounding box center [74, 82] width 36 height 4
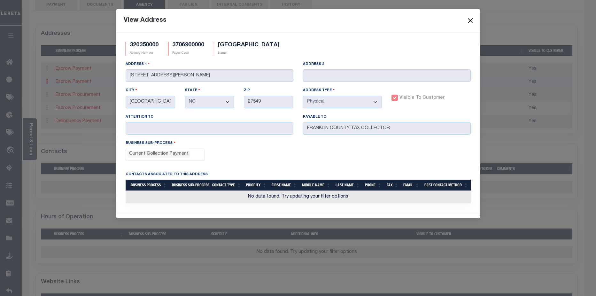
click at [470, 21] on button "Close" at bounding box center [470, 20] width 8 height 8
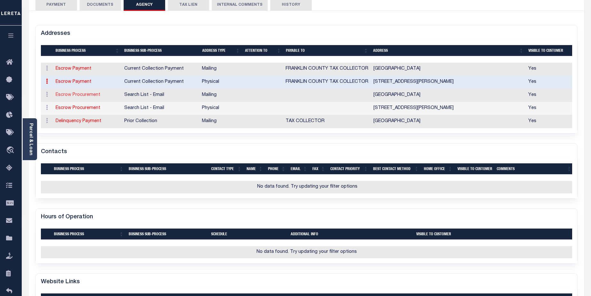
click at [66, 94] on link "Escrow Procurement" at bounding box center [78, 95] width 45 height 4
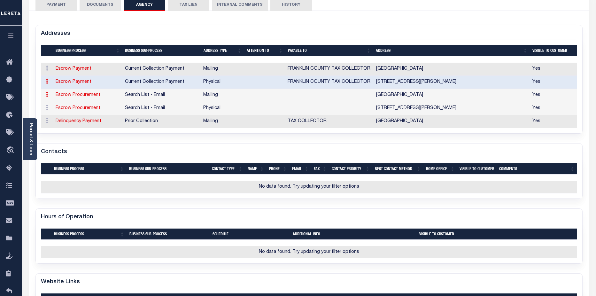
select select "5"
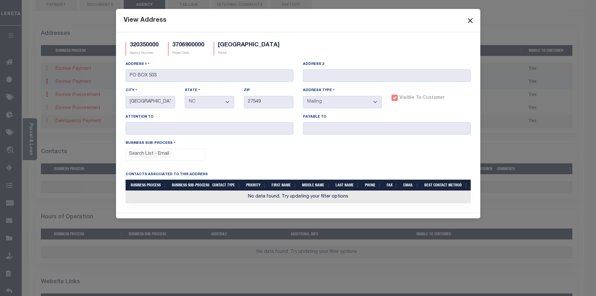
click at [470, 18] on button "Close" at bounding box center [470, 20] width 8 height 8
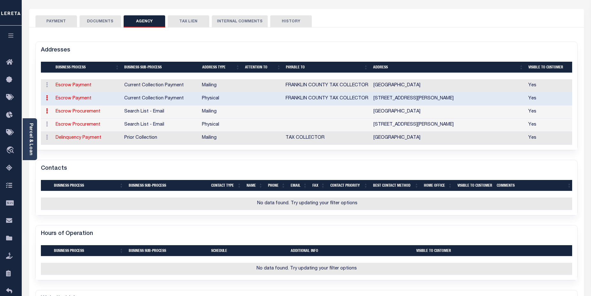
scroll to position [0, 0]
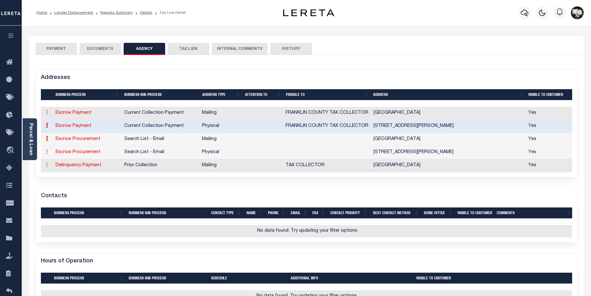
click at [240, 49] on button "INTERNAL COMMENTS" at bounding box center [240, 49] width 56 height 12
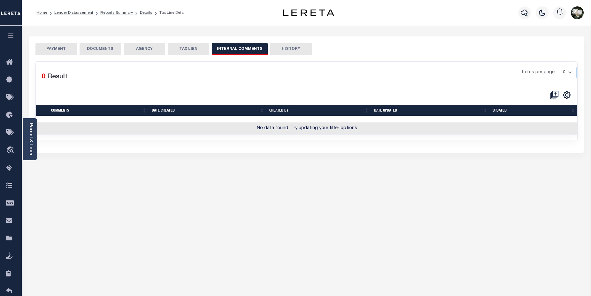
click at [290, 49] on button "HISTORY" at bounding box center [291, 49] width 42 height 12
select select "50"
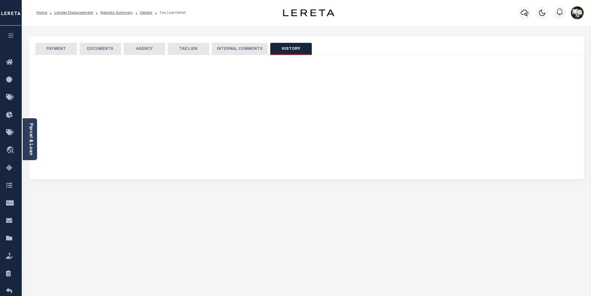
select select "50"
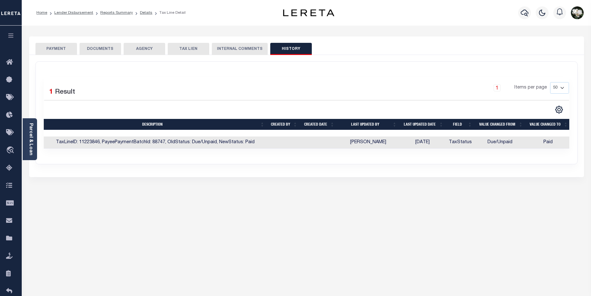
click at [64, 48] on button "PAYMENT" at bounding box center [56, 49] width 42 height 12
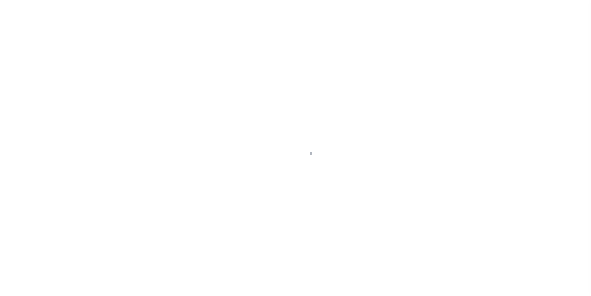
select select "PYD"
select select "NW2"
checkbox input "false"
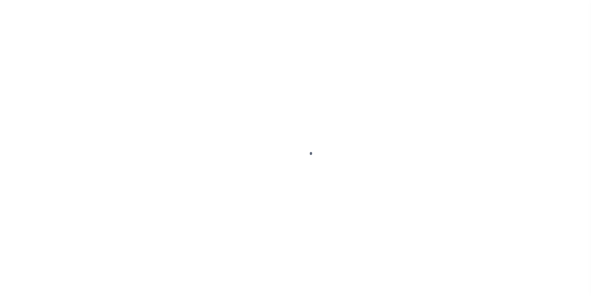
checkbox input "false"
type input "[DATE]"
select select "NW2"
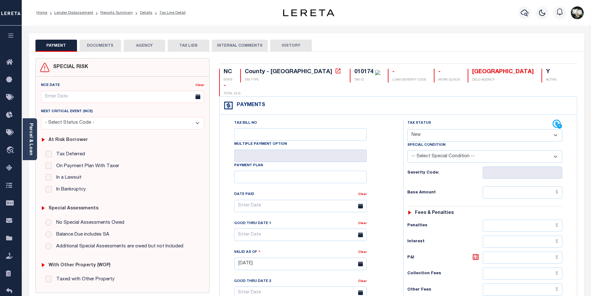
drag, startPoint x: 105, startPoint y: 47, endPoint x: 116, endPoint y: 46, distance: 10.9
click at [106, 47] on button "DOCUMENTS" at bounding box center [101, 46] width 42 height 12
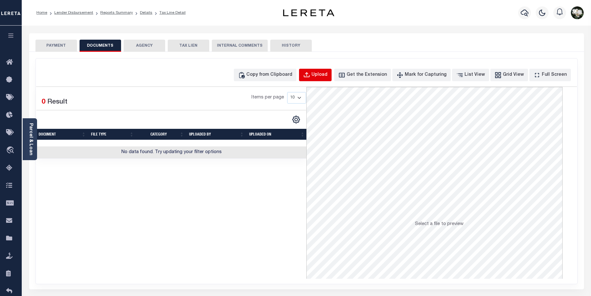
click at [326, 70] on button "Upload" at bounding box center [315, 75] width 33 height 12
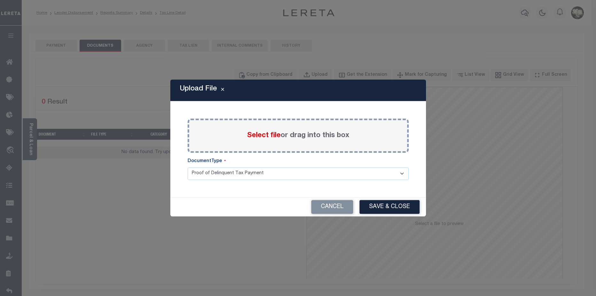
click at [267, 138] on span "Select file" at bounding box center [264, 135] width 34 height 7
click at [0, 0] on input "Select file or drag into this box" at bounding box center [0, 0] width 0 height 0
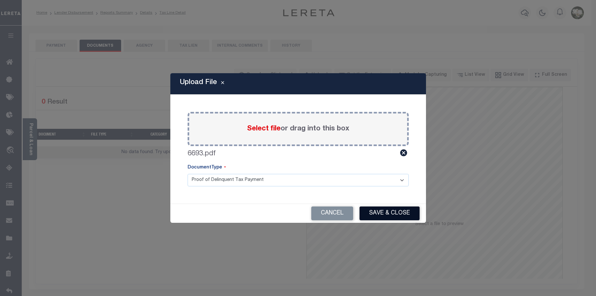
click at [397, 210] on button "Save & Close" at bounding box center [390, 213] width 60 height 14
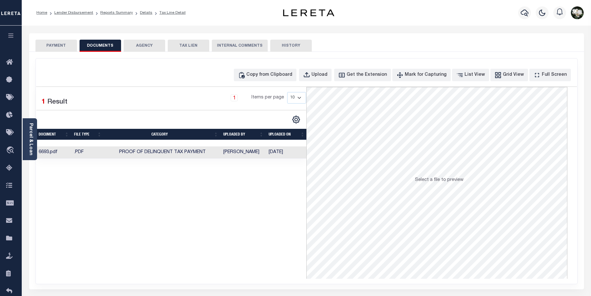
click at [263, 153] on td "[PERSON_NAME]" at bounding box center [243, 152] width 45 height 12
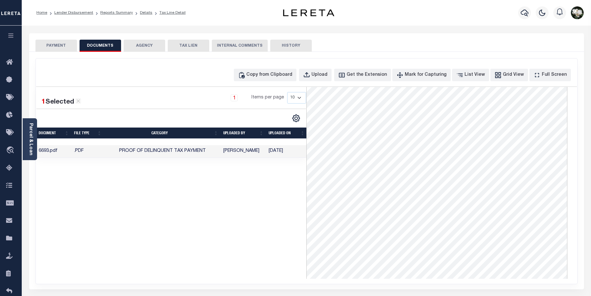
scroll to position [37, 0]
click at [328, 75] on div "Upload" at bounding box center [320, 75] width 16 height 7
select select "POP"
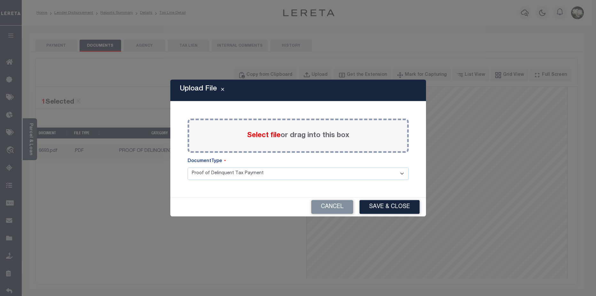
click at [260, 138] on span "Select file" at bounding box center [264, 135] width 34 height 7
click at [0, 0] on input "Select file or drag into this box" at bounding box center [0, 0] width 0 height 0
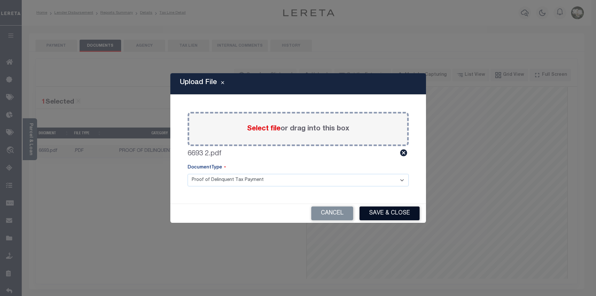
click at [377, 209] on button "Save & Close" at bounding box center [390, 213] width 60 height 14
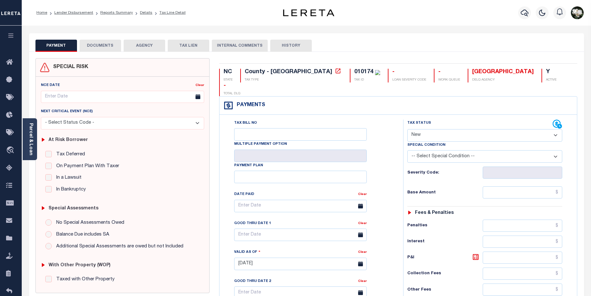
click at [554, 129] on select "- Select Status Code - Open Due/Unpaid Paid Incomplete No Tax Due Internal Refu…" at bounding box center [485, 135] width 155 height 12
select select "DUE"
click at [408, 129] on select "- Select Status Code - Open Due/Unpaid Paid Incomplete No Tax Due Internal Refu…" at bounding box center [485, 135] width 155 height 12
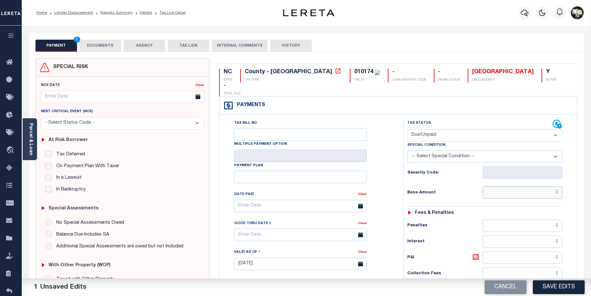
click at [526, 186] on input "text" at bounding box center [523, 192] width 80 height 12
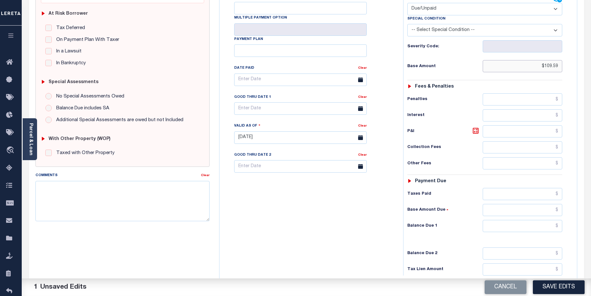
scroll to position [133, 0]
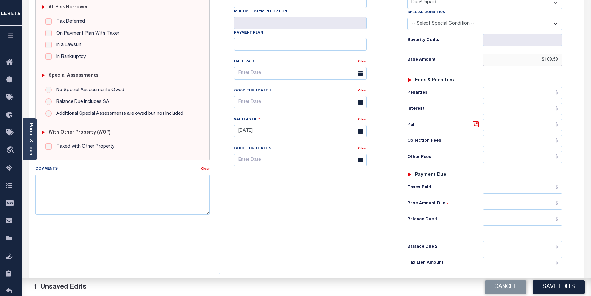
type input "$109.59"
click at [522, 214] on input "text" at bounding box center [523, 220] width 80 height 12
type input "$109.59"
click at [127, 187] on textarea "Comments" at bounding box center [122, 195] width 175 height 40
click at [118, 180] on textarea "2025 payment was short balance due 109.59 gtd 01/05/2026" at bounding box center [122, 195] width 175 height 40
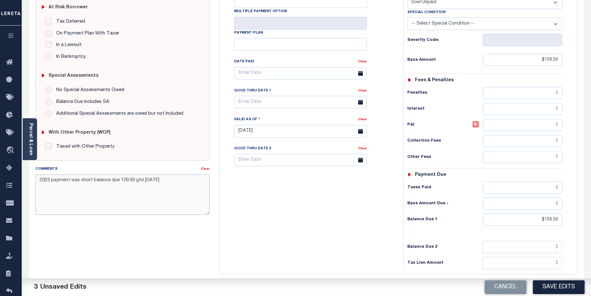
click at [120, 181] on textarea "2025 payment was short balance due 109.59 gtd 01/05/2026" at bounding box center [122, 195] width 175 height 40
click at [568, 286] on button "Save Edits" at bounding box center [559, 287] width 52 height 14
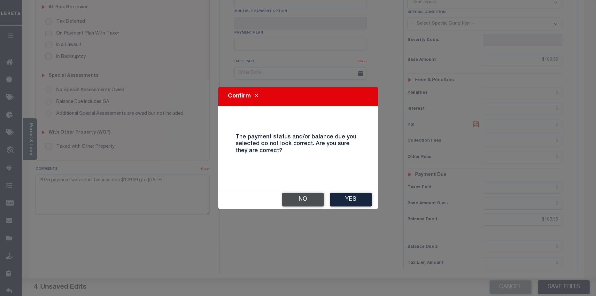
click at [316, 200] on button "No" at bounding box center [303, 200] width 42 height 14
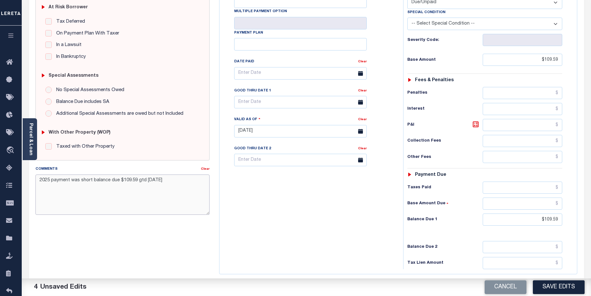
click at [172, 180] on textarea "2025 payment was short balance due $109.59 gtd 01/05/2026" at bounding box center [122, 195] width 175 height 40
click at [70, 186] on textarea "2025 payment was short balance due $109.59 gtd 01/05/2026. Per tax collector pa…" at bounding box center [122, 195] width 175 height 40
click at [115, 187] on textarea "2025 payment was short balance due $109.59 gtd 01/05/2026. Per tax collector pa…" at bounding box center [122, 195] width 175 height 40
type textarea "2025 payment was short balance due $109.59 gtd 01/05/2026. Per tax collector pa…"
click at [556, 288] on button "Save Edits" at bounding box center [559, 287] width 52 height 14
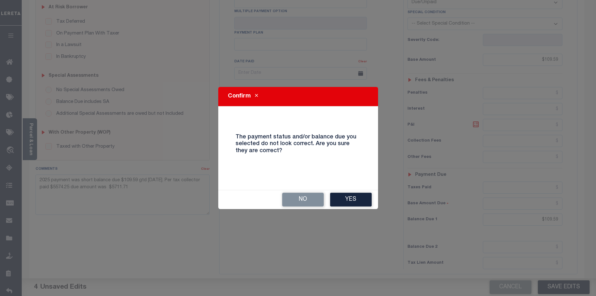
click at [361, 194] on button "Yes" at bounding box center [351, 200] width 42 height 14
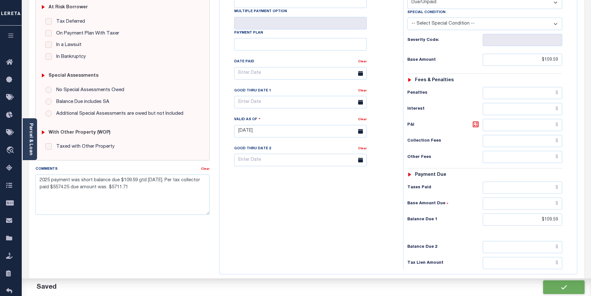
checkbox input "false"
type input "$109.59"
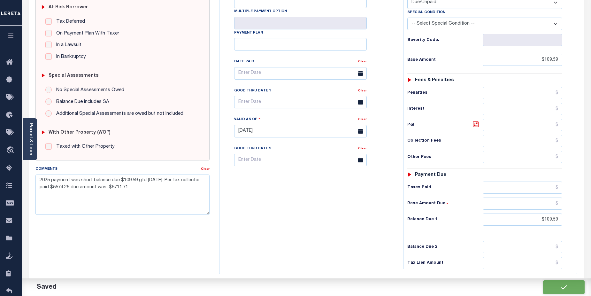
type input "$109.59"
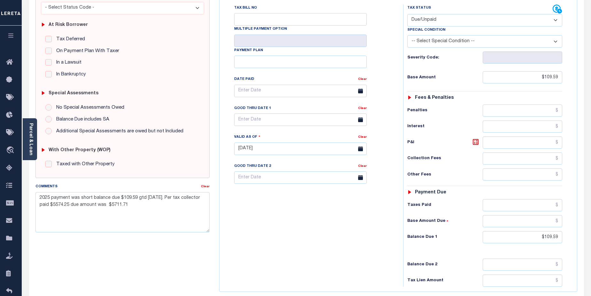
scroll to position [0, 0]
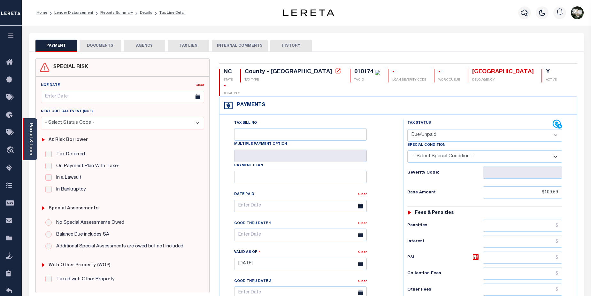
click at [28, 131] on link "Parcel & Loan" at bounding box center [30, 139] width 4 height 32
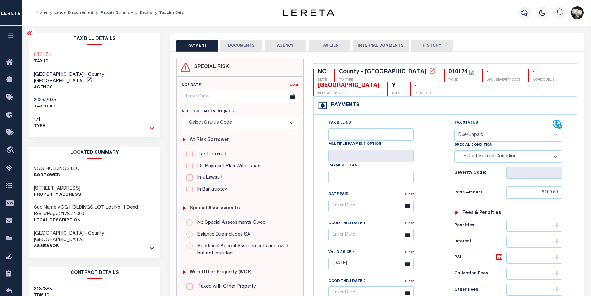
click at [153, 126] on icon at bounding box center [151, 127] width 5 height 3
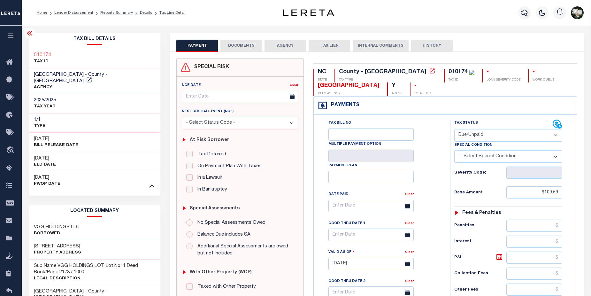
click at [30, 33] on icon at bounding box center [29, 33] width 5 height 4
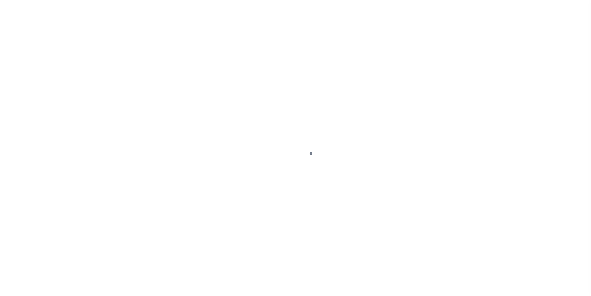
select select "PYD"
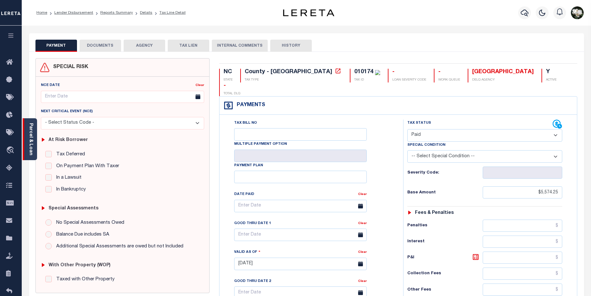
click at [30, 138] on link "Parcel & Loan" at bounding box center [30, 139] width 4 height 32
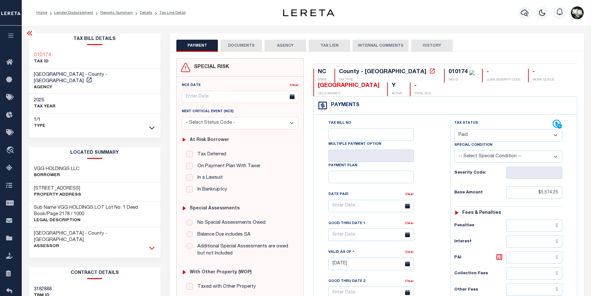
drag, startPoint x: 150, startPoint y: 236, endPoint x: 157, endPoint y: 235, distance: 7.4
click at [150, 245] on icon at bounding box center [151, 248] width 5 height 7
click at [155, 124] on icon at bounding box center [151, 127] width 5 height 7
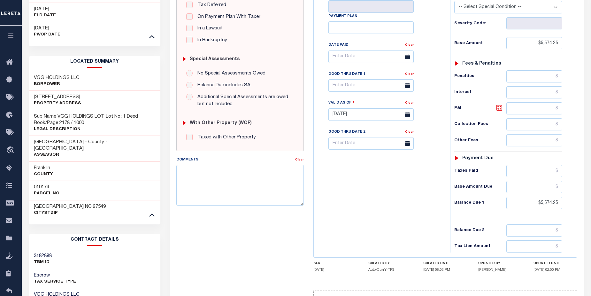
scroll to position [163, 0]
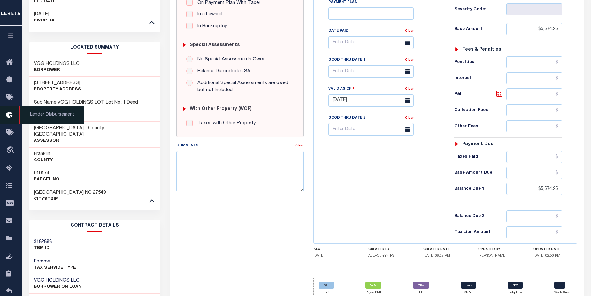
click at [8, 117] on icon at bounding box center [11, 115] width 10 height 8
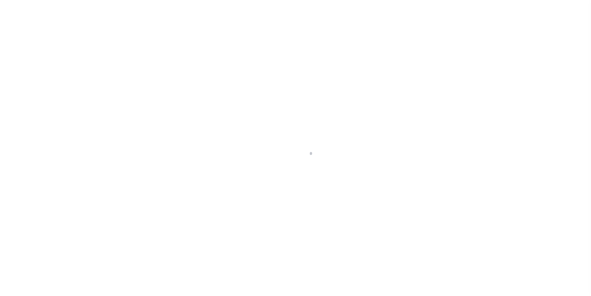
scroll to position [11, 0]
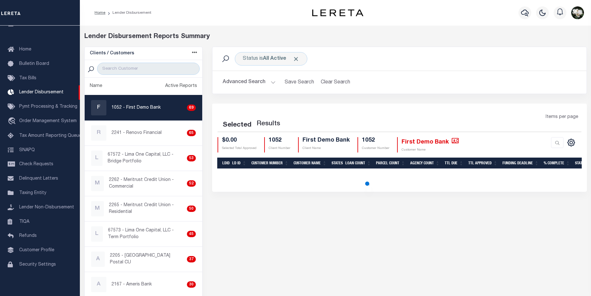
select select "200"
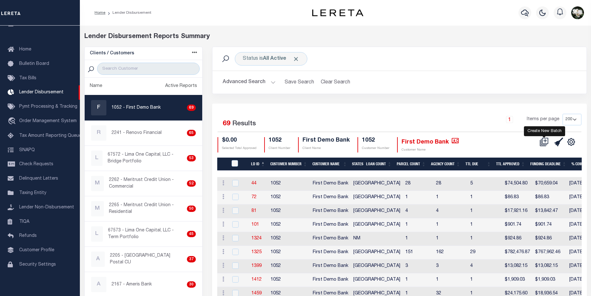
click at [543, 141] on icon at bounding box center [545, 140] width 6 height 6
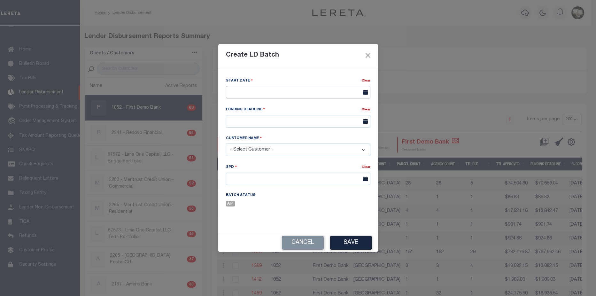
click at [319, 93] on input "text" at bounding box center [298, 92] width 144 height 12
click at [249, 153] on span "15" at bounding box center [247, 153] width 12 height 12
type input "[DATE]"
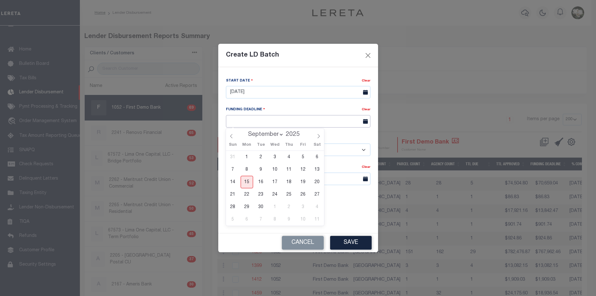
click at [282, 120] on input "text" at bounding box center [298, 121] width 144 height 12
click at [261, 193] on span "23" at bounding box center [261, 194] width 12 height 12
type input "[DATE]"
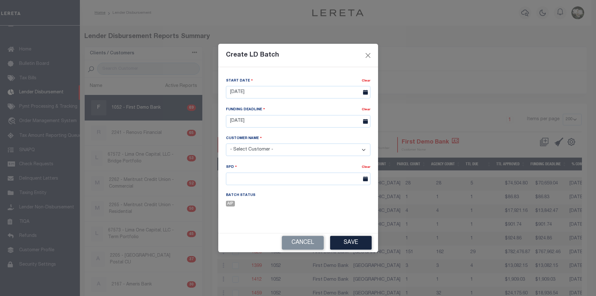
click at [263, 151] on select "- Select Customer - Accumatch - Refunds All In Credit Union Amarillo National B…" at bounding box center [298, 150] width 144 height 12
select select "2241"
click at [226, 144] on select "- Select Customer - Accumatch - Refunds All In Credit Union Amarillo National B…" at bounding box center [298, 150] width 144 height 12
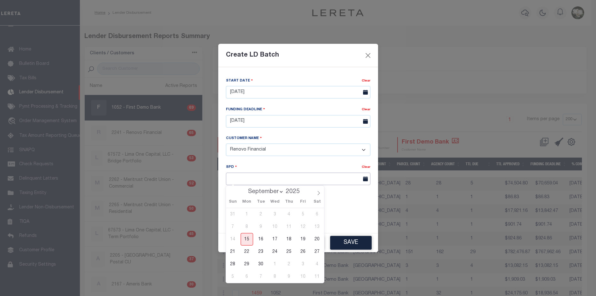
click at [258, 176] on input "text" at bounding box center [298, 179] width 144 height 12
click at [276, 253] on span "24" at bounding box center [275, 251] width 12 height 12
type input "09/24/2025"
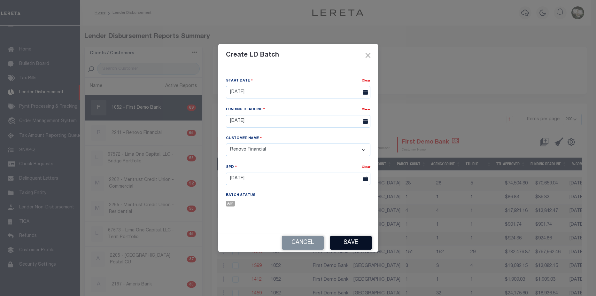
click at [354, 242] on button "Save" at bounding box center [351, 243] width 42 height 14
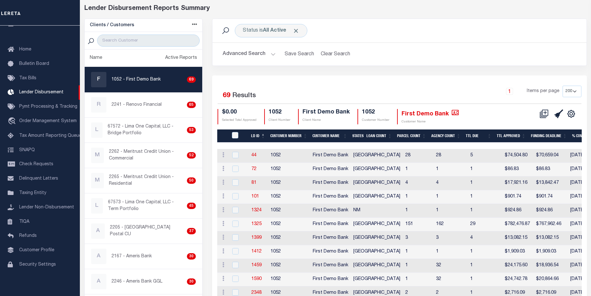
scroll to position [30, 0]
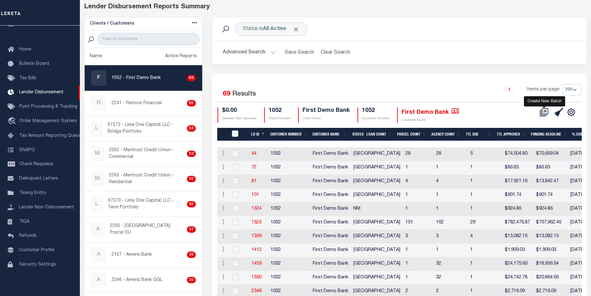
click at [541, 113] on icon at bounding box center [543, 113] width 6 height 6
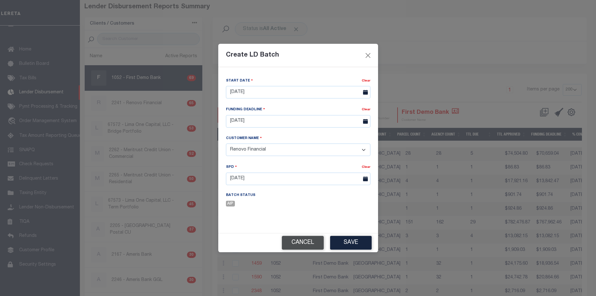
drag, startPoint x: 307, startPoint y: 243, endPoint x: 316, endPoint y: 240, distance: 9.2
click at [309, 243] on button "Cancel" at bounding box center [303, 243] width 42 height 14
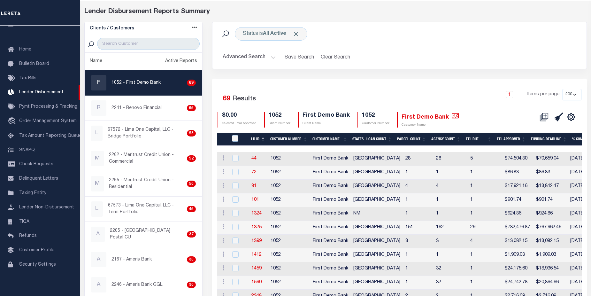
scroll to position [0, 0]
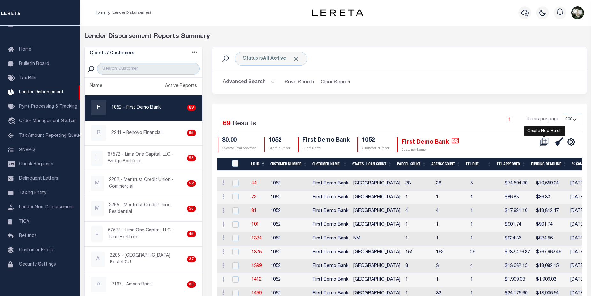
click at [543, 143] on icon at bounding box center [544, 141] width 9 height 9
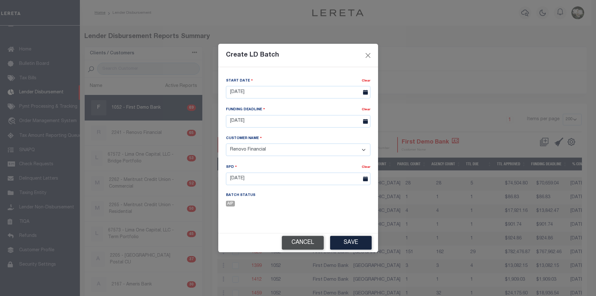
drag, startPoint x: 306, startPoint y: 239, endPoint x: 488, endPoint y: 215, distance: 183.5
click at [309, 238] on button "Cancel" at bounding box center [303, 243] width 42 height 14
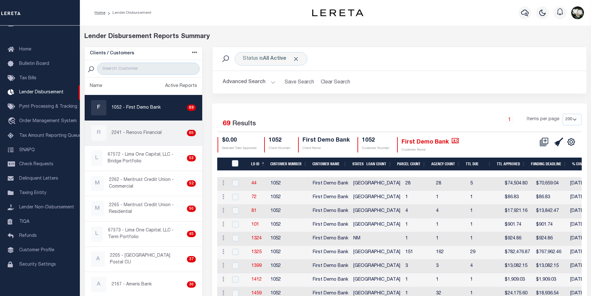
click at [134, 137] on div "R 2241 - Renovo Financial 65" at bounding box center [143, 132] width 105 height 15
checkbox input "true"
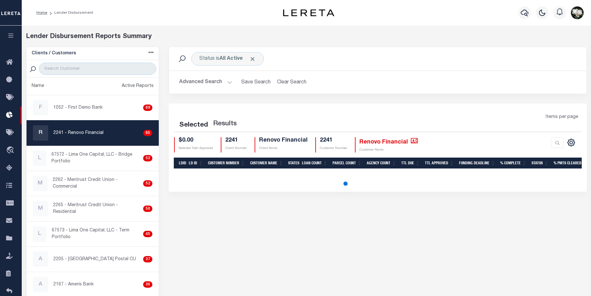
select select "200"
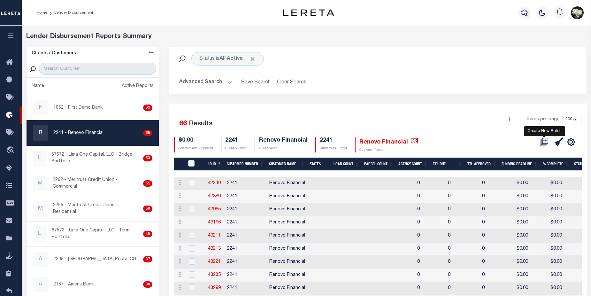
click at [543, 141] on icon at bounding box center [544, 141] width 9 height 9
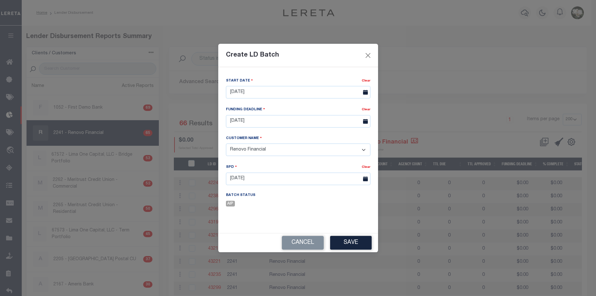
drag, startPoint x: 302, startPoint y: 239, endPoint x: 510, endPoint y: 123, distance: 238.0
click at [303, 239] on button "Cancel" at bounding box center [303, 243] width 42 height 14
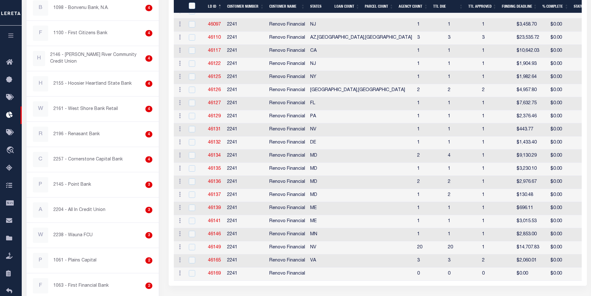
scroll to position [790, 0]
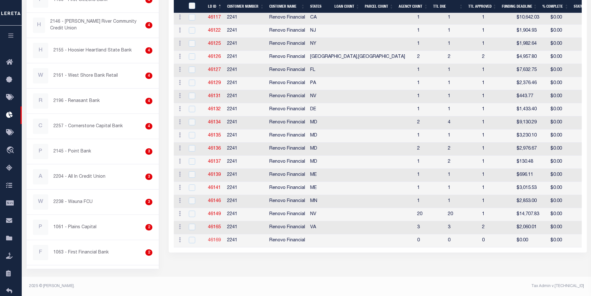
click at [213, 241] on link "46169" at bounding box center [214, 240] width 13 height 4
checkbox input "true"
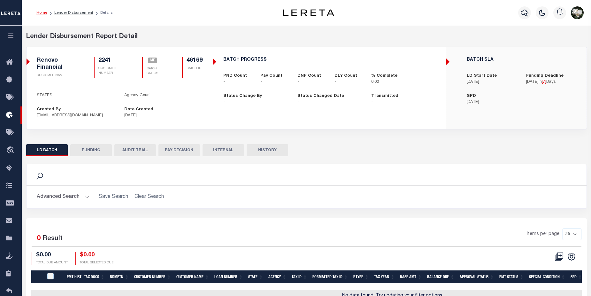
click at [71, 194] on button "Advanced Search" at bounding box center [63, 197] width 53 height 12
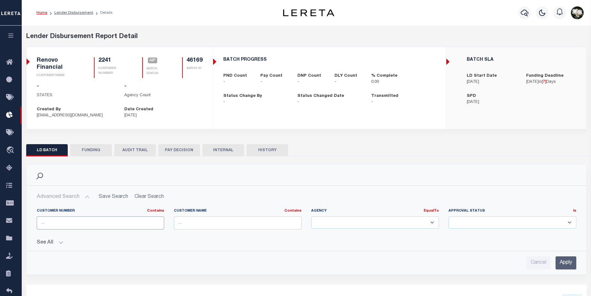
click at [127, 221] on input "text" at bounding box center [101, 222] width 128 height 13
click at [363, 107] on div "BATCH PROGRESS PND Count - Pay Count - DNP Count - DLY Count - % Complete 0.00 …" at bounding box center [330, 81] width 232 height 58
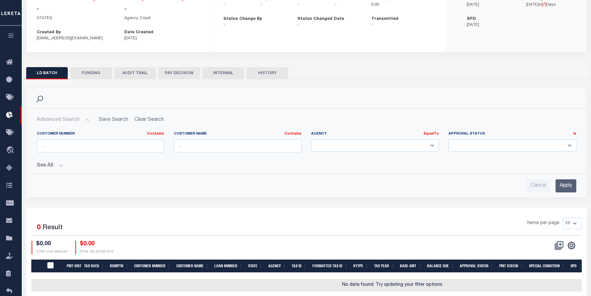
scroll to position [89, 0]
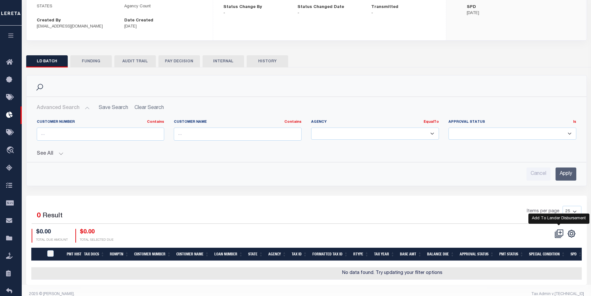
click at [557, 236] on icon at bounding box center [560, 233] width 6 height 6
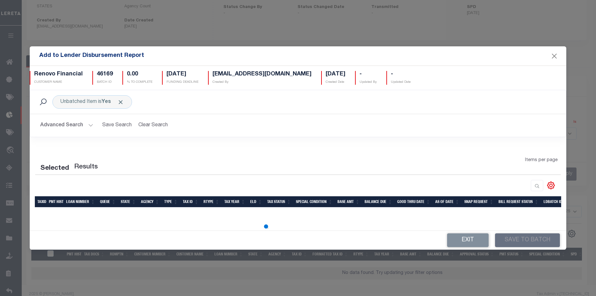
click at [57, 124] on button "Advanced Search" at bounding box center [66, 125] width 53 height 12
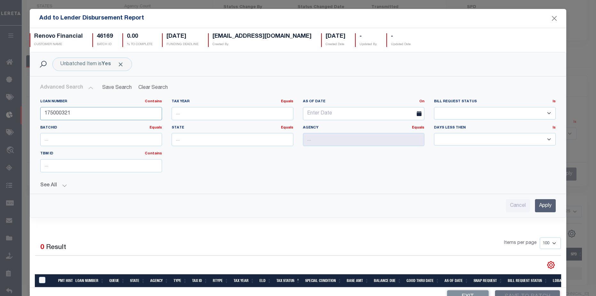
drag, startPoint x: 83, startPoint y: 110, endPoint x: -30, endPoint y: 103, distance: 113.7
click at [0, 103] on html "Home Lender Disbursement Details Profile" at bounding box center [298, 107] width 596 height 393
type input "6693"
click at [535, 208] on input "Apply" at bounding box center [545, 205] width 21 height 13
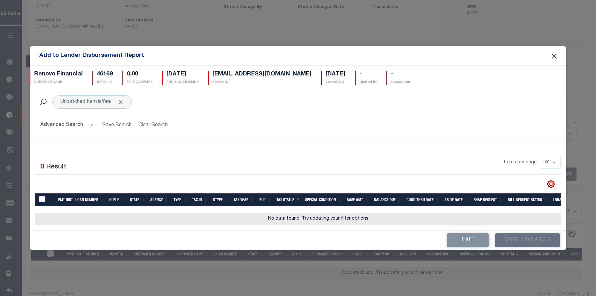
click at [555, 52] on button "Close" at bounding box center [554, 56] width 8 height 8
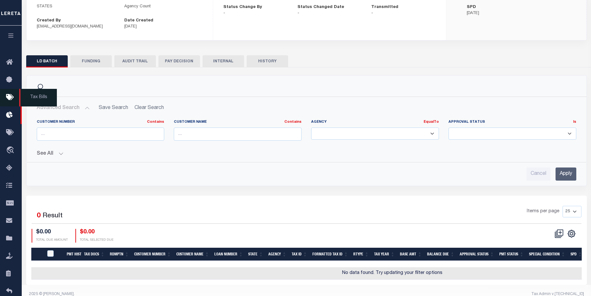
click at [12, 96] on icon at bounding box center [11, 98] width 10 height 8
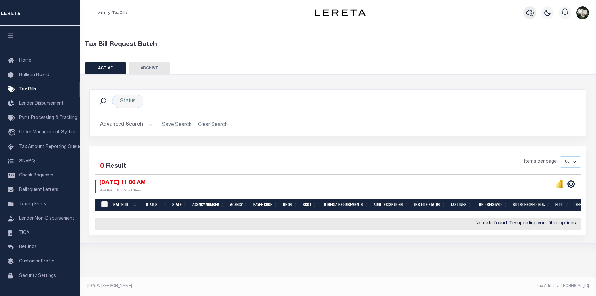
click at [534, 13] on button "button" at bounding box center [530, 12] width 13 height 13
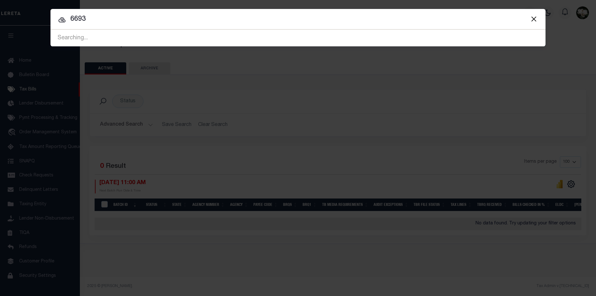
type input "6693"
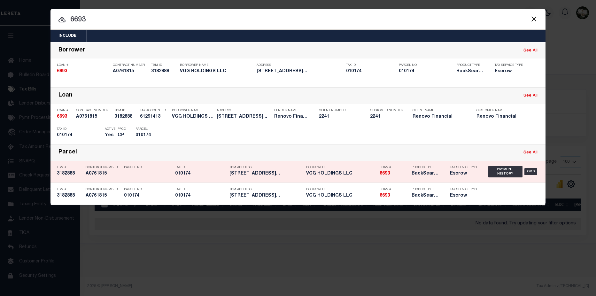
click at [164, 173] on div "Parcel No" at bounding box center [148, 171] width 48 height 19
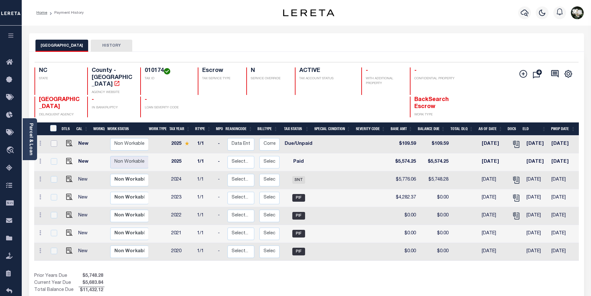
click at [51, 140] on input "checkbox" at bounding box center [54, 143] width 6 height 6
checkbox input "true"
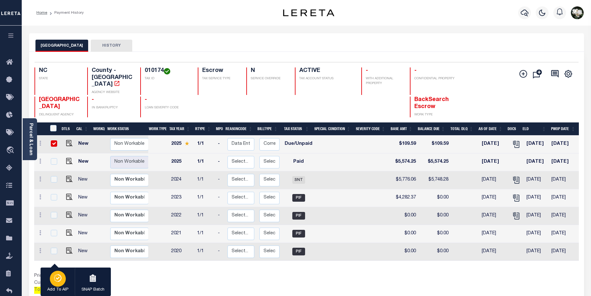
click at [52, 277] on div "button" at bounding box center [58, 279] width 16 height 16
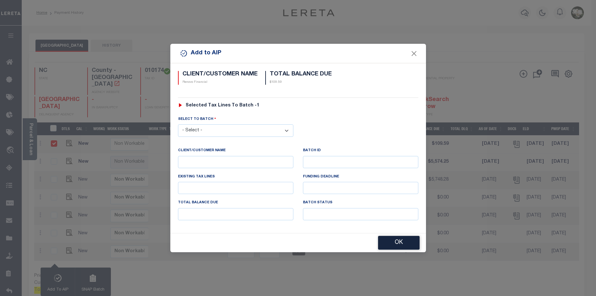
click at [264, 130] on select "- Select - 42380 42965 43235 43299 43683 44436 44450 44938 45028 45180 45253 45…" at bounding box center [235, 130] width 115 height 12
select select "46169"
click at [178, 124] on select "- Select - 42380 42965 43235 43299 43683 44436 44450 44938 45028 45180 45253 45…" at bounding box center [235, 130] width 115 height 12
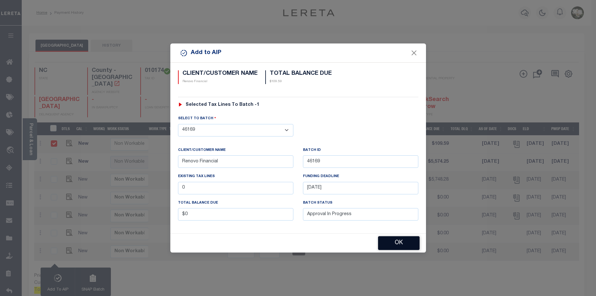
click at [401, 241] on button "OK" at bounding box center [399, 243] width 42 height 14
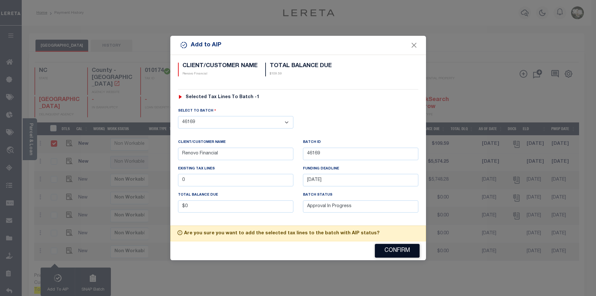
click at [398, 249] on button "Confirm" at bounding box center [397, 251] width 45 height 14
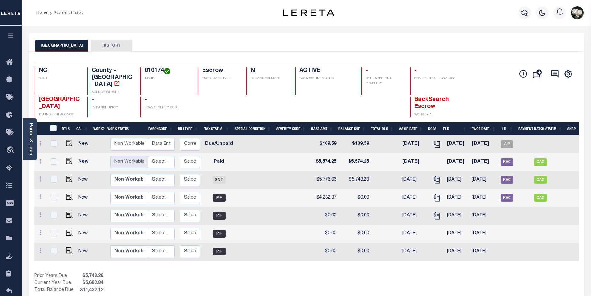
scroll to position [0, 85]
